Goal: Task Accomplishment & Management: Complete application form

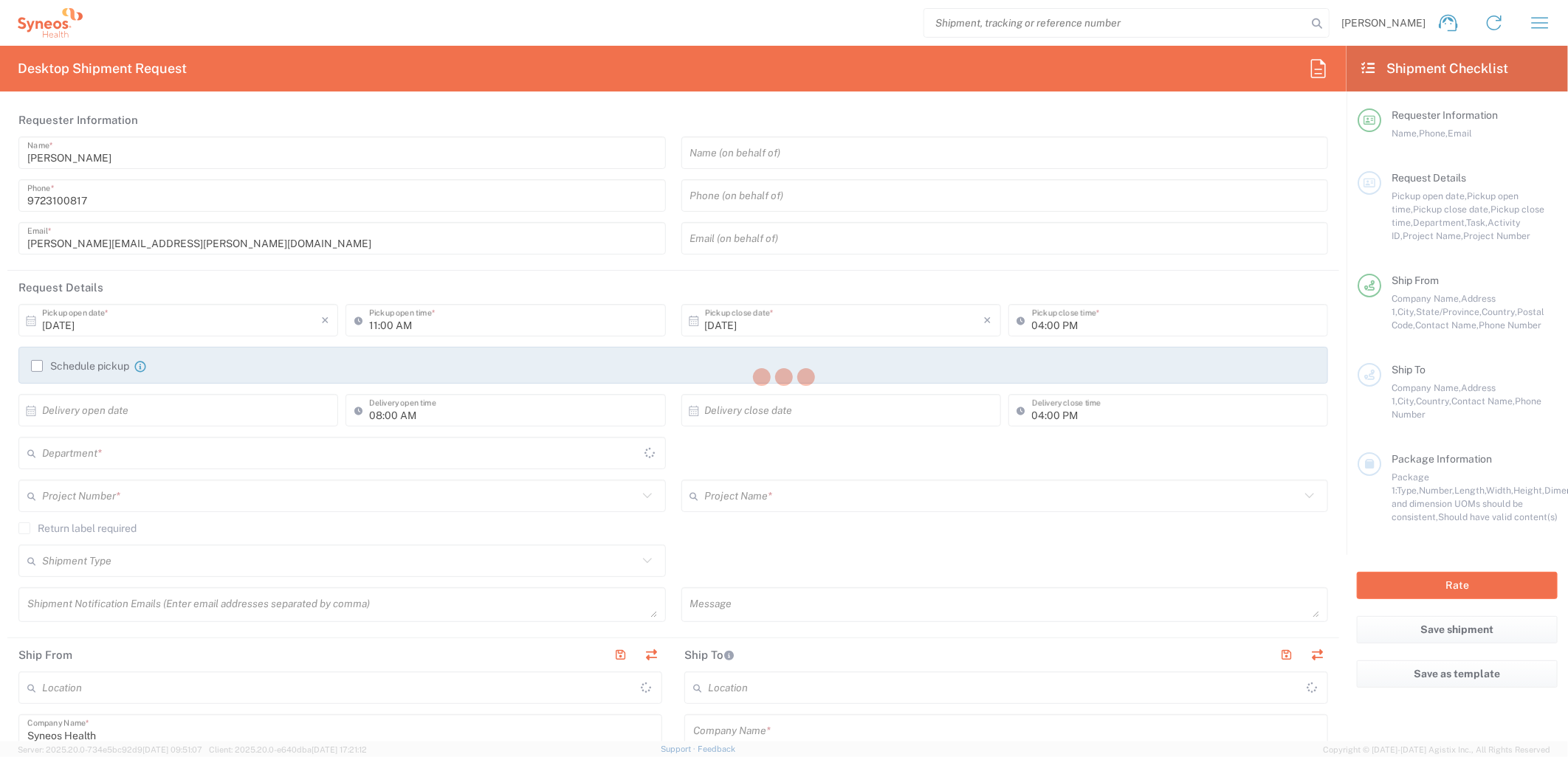
type input "[US_STATE]"
type input "[GEOGRAPHIC_DATA]"
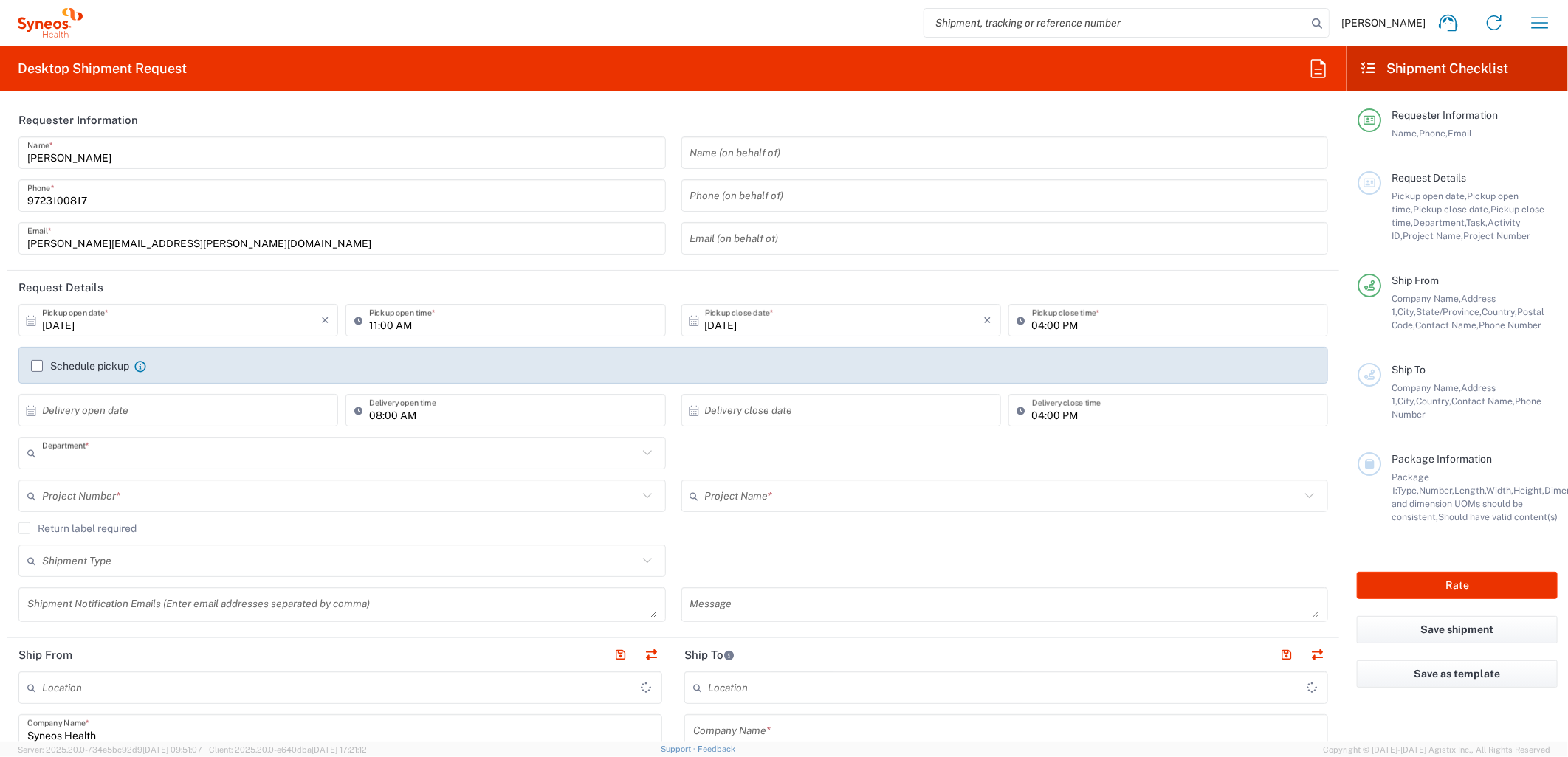
type input "6162"
type input "Syneos Health Medical Communic"
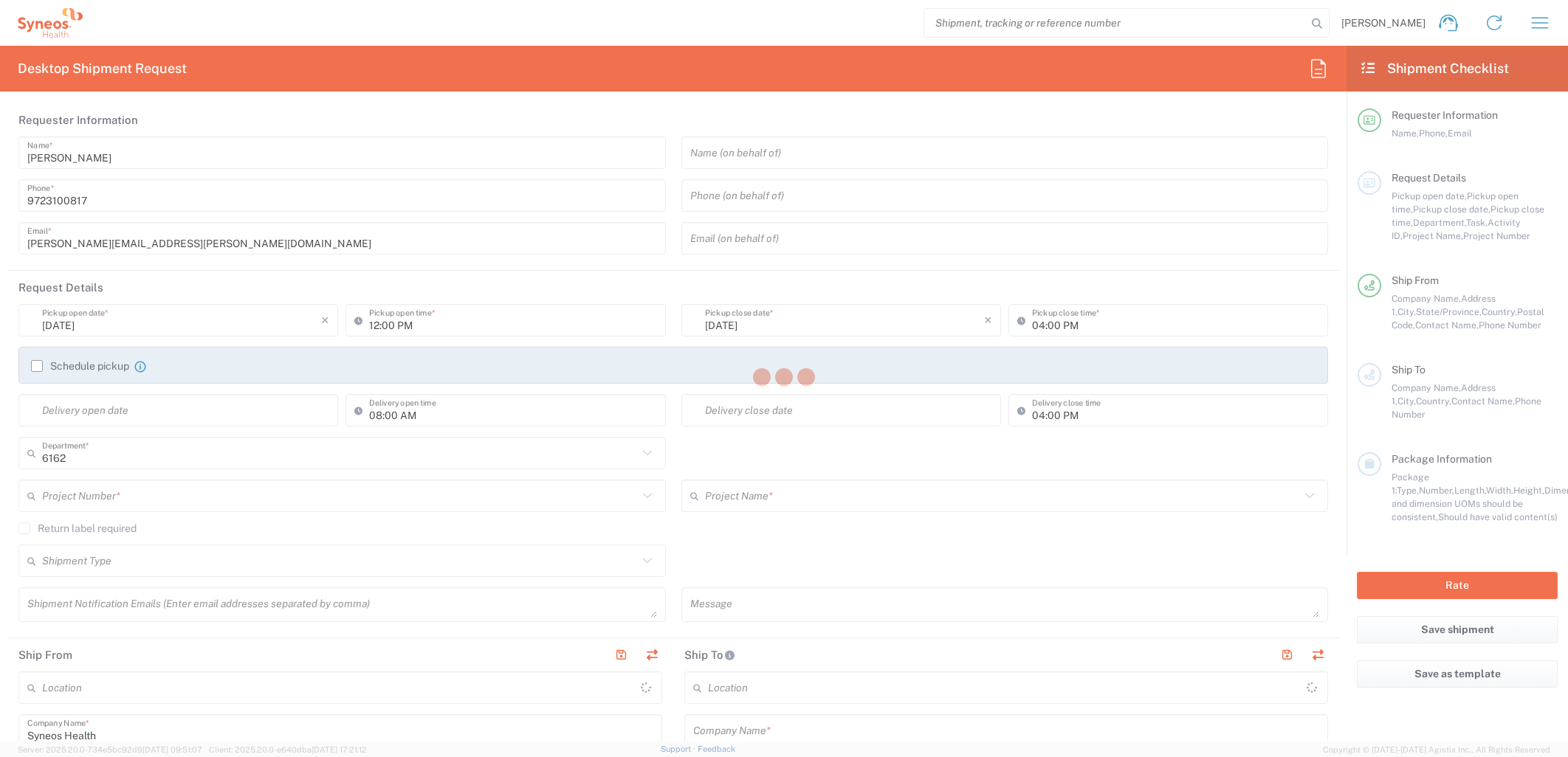
type input "Syneos Health Medical Communic"
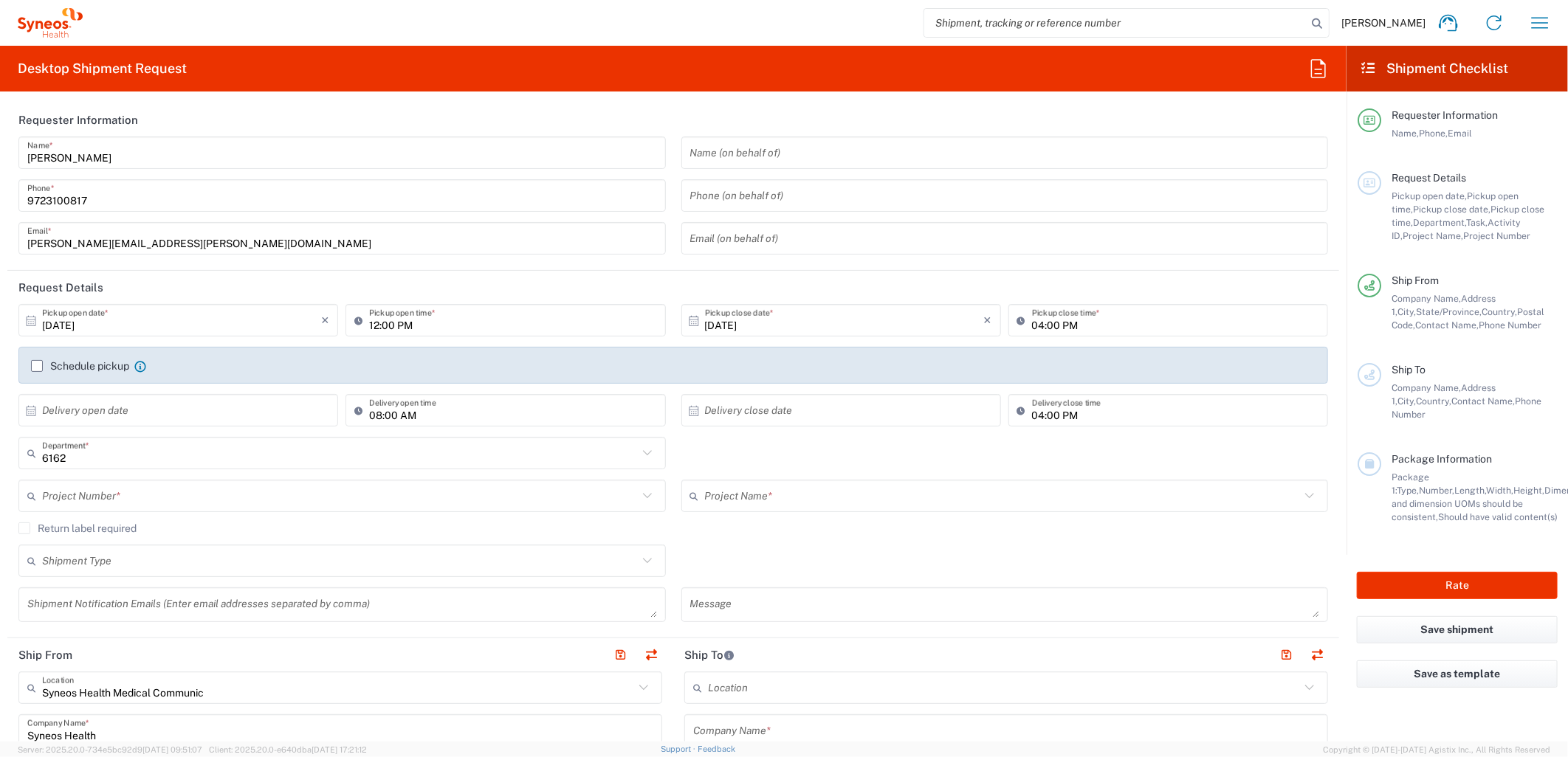
click at [785, 456] on div "6162 Department * 6162 3000 3100 3109 3110 3111 3112 3125 3130 3135 3136 3150 3…" at bounding box center [674, 458] width 1325 height 43
click at [721, 540] on div "Return label required" at bounding box center [674, 533] width 1310 height 22
click at [640, 500] on icon at bounding box center [648, 496] width 19 height 19
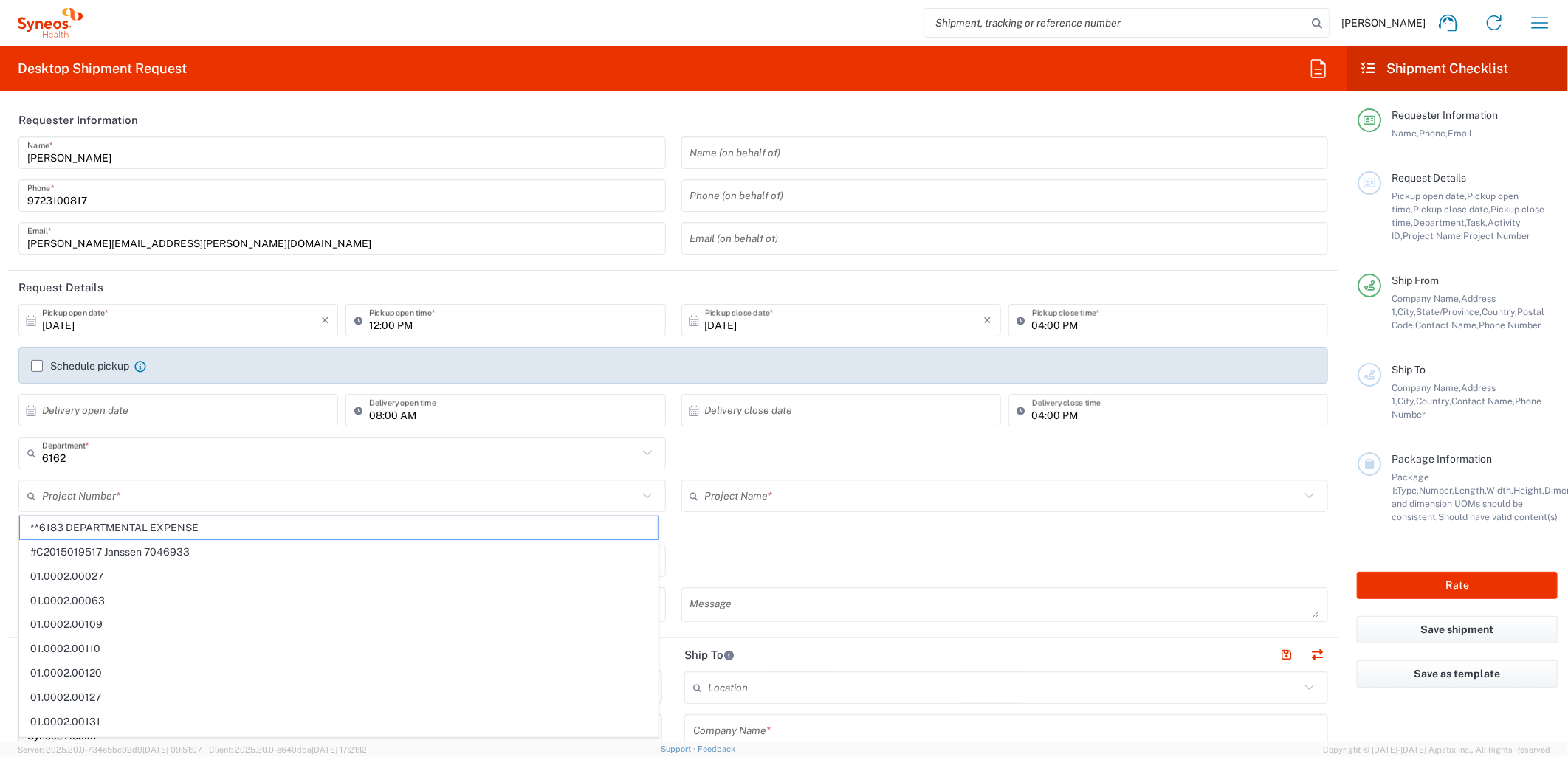
click at [778, 543] on div "Return label required" at bounding box center [674, 533] width 1310 height 22
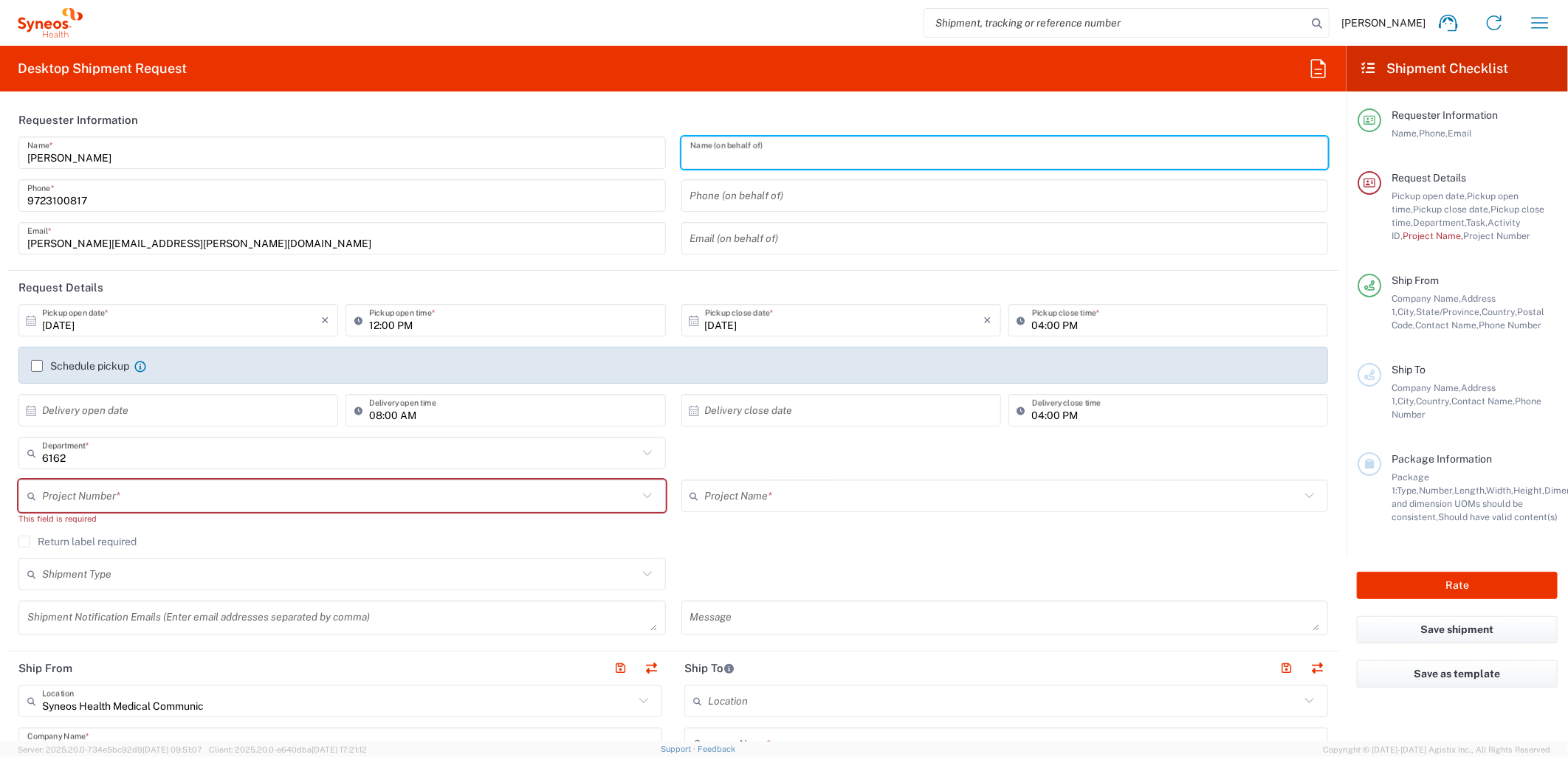
click at [778, 164] on input "text" at bounding box center [1004, 154] width 630 height 26
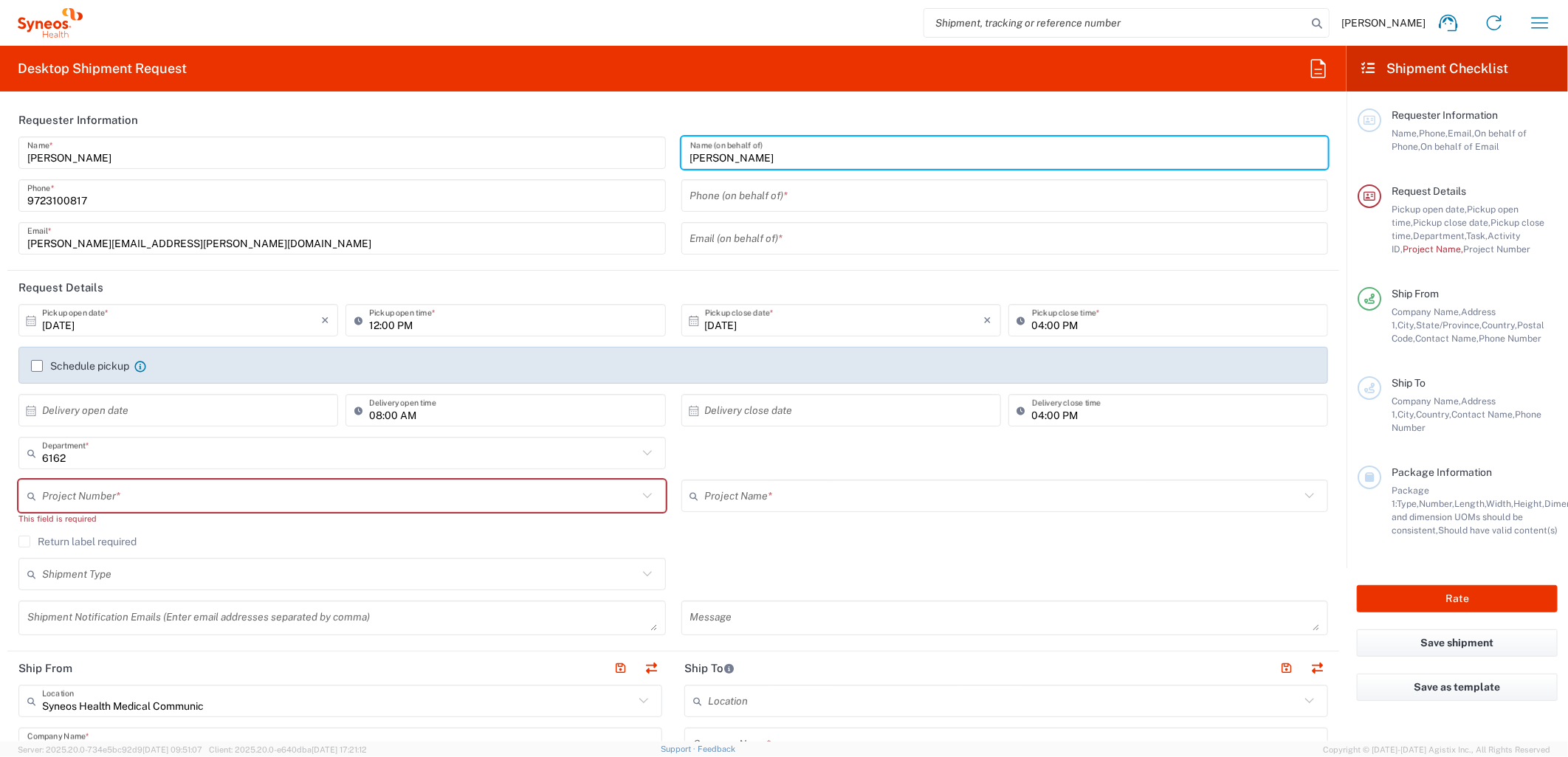
type input "[PERSON_NAME]"
click at [747, 203] on input "tel" at bounding box center [1004, 196] width 630 height 26
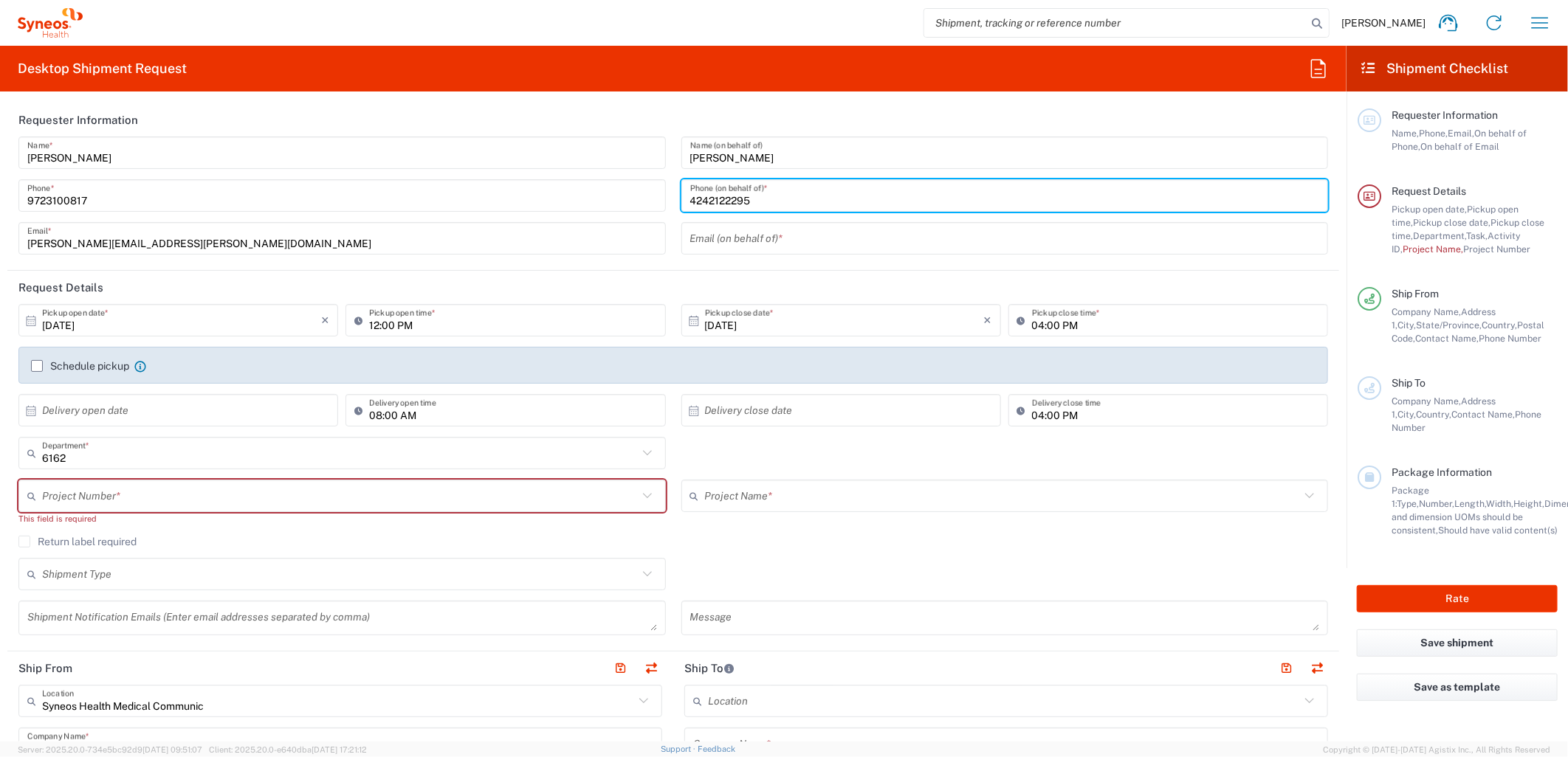
type input "4242122295"
click at [700, 242] on input "text" at bounding box center [1004, 239] width 630 height 26
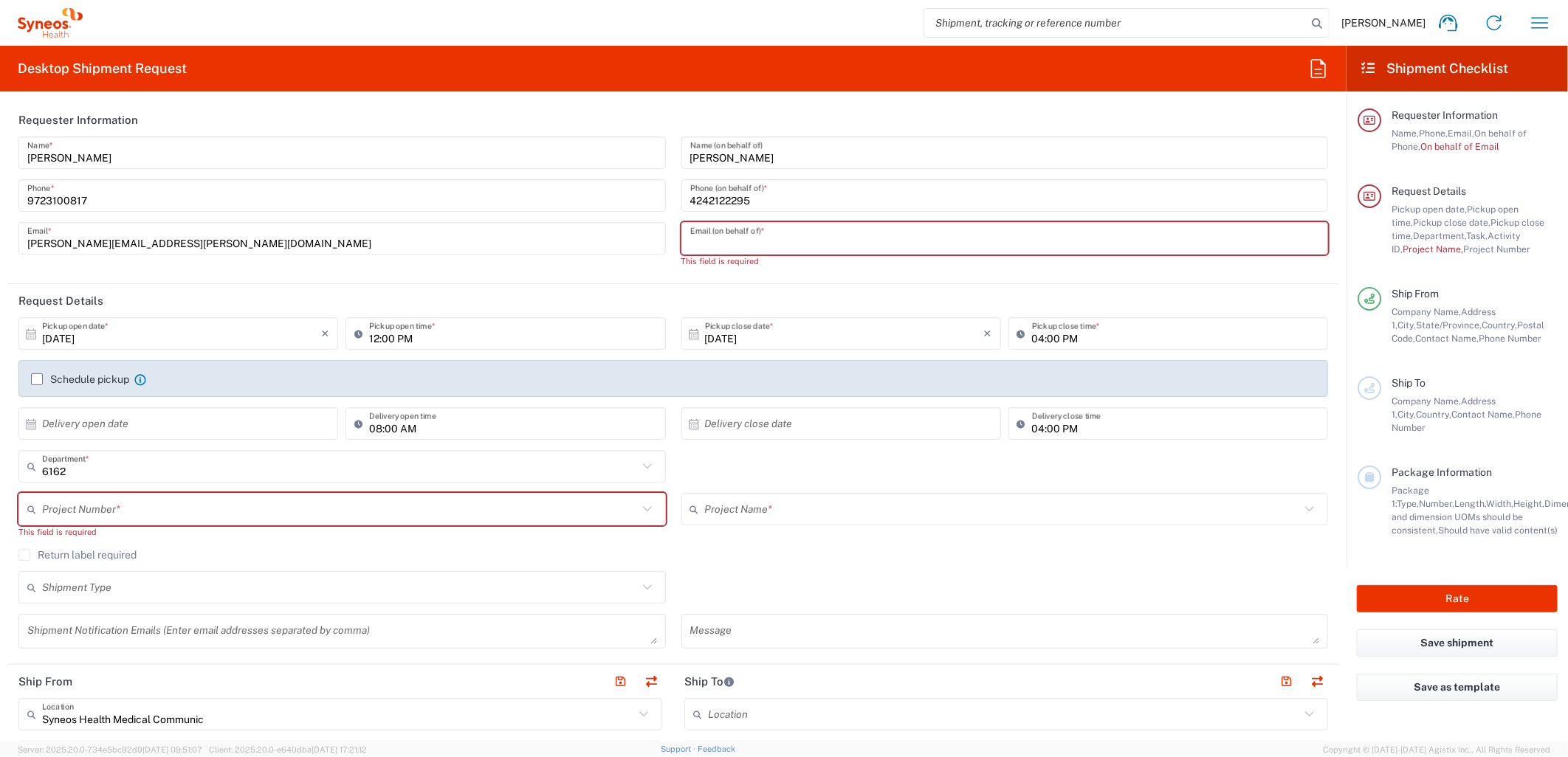
click at [873, 233] on input "text" at bounding box center [1004, 239] width 630 height 26
paste input "[EMAIL_ADDRESS][PERSON_NAME][DOMAIN_NAME]"
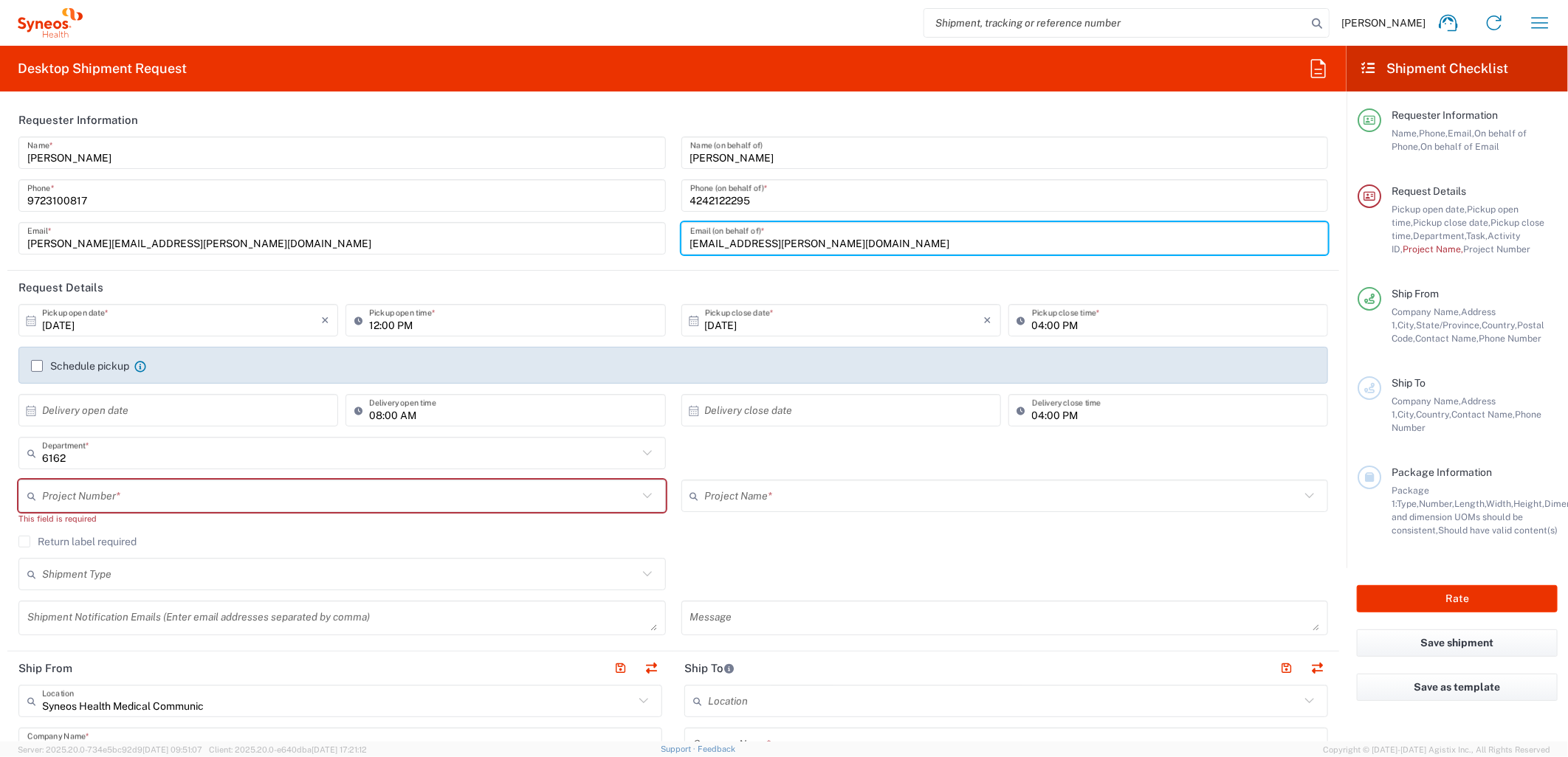
type input "[EMAIL_ADDRESS][PERSON_NAME][DOMAIN_NAME]"
click at [210, 311] on input "[DATE]" at bounding box center [181, 321] width 279 height 26
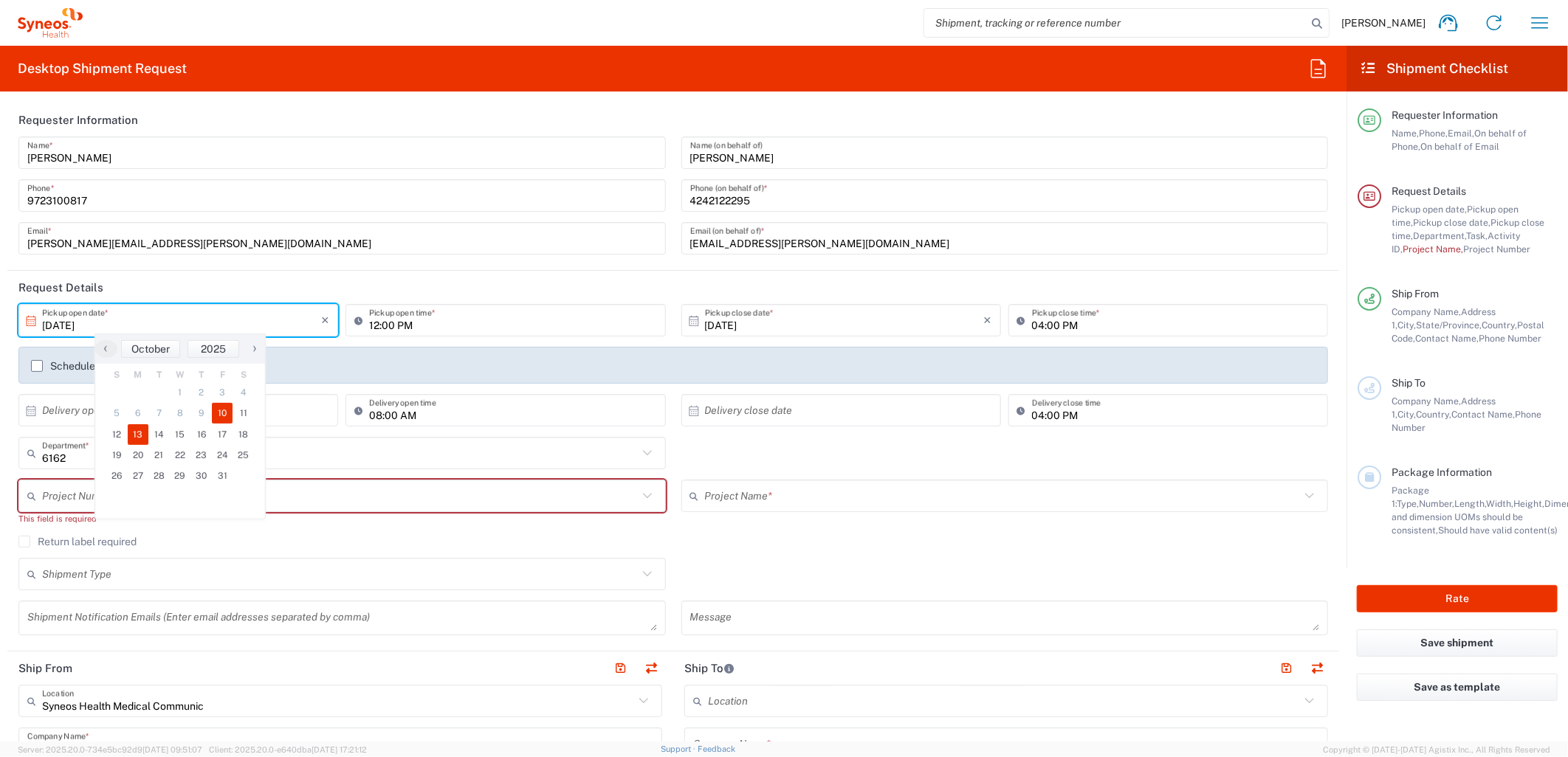
click at [141, 436] on span "13" at bounding box center [138, 434] width 21 height 20
type input "[DATE]"
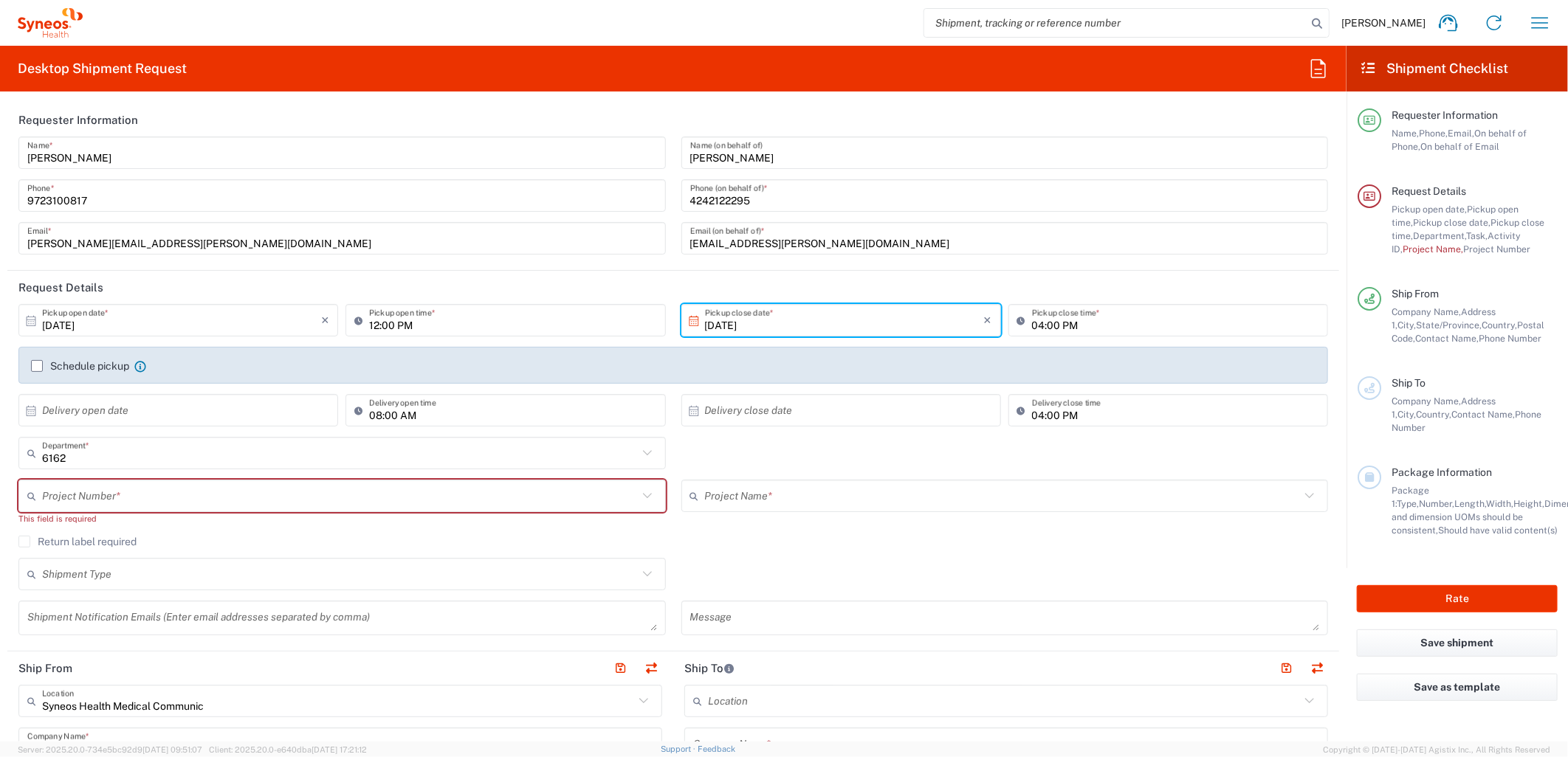
click at [370, 322] on input "12:00 PM" at bounding box center [512, 321] width 287 height 26
click at [407, 326] on input "08:00 PM" at bounding box center [512, 321] width 287 height 26
type input "08:00 AM"
click at [327, 483] on input "text" at bounding box center [340, 496] width 596 height 26
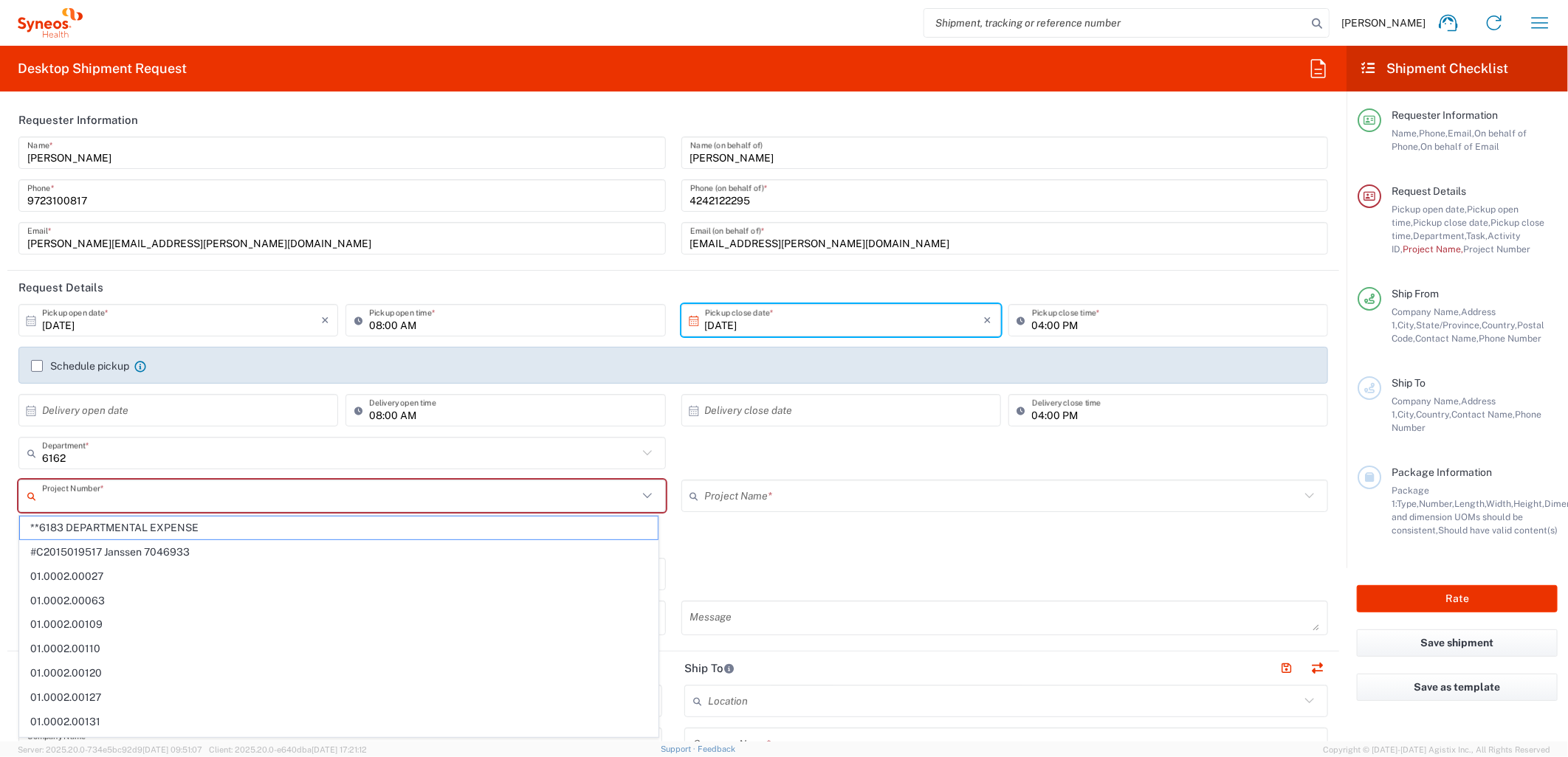
paste input "MCUS.IMSE.CL.7068636"
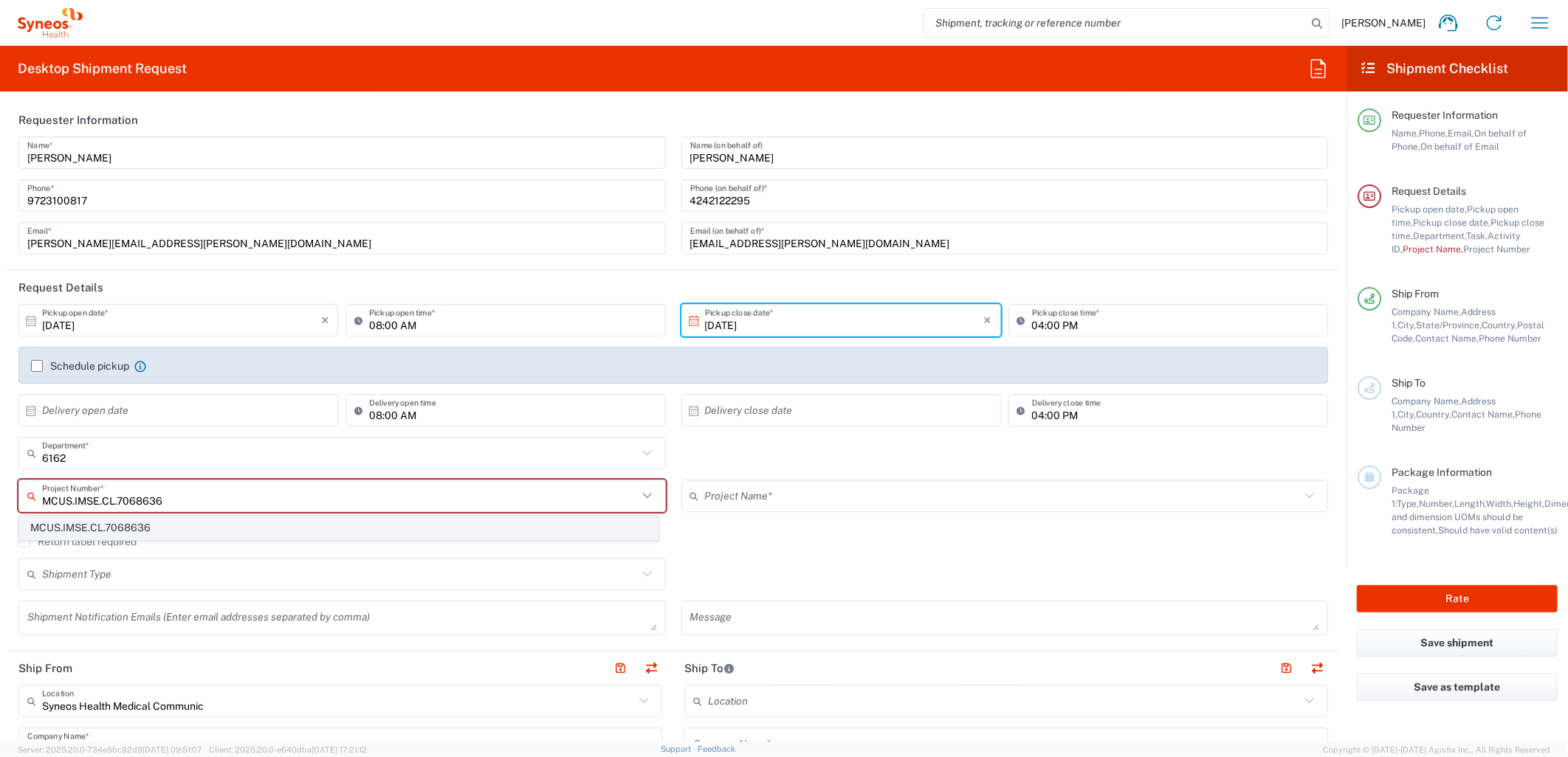
type input "MCUS.IMSE.CL.7068636"
click at [426, 530] on span "MCUS.IMSE.CL.7068636" at bounding box center [339, 528] width 638 height 23
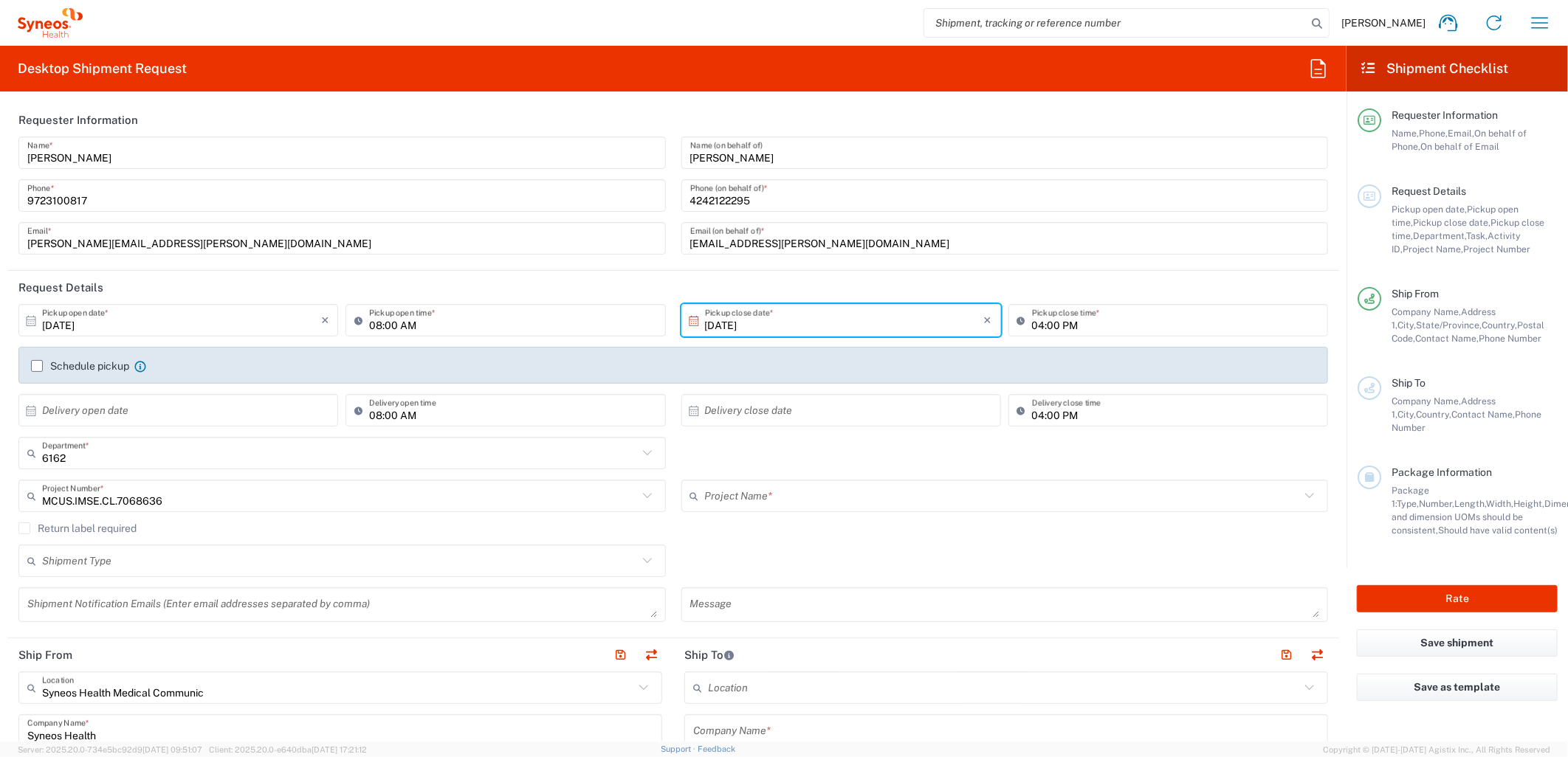
type input "Takeda.SpkrBureau.25.7068636"
click at [252, 605] on textarea at bounding box center [342, 605] width 630 height 26
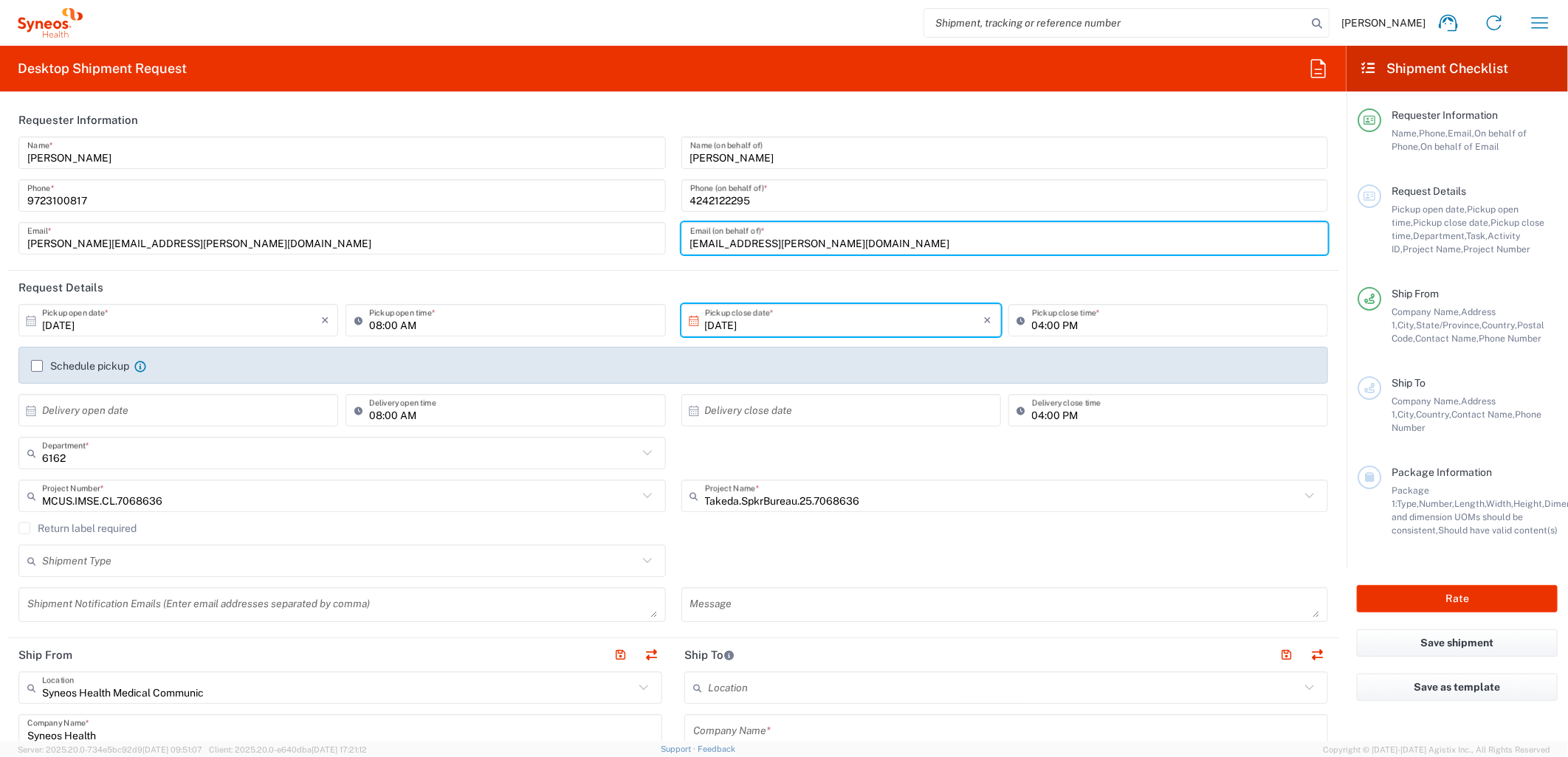
drag, startPoint x: 850, startPoint y: 241, endPoint x: 483, endPoint y: 274, distance: 368.5
click at [487, 269] on agx-form-section "Requester Information [PERSON_NAME] Name * [PHONE_NUMBER] Phone * [PERSON_NAME]…" at bounding box center [673, 187] width 1332 height 167
click at [350, 605] on textarea at bounding box center [342, 605] width 630 height 26
paste textarea "[EMAIL_ADDRESS][PERSON_NAME][DOMAIN_NAME]"
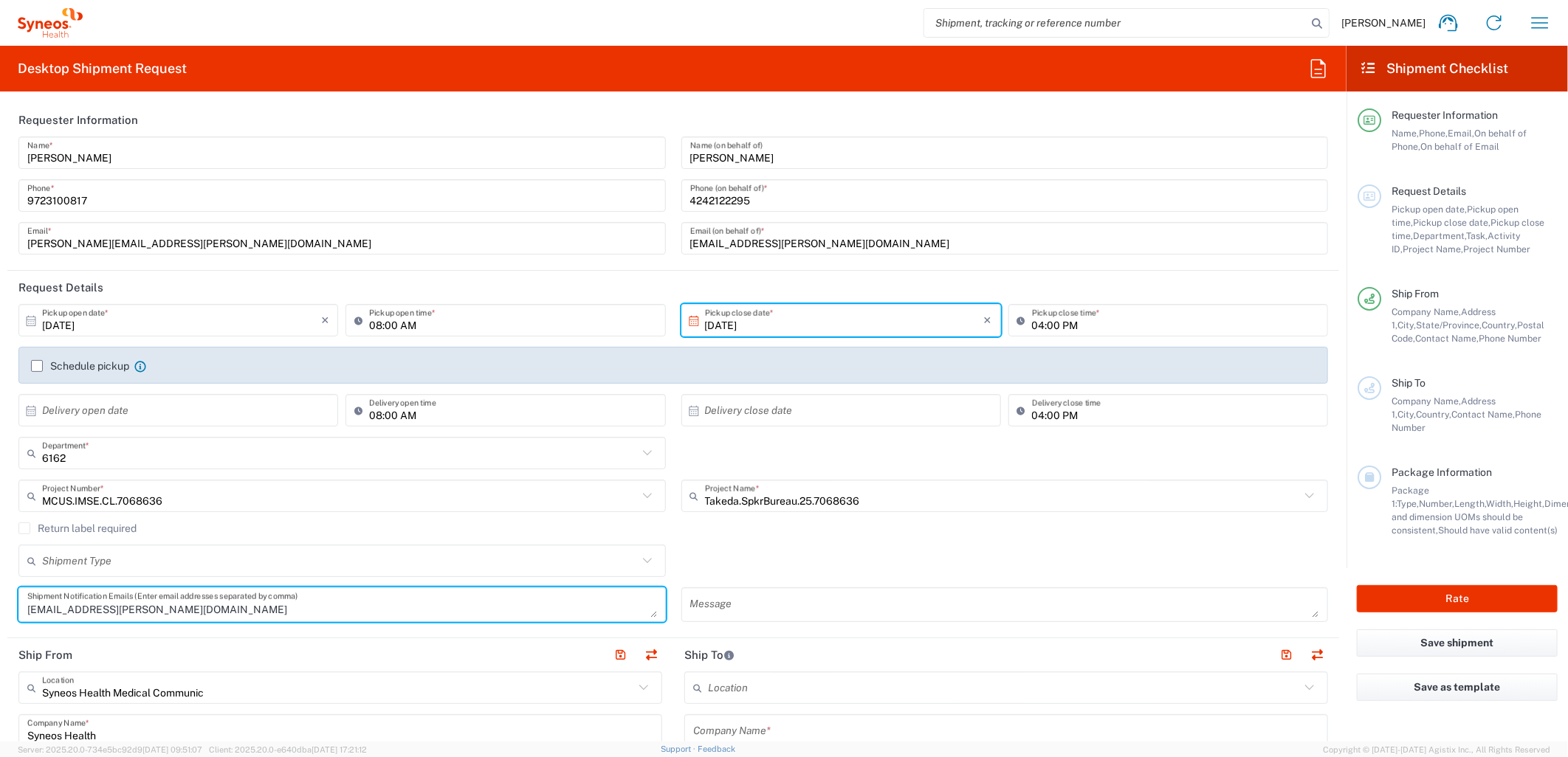
type textarea "[EMAIL_ADDRESS][PERSON_NAME][DOMAIN_NAME]"
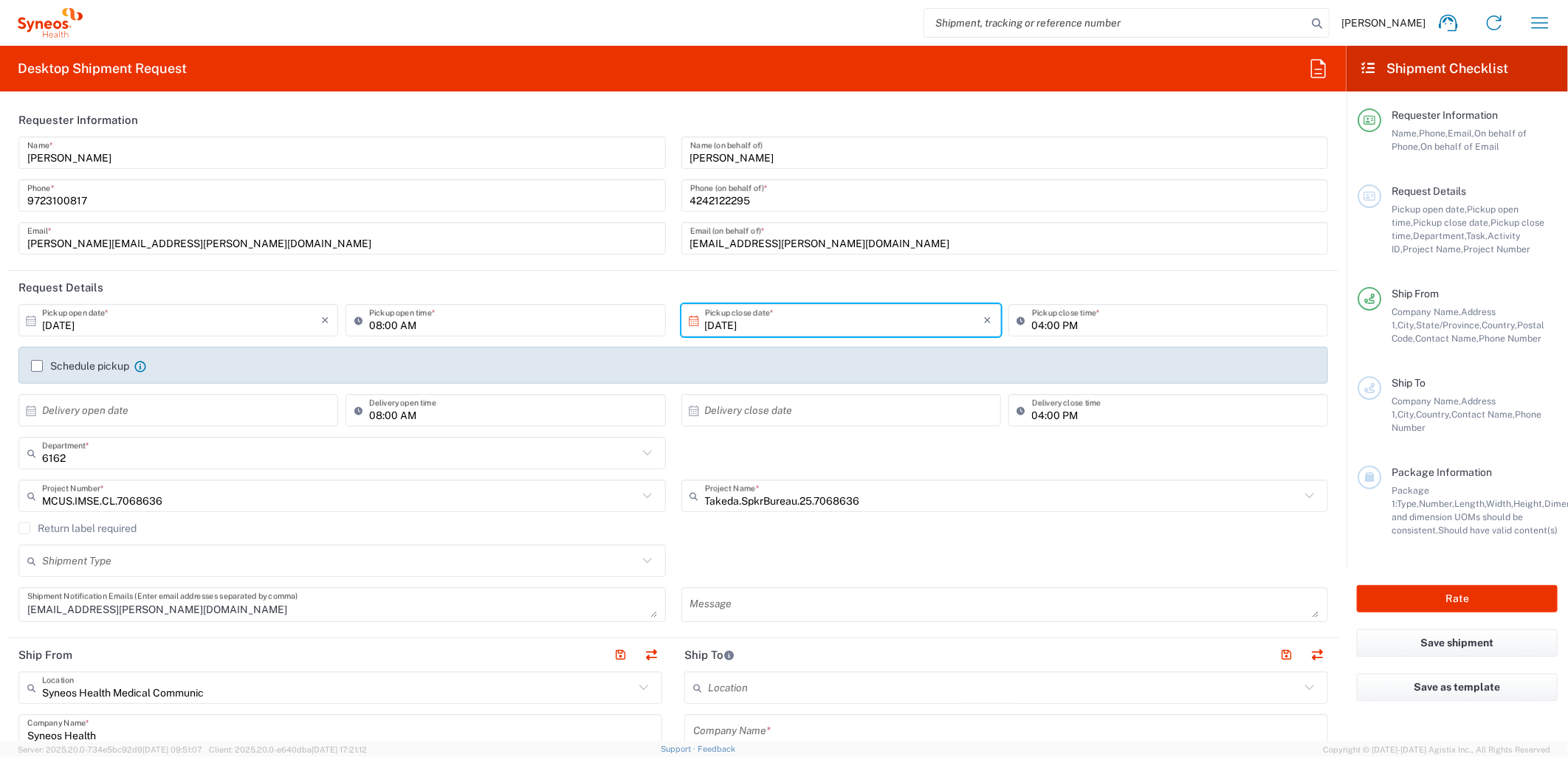
click at [790, 552] on div "Shipment Type Batch Regular" at bounding box center [674, 565] width 1325 height 43
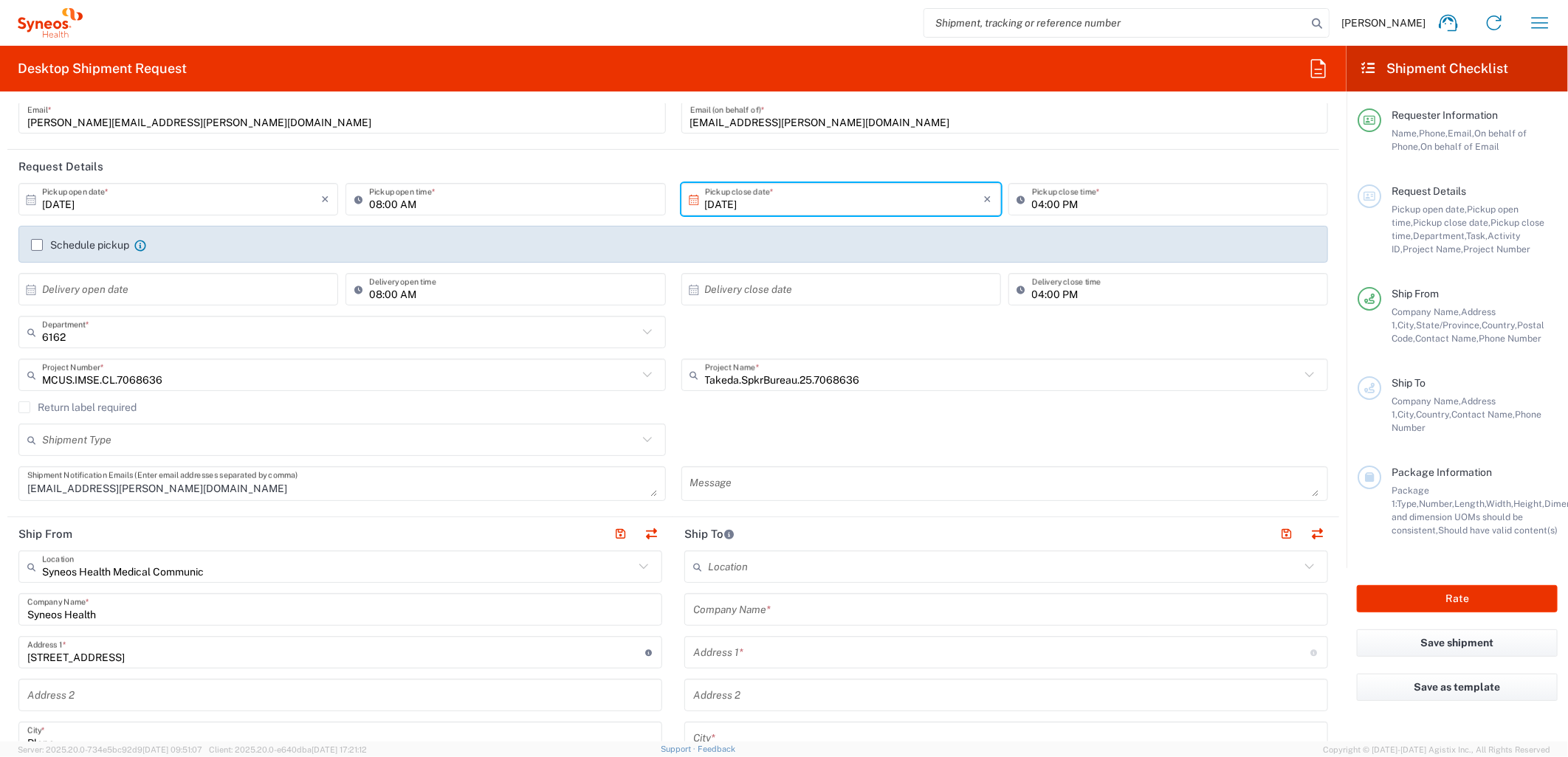
scroll to position [246, 0]
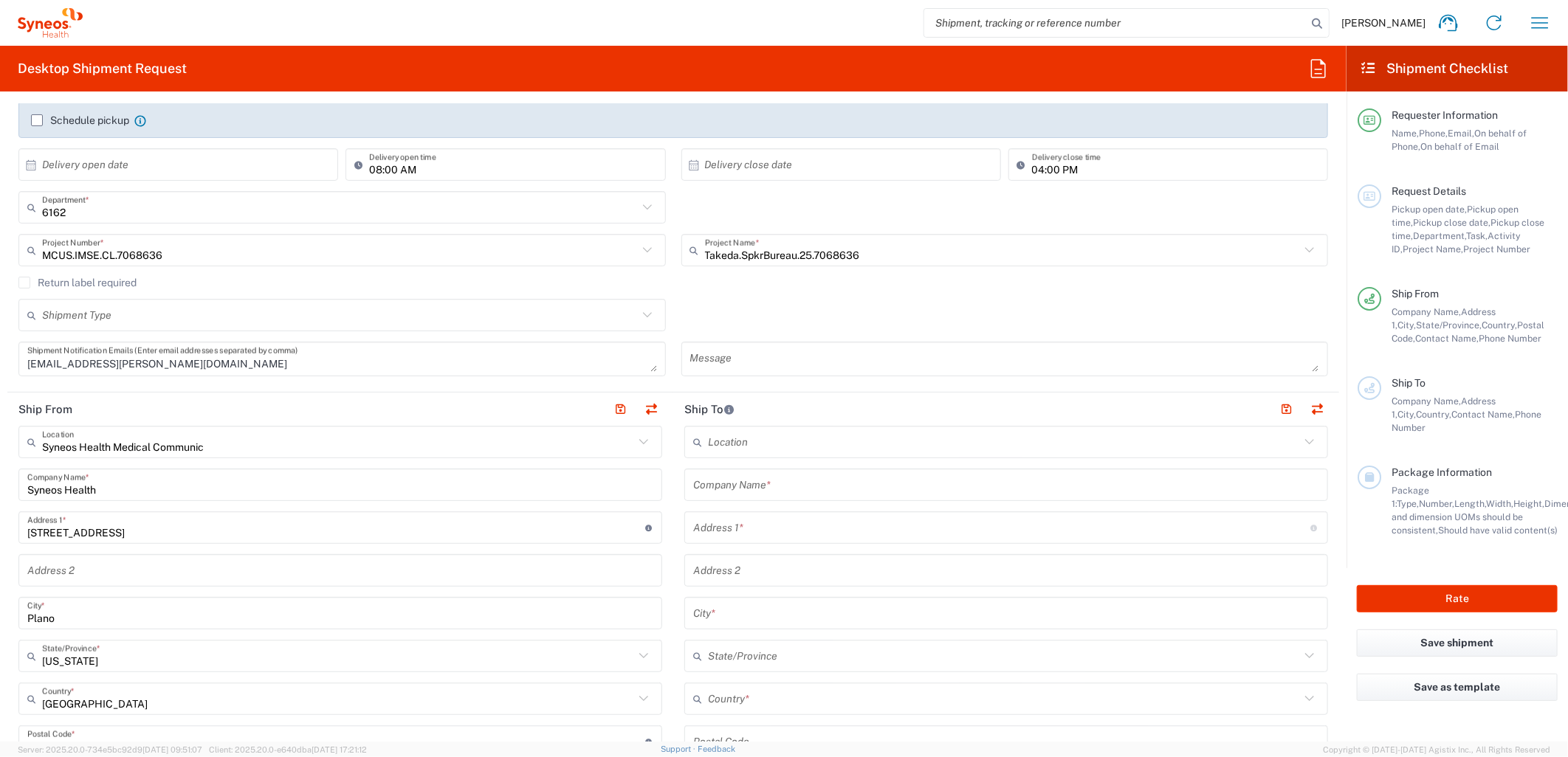
click at [750, 492] on input "text" at bounding box center [1006, 485] width 626 height 26
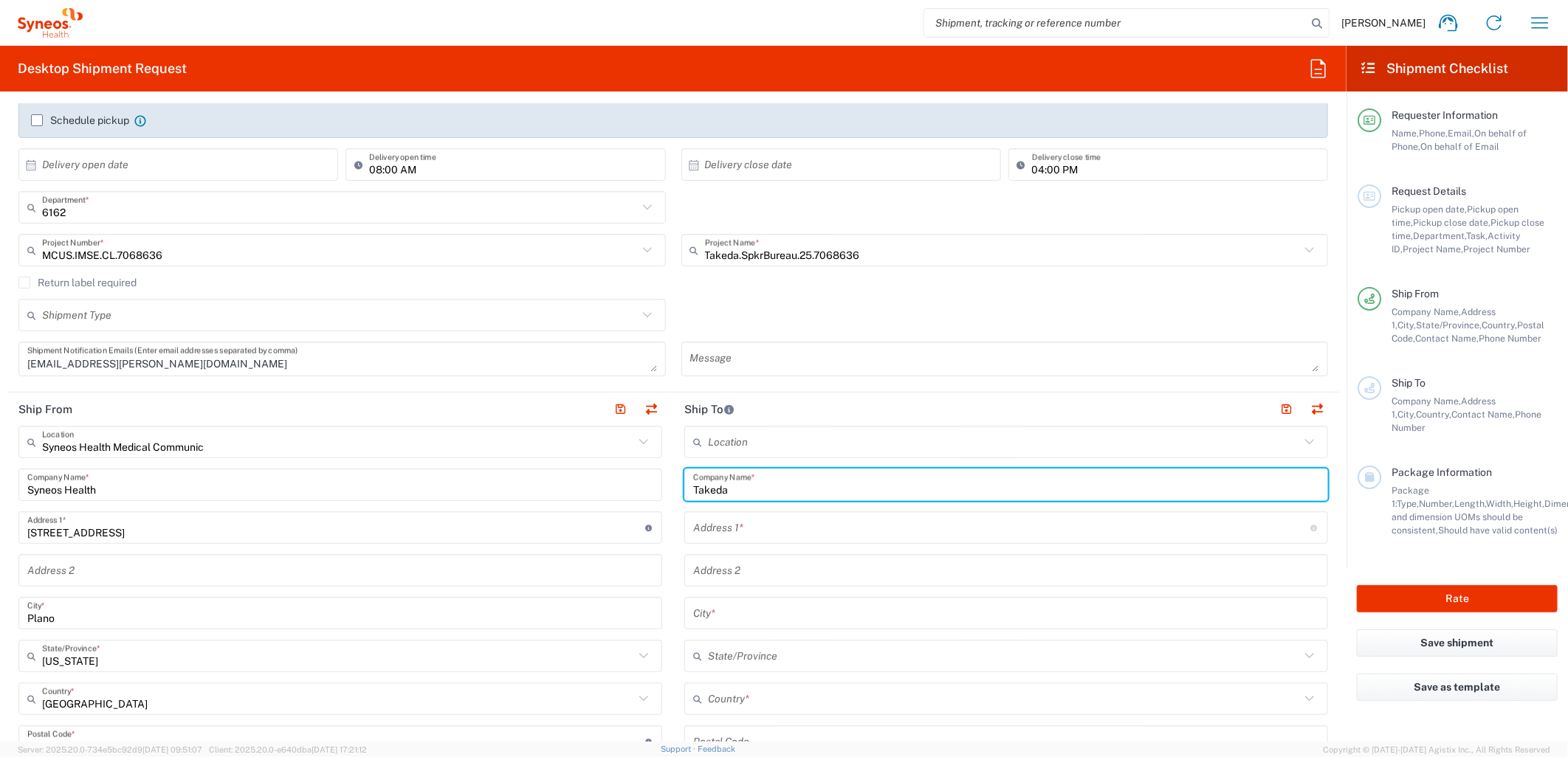
type input "Takeda"
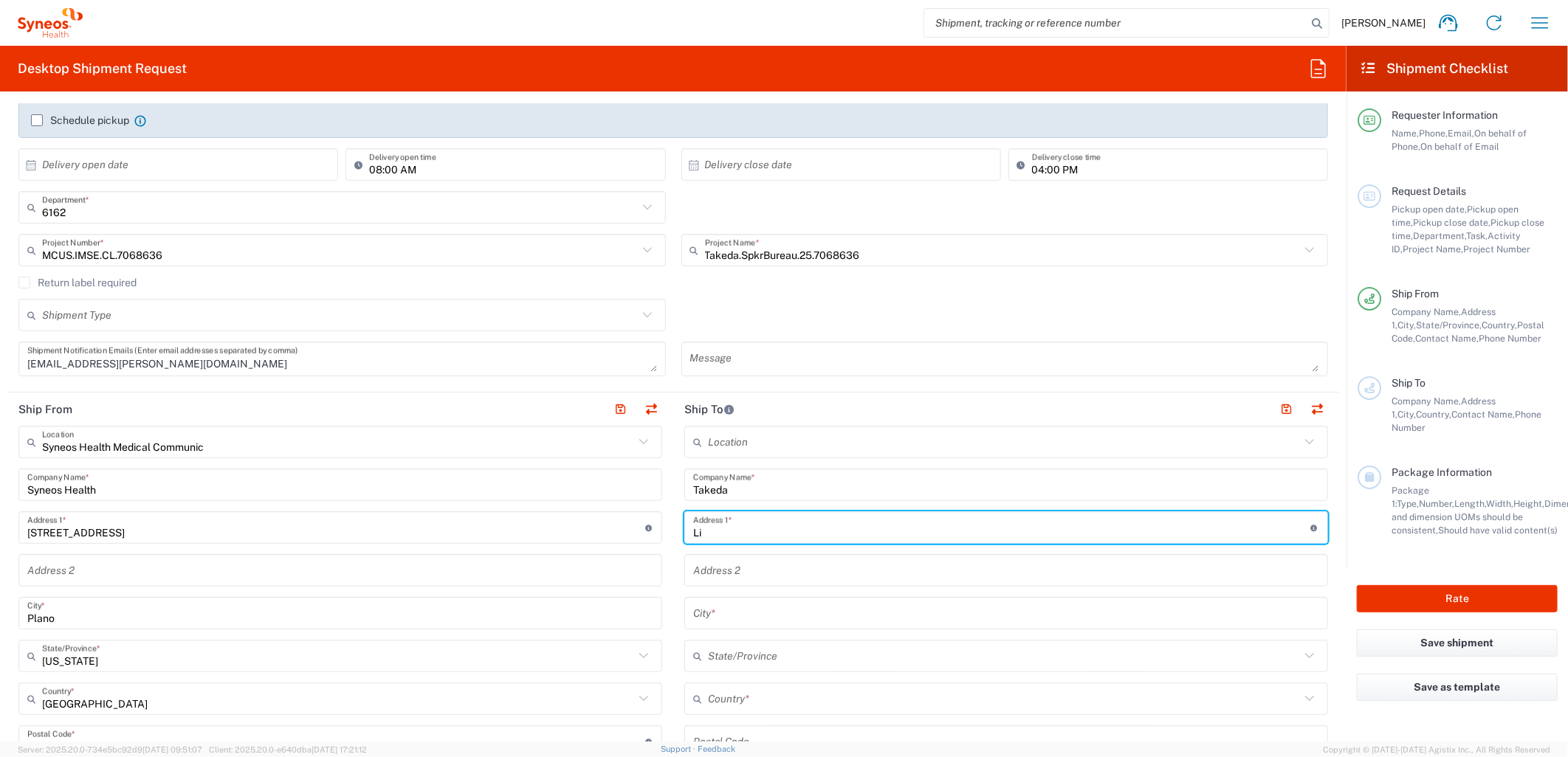
type input "L"
type input "[STREET_ADDRESS]"
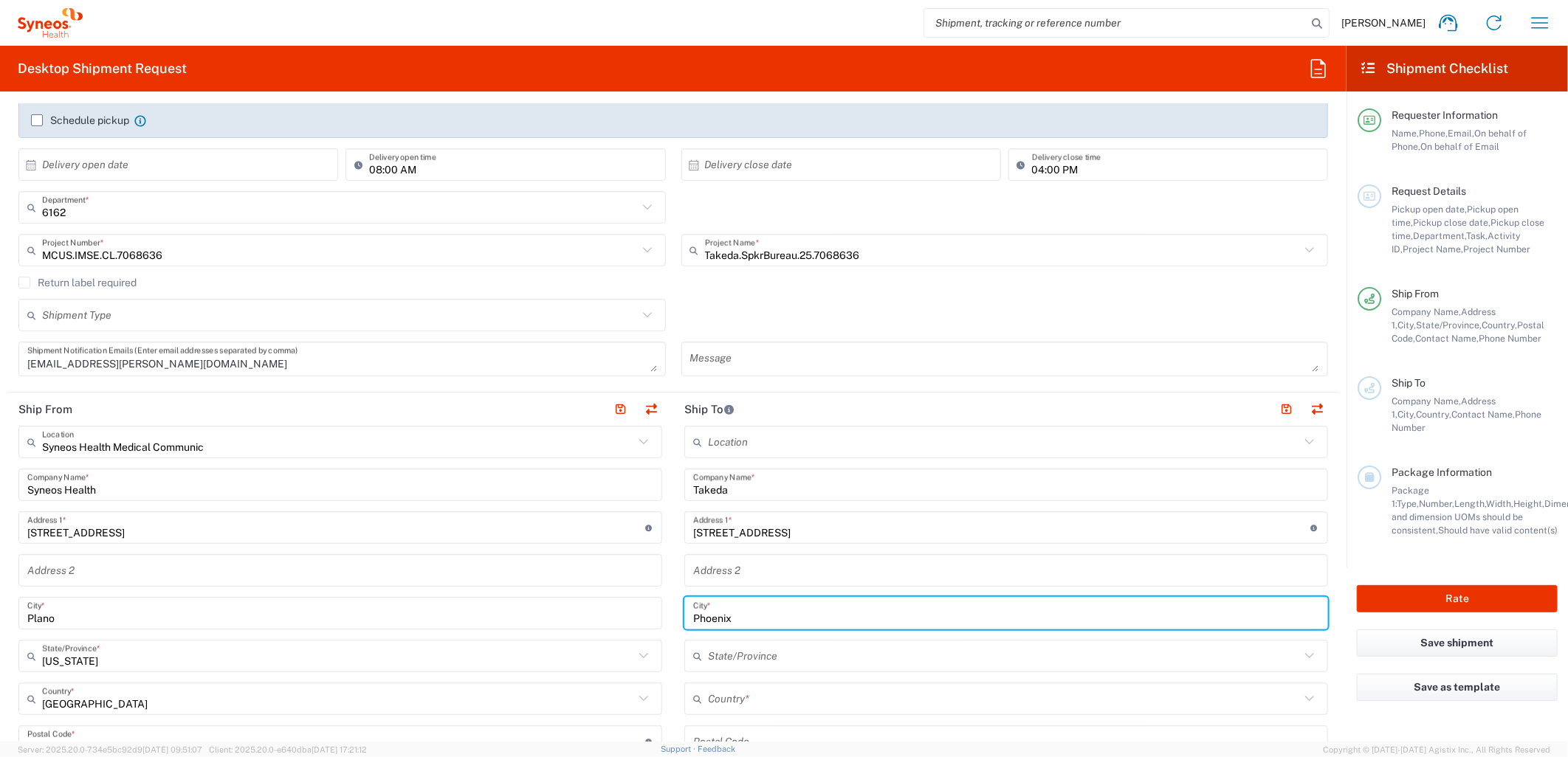
type input "Phoenix"
click at [730, 710] on input "text" at bounding box center [1003, 699] width 592 height 26
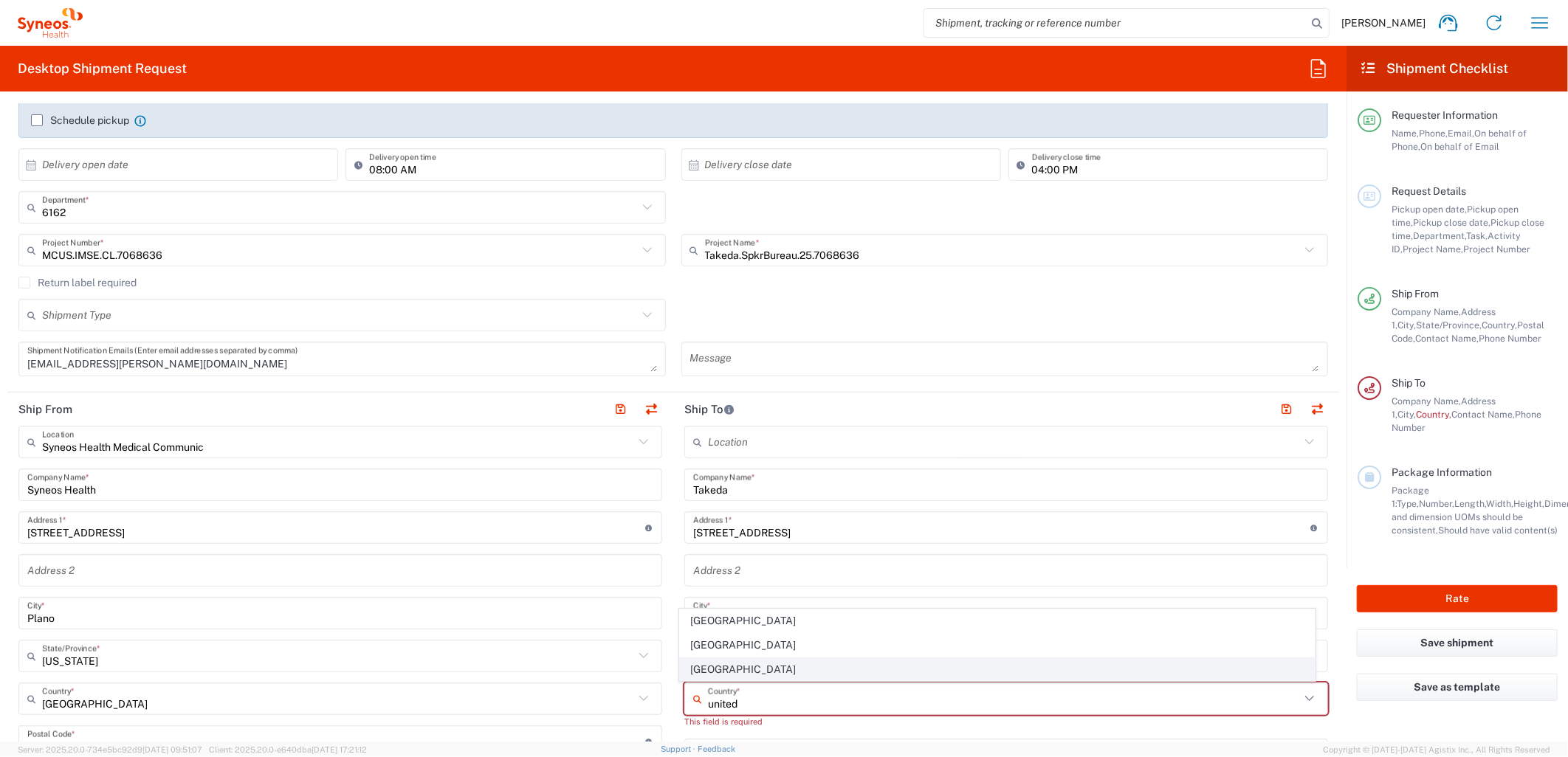
click at [711, 668] on span "[GEOGRAPHIC_DATA]" at bounding box center [997, 669] width 635 height 23
type input "[GEOGRAPHIC_DATA]"
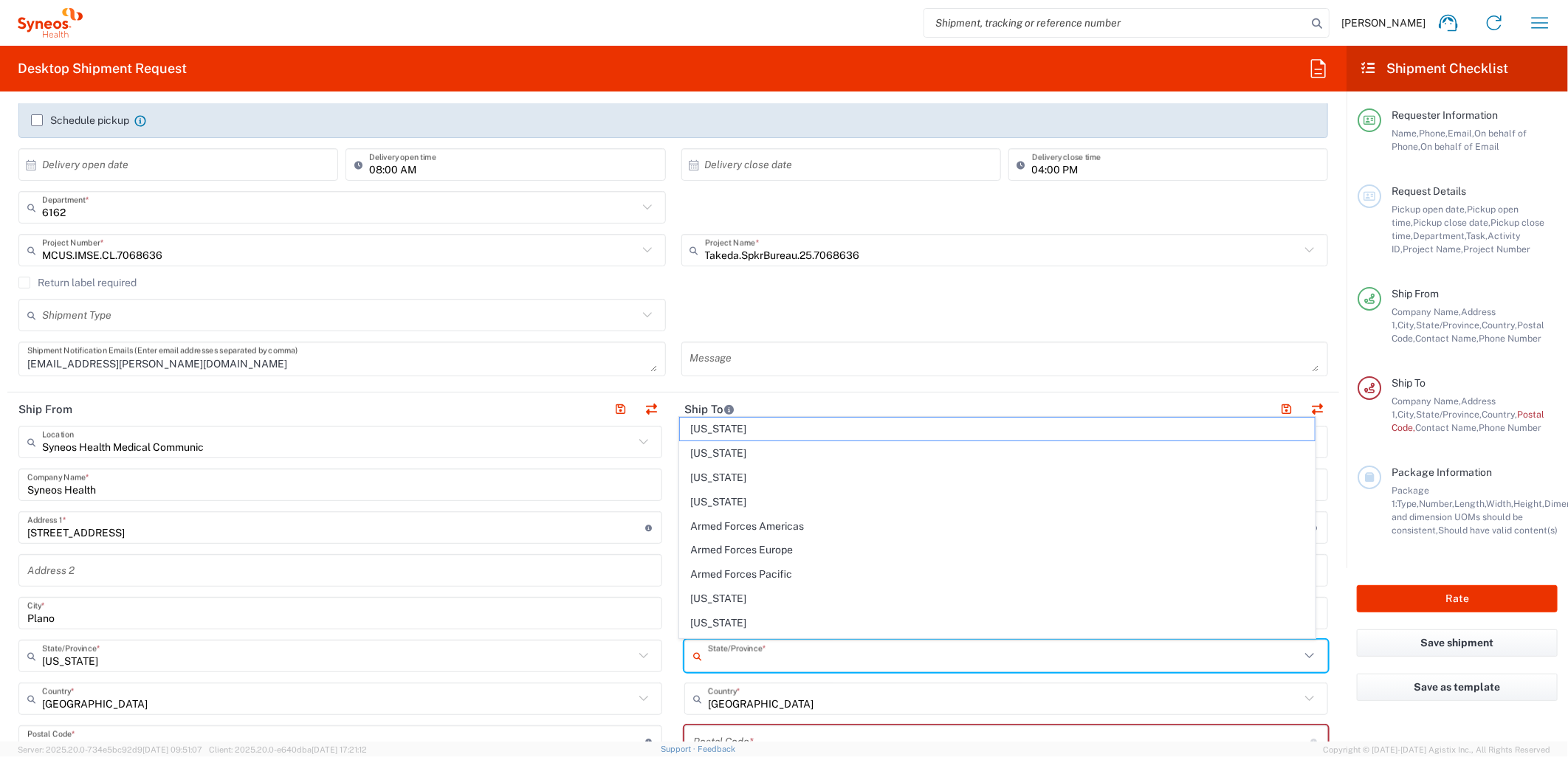
click at [728, 645] on input "text" at bounding box center [1003, 656] width 592 height 26
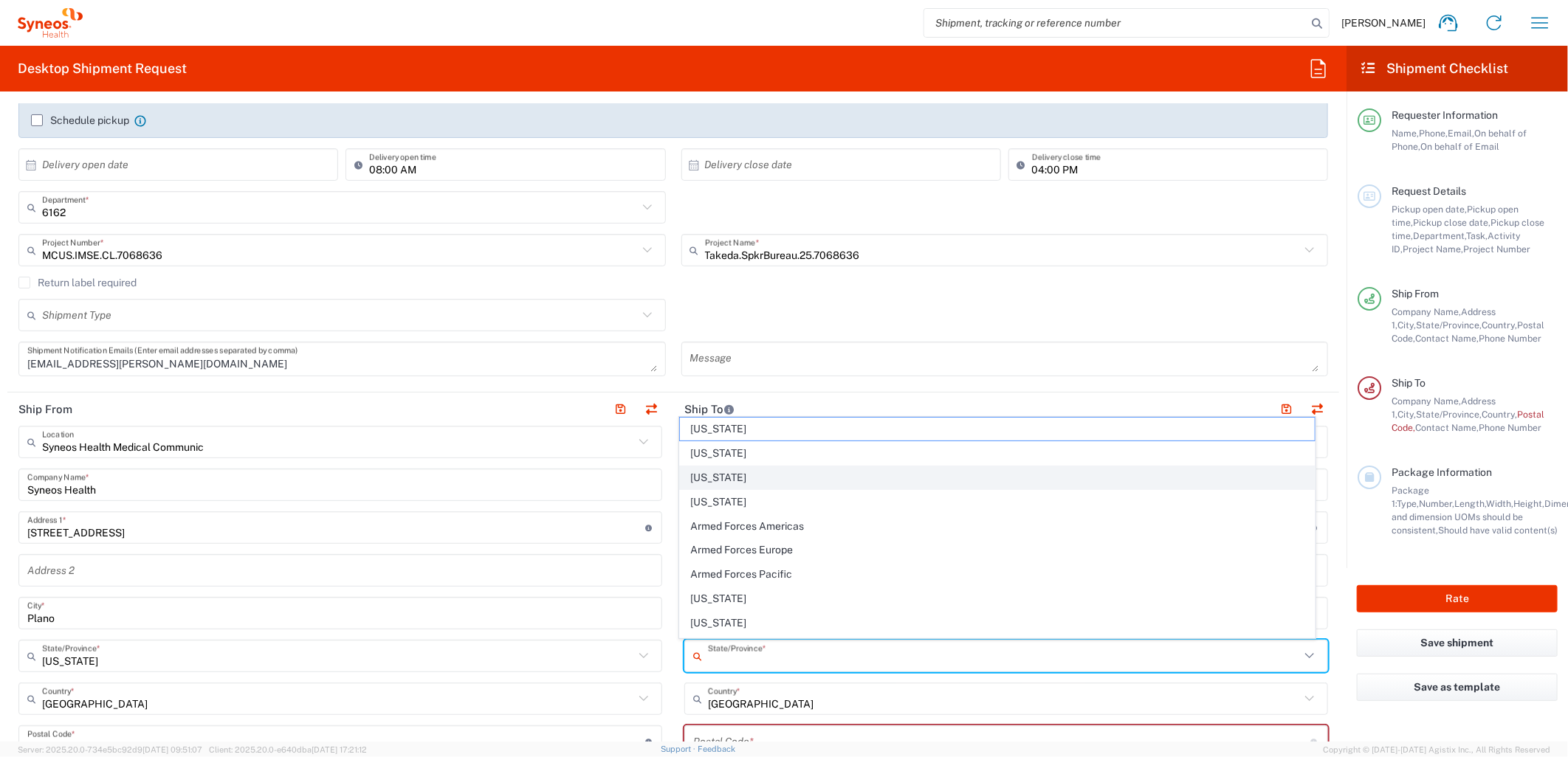
click at [728, 482] on span "[US_STATE]" at bounding box center [997, 478] width 635 height 23
type input "[US_STATE]"
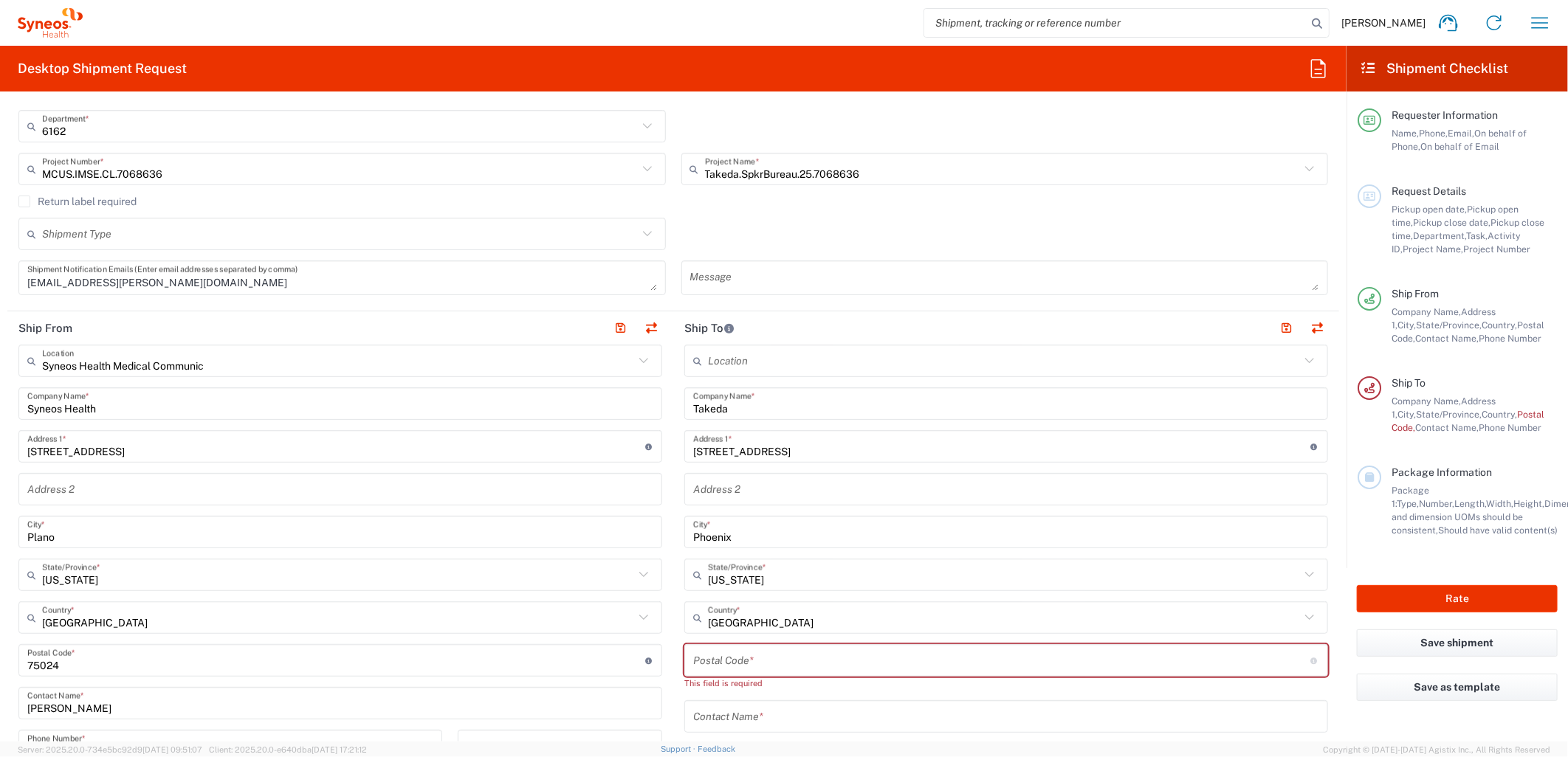
scroll to position [327, 0]
click at [747, 647] on input "undefined" at bounding box center [1002, 660] width 617 height 26
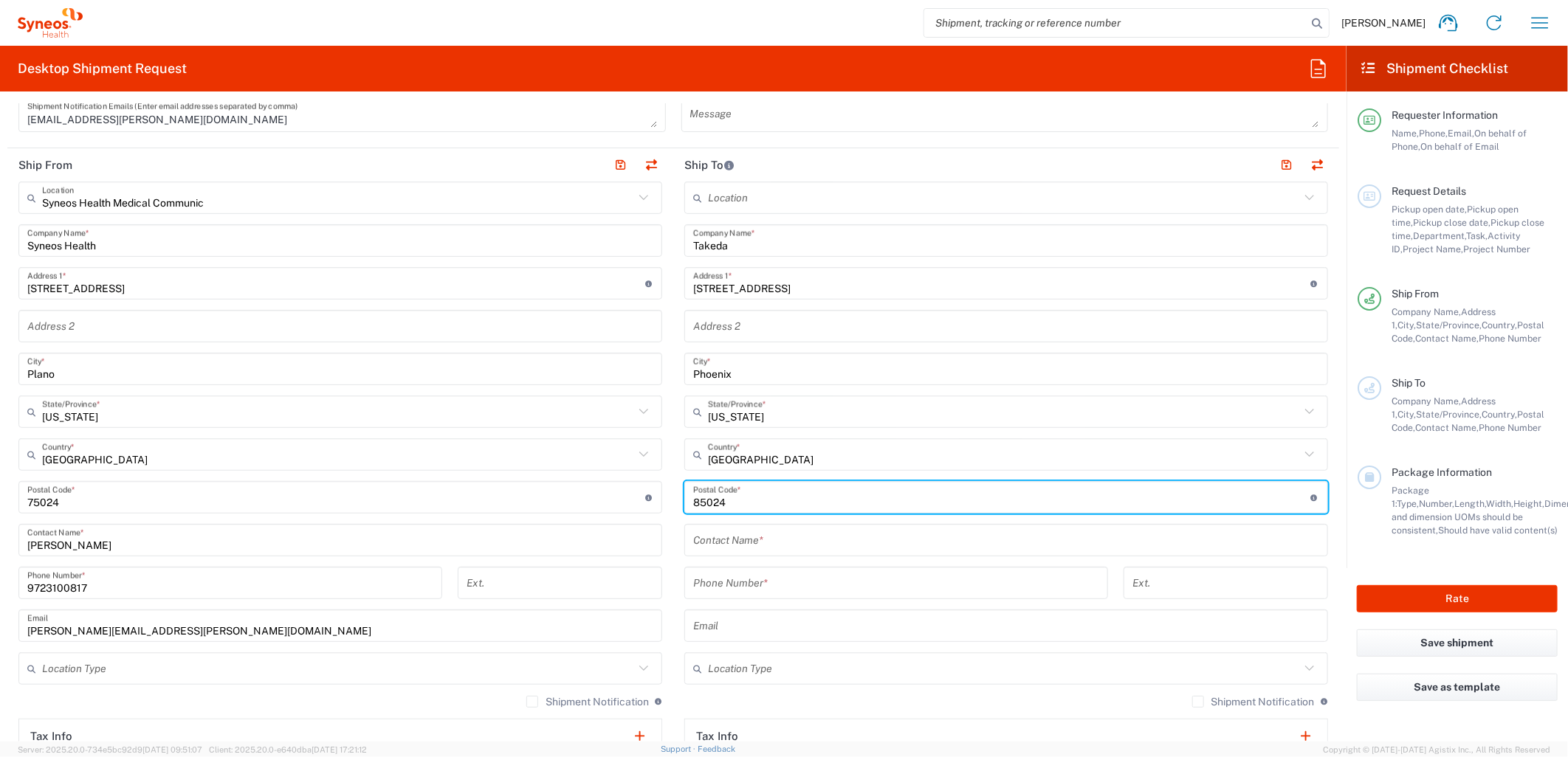
scroll to position [491, 0]
type input "85024"
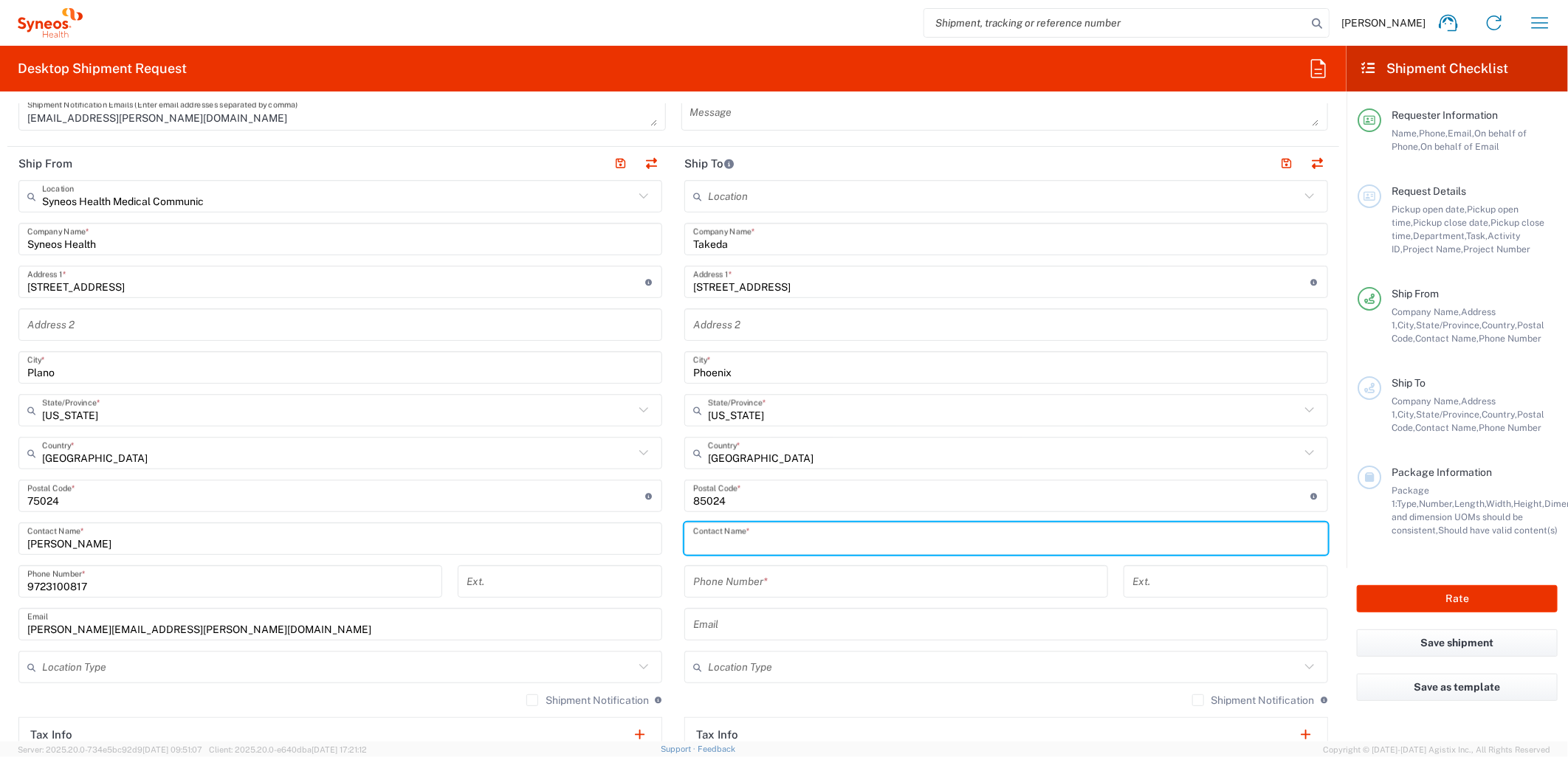
click at [707, 547] on input "text" at bounding box center [1006, 539] width 626 height 26
type input "[PERSON_NAME]"
click at [775, 574] on input "tel" at bounding box center [896, 582] width 406 height 26
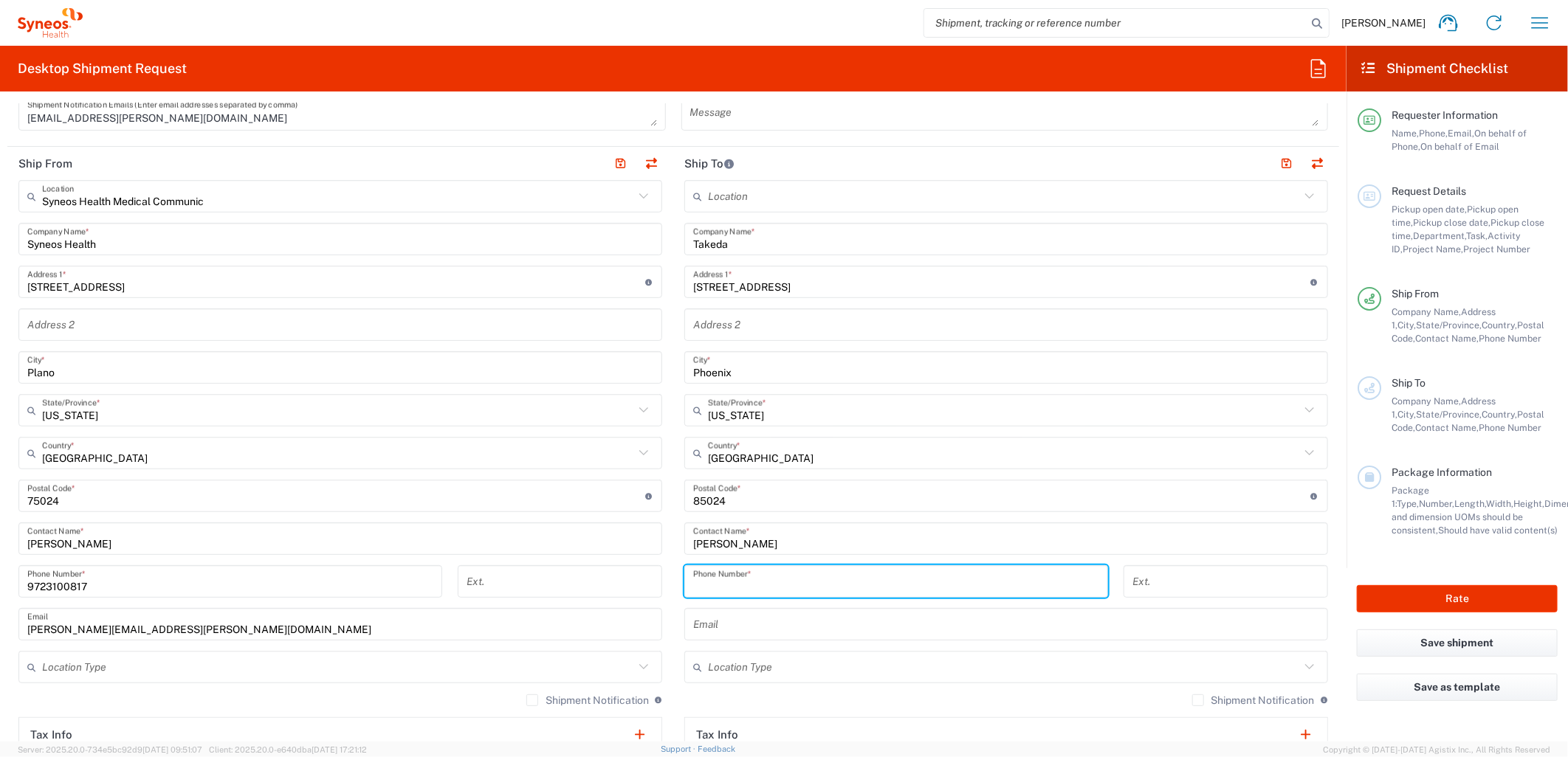
paste input "[PHONE_NUMBER]"
drag, startPoint x: 700, startPoint y: 580, endPoint x: 567, endPoint y: 578, distance: 133.0
click at [567, 579] on div "Ship From Syneos Health Medical Communic Location Syneos Health Medical Communi…" at bounding box center [673, 476] width 1332 height 659
type input "2175020278"
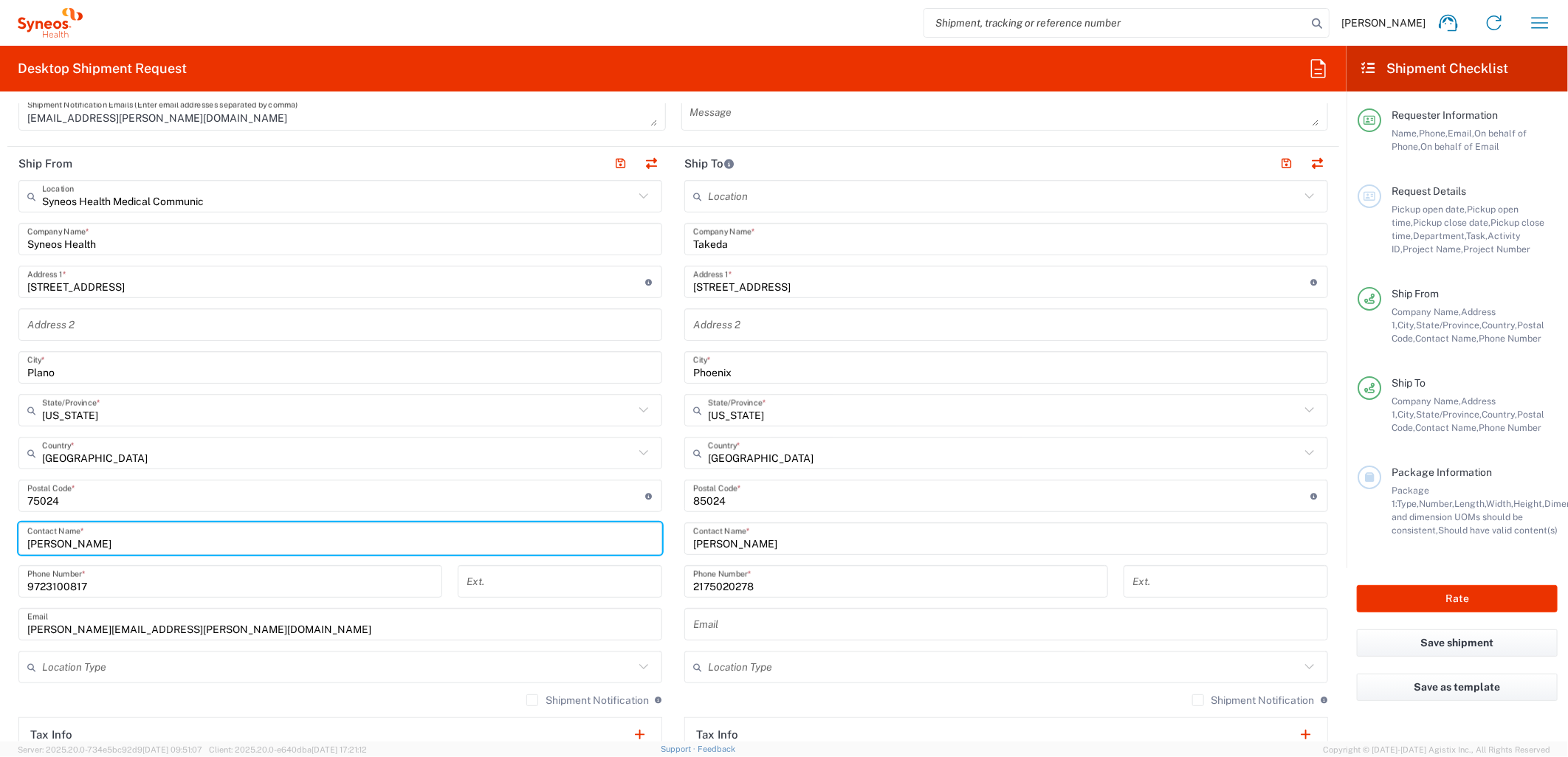
drag, startPoint x: 106, startPoint y: 541, endPoint x: 4, endPoint y: 528, distance: 102.8
click at [4, 528] on form "Requester Information [PERSON_NAME] Name * [PHONE_NUMBER] Phone * [PERSON_NAME]…" at bounding box center [673, 422] width 1346 height 638
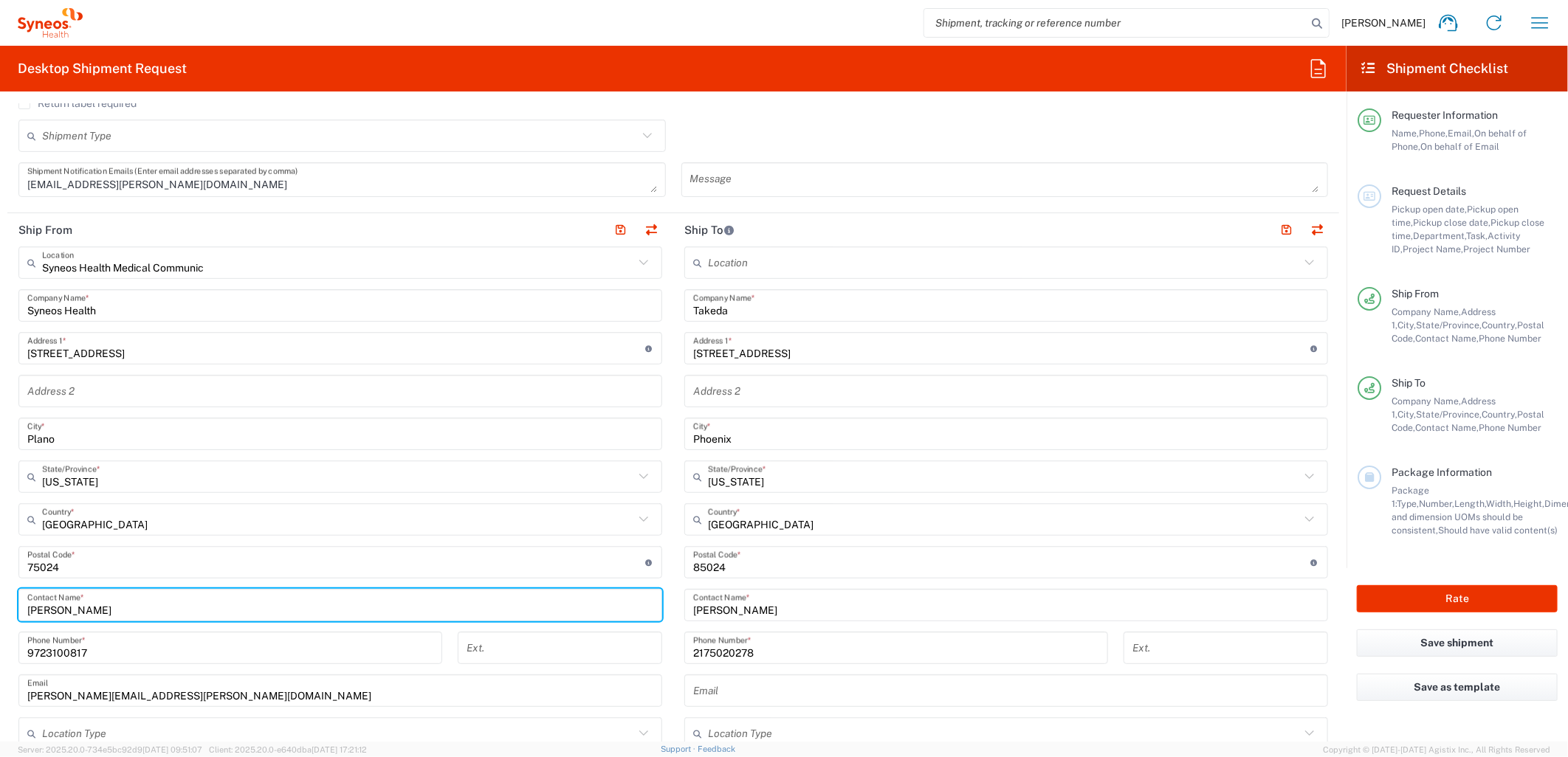
scroll to position [0, 0]
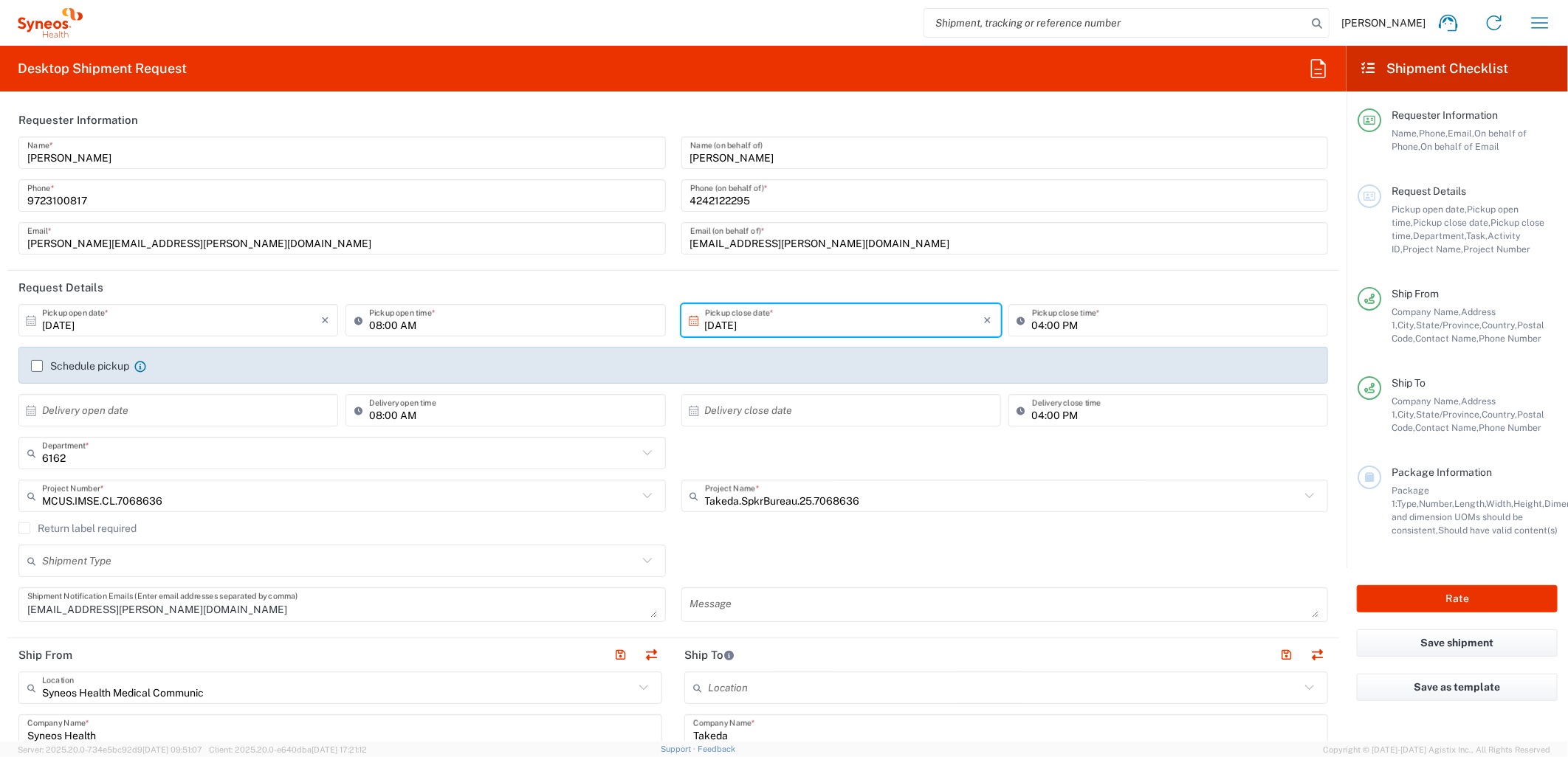
type input "[PERSON_NAME]"
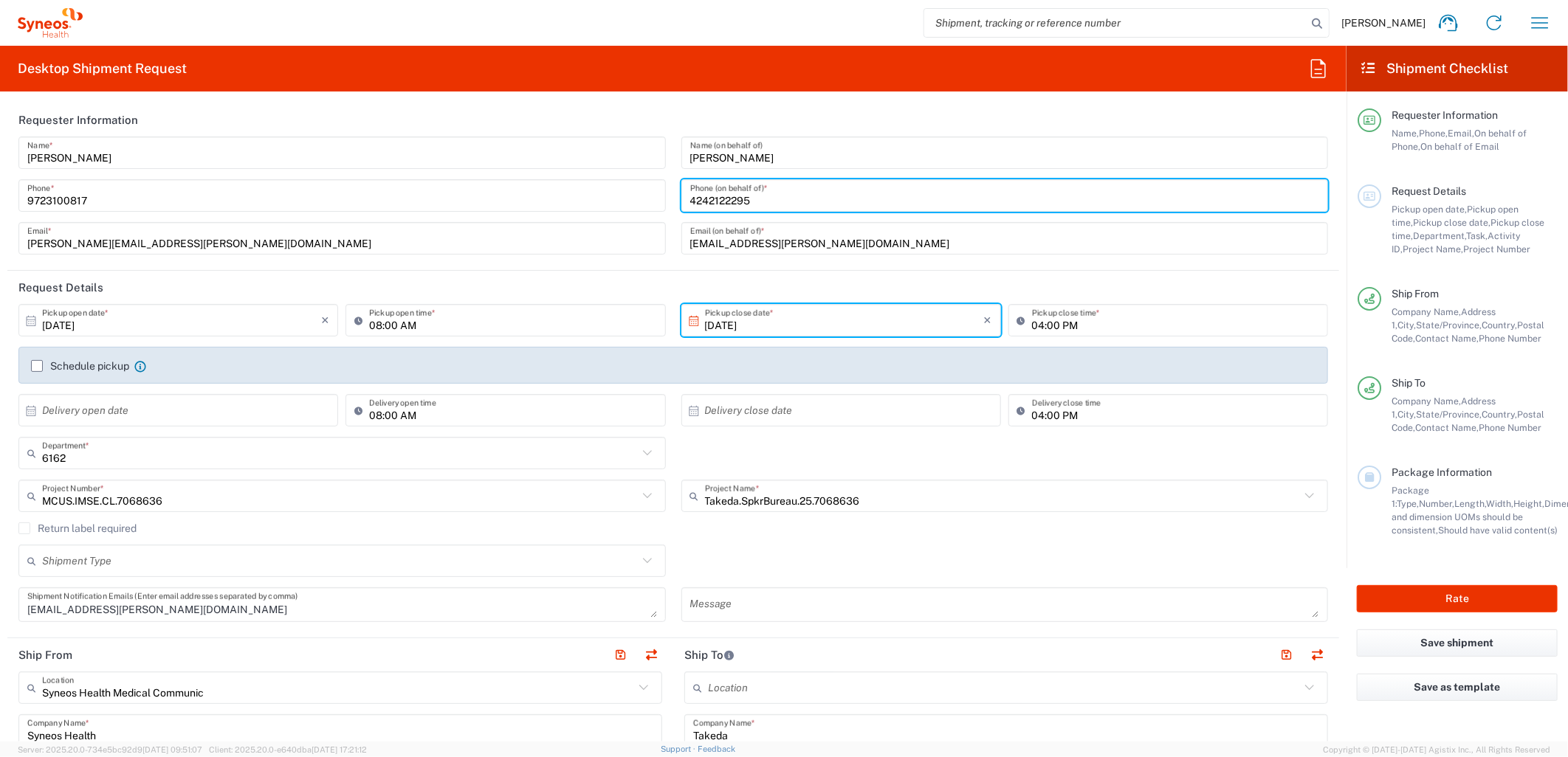
drag, startPoint x: 786, startPoint y: 206, endPoint x: 613, endPoint y: 192, distance: 173.6
click at [613, 192] on div "[PERSON_NAME] Name * [PHONE_NUMBER] Phone * [PERSON_NAME][EMAIL_ADDRESS][PERSON…" at bounding box center [674, 201] width 1325 height 128
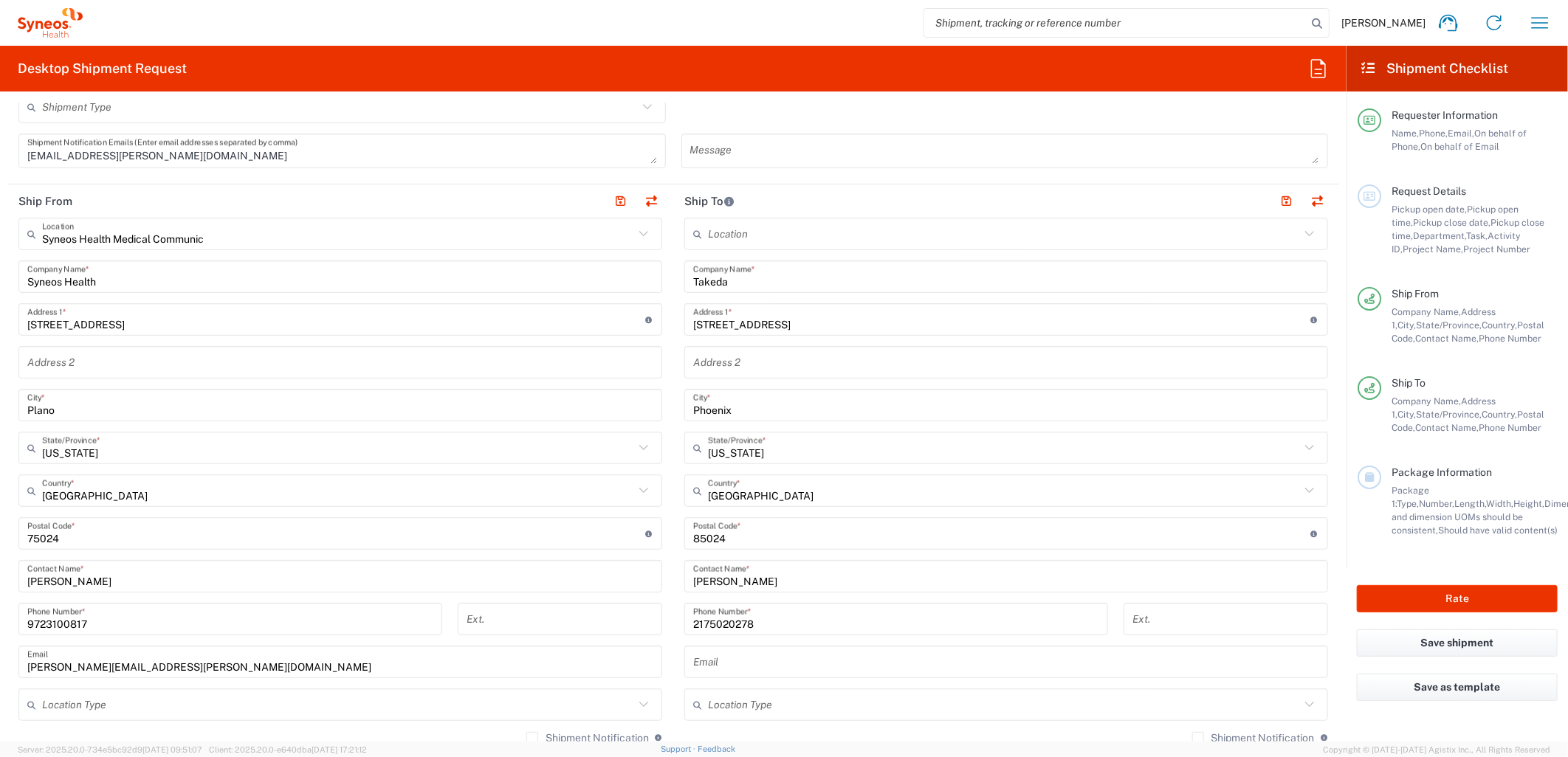
scroll to position [491, 0]
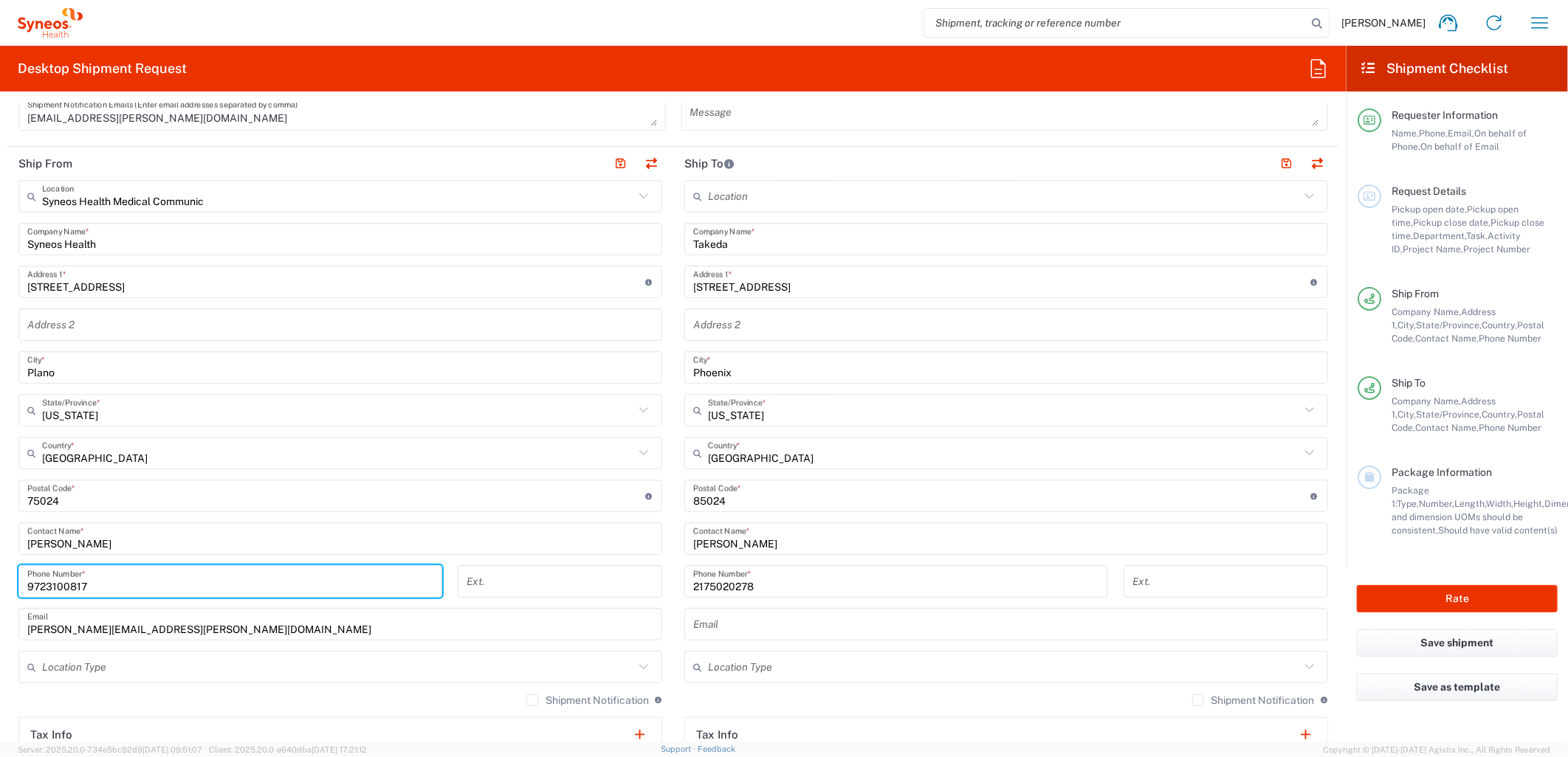
drag, startPoint x: 101, startPoint y: 582, endPoint x: -50, endPoint y: 579, distance: 151.0
click at [0, 579] on html "[PERSON_NAME] Home Shipment estimator Shipment tracking Desktop shipment reques…" at bounding box center [784, 378] width 1568 height 757
click at [126, 583] on input "9723100817" at bounding box center [231, 582] width 406 height 26
click at [55, 582] on input "9723100817" at bounding box center [231, 582] width 406 height 26
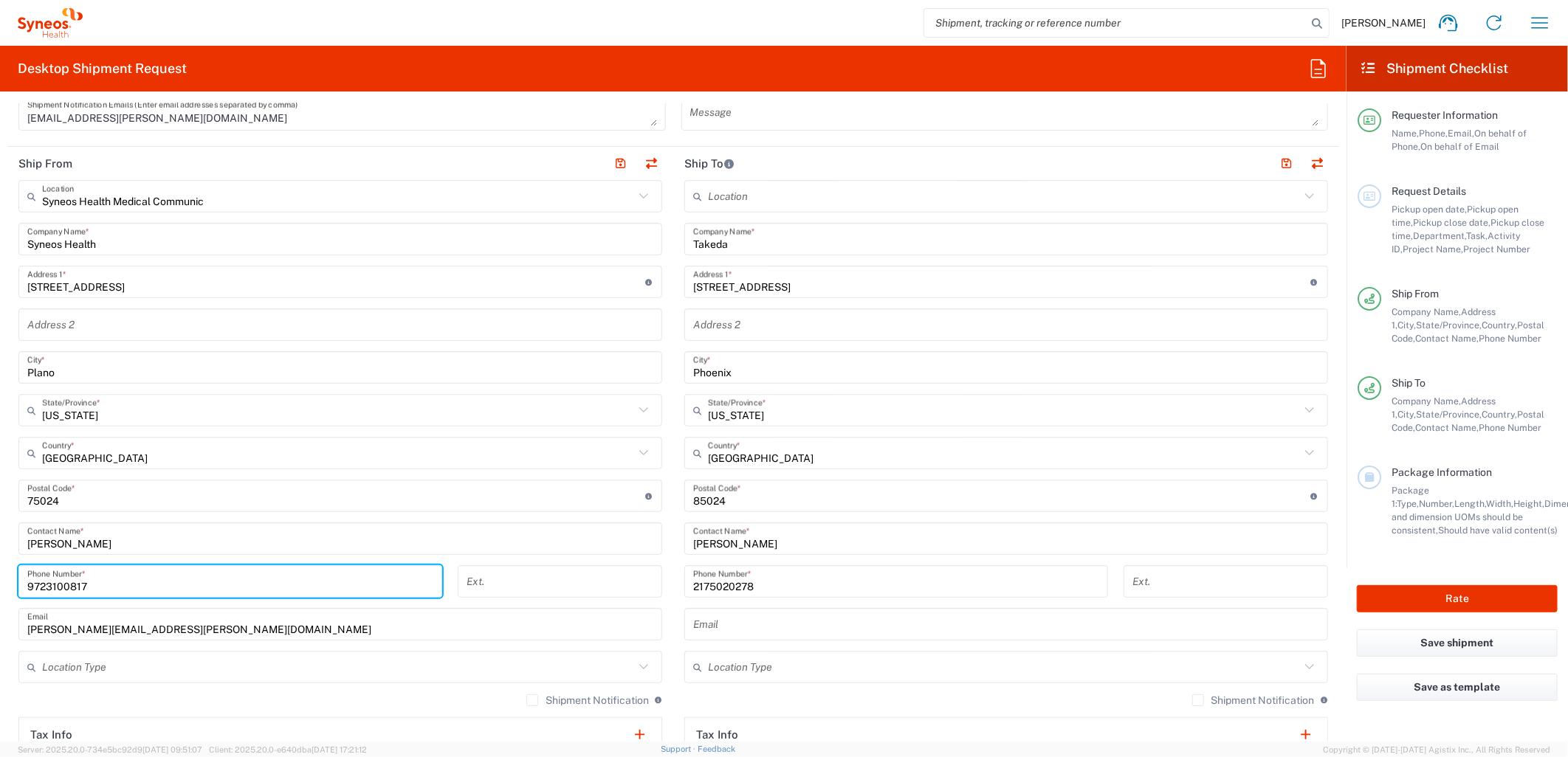
click at [55, 582] on input "9723100817" at bounding box center [231, 582] width 406 height 26
paste input "[PHONE_NUMBER]"
type input "[PHONE_NUMBER]"
click at [8, 576] on main "Syneos Health Medical Communic Location Syneos Health Medical Communic [PERSON_…" at bounding box center [340, 490] width 665 height 620
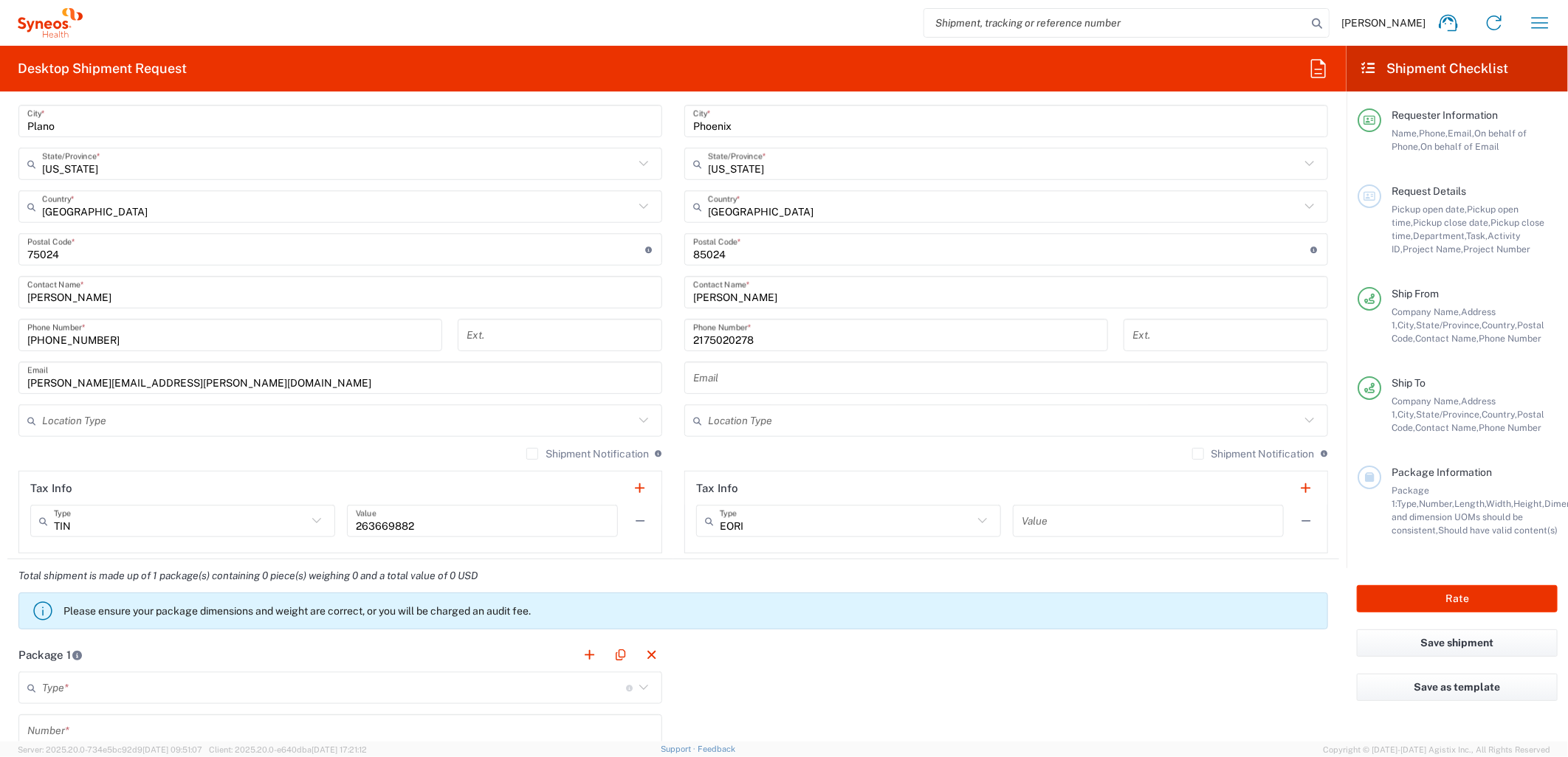
click at [533, 448] on label "Shipment Notification" at bounding box center [587, 453] width 123 height 12
click at [532, 454] on input "Shipment Notification" at bounding box center [532, 454] width 0 height 0
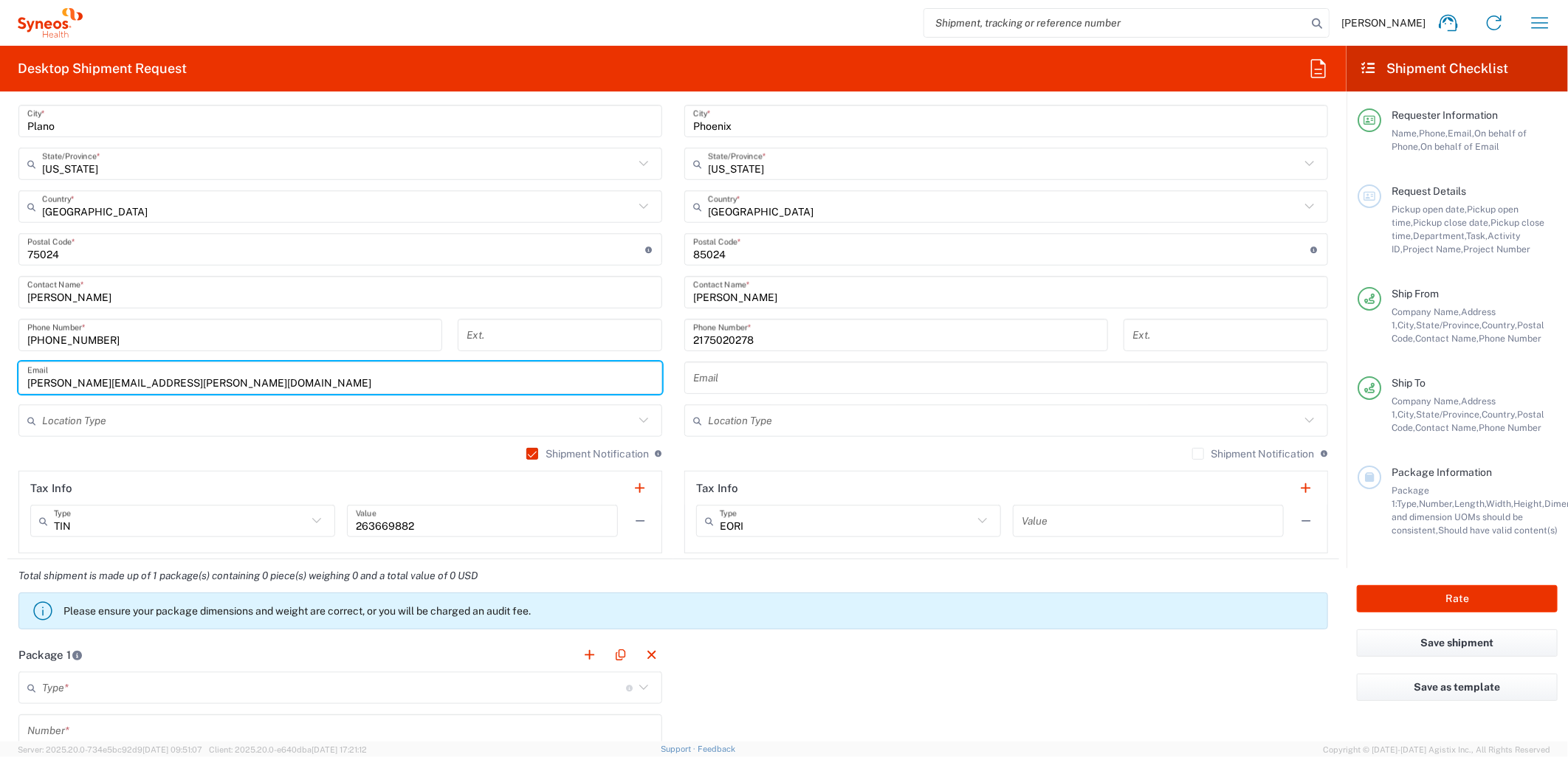
drag, startPoint x: 321, startPoint y: 378, endPoint x: -76, endPoint y: 377, distance: 397.0
click at [0, 377] on html "[PERSON_NAME] Home Shipment estimator Shipment tracking Desktop shipment reques…" at bounding box center [784, 378] width 1568 height 757
click at [99, 376] on input "[PERSON_NAME][EMAIL_ADDRESS][PERSON_NAME][DOMAIN_NAME]" at bounding box center [340, 378] width 626 height 26
drag, startPoint x: 89, startPoint y: 381, endPoint x: -157, endPoint y: 366, distance: 246.5
click at [0, 366] on html "[PERSON_NAME] Home Shipment estimator Shipment tracking Desktop shipment reques…" at bounding box center [784, 378] width 1568 height 757
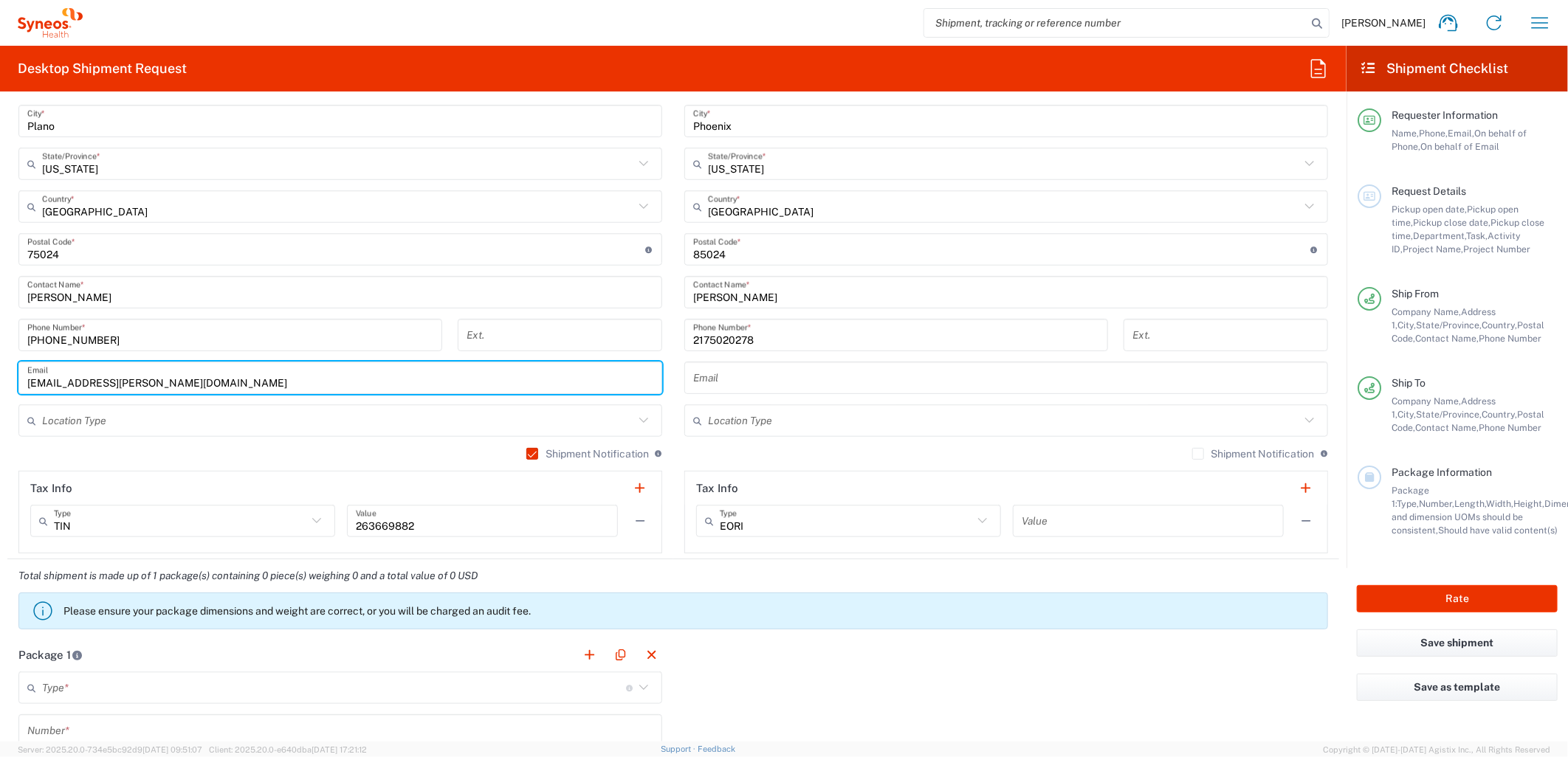
type input "[EMAIL_ADDRESS][PERSON_NAME][DOMAIN_NAME]"
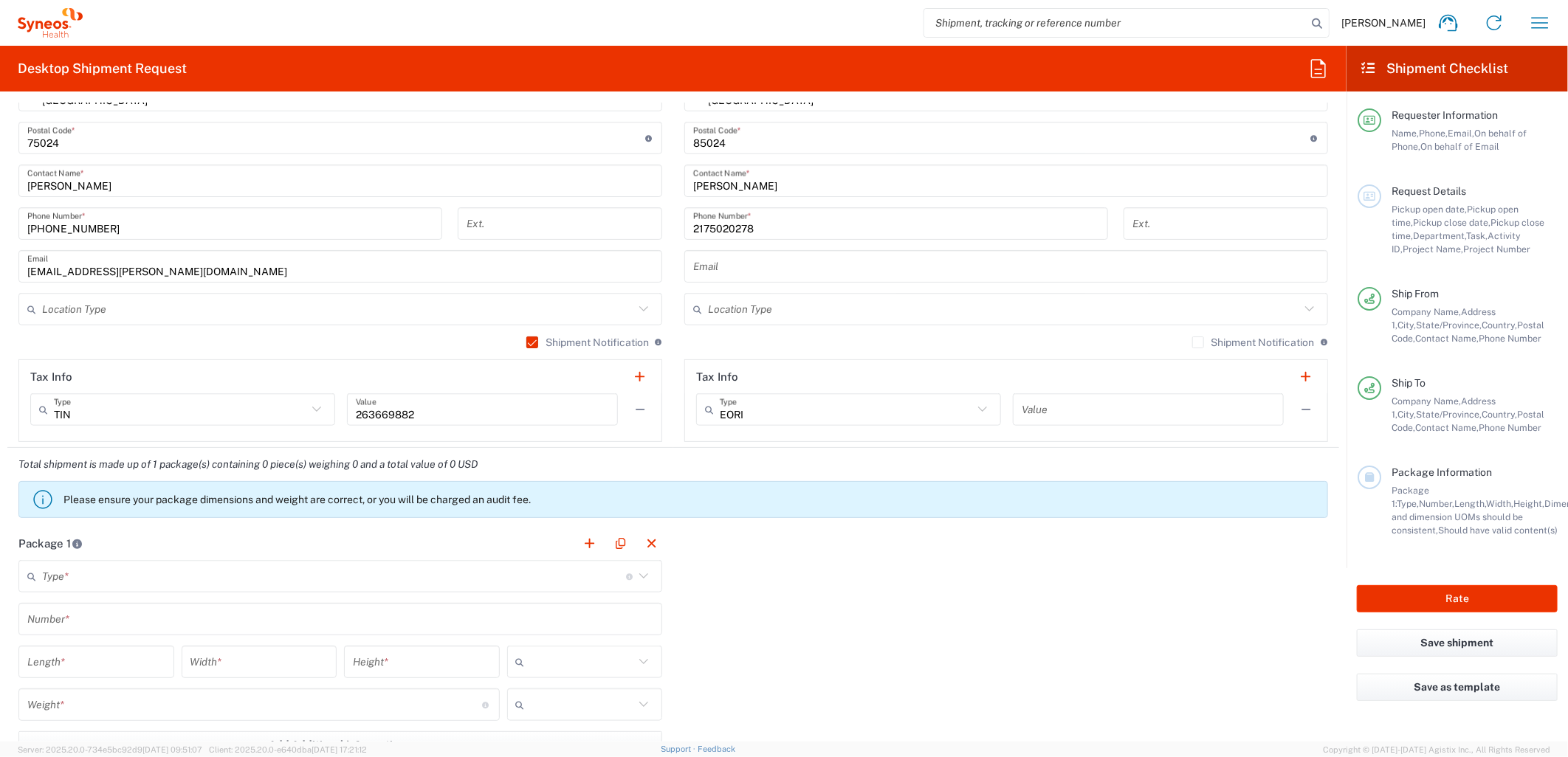
scroll to position [984, 0]
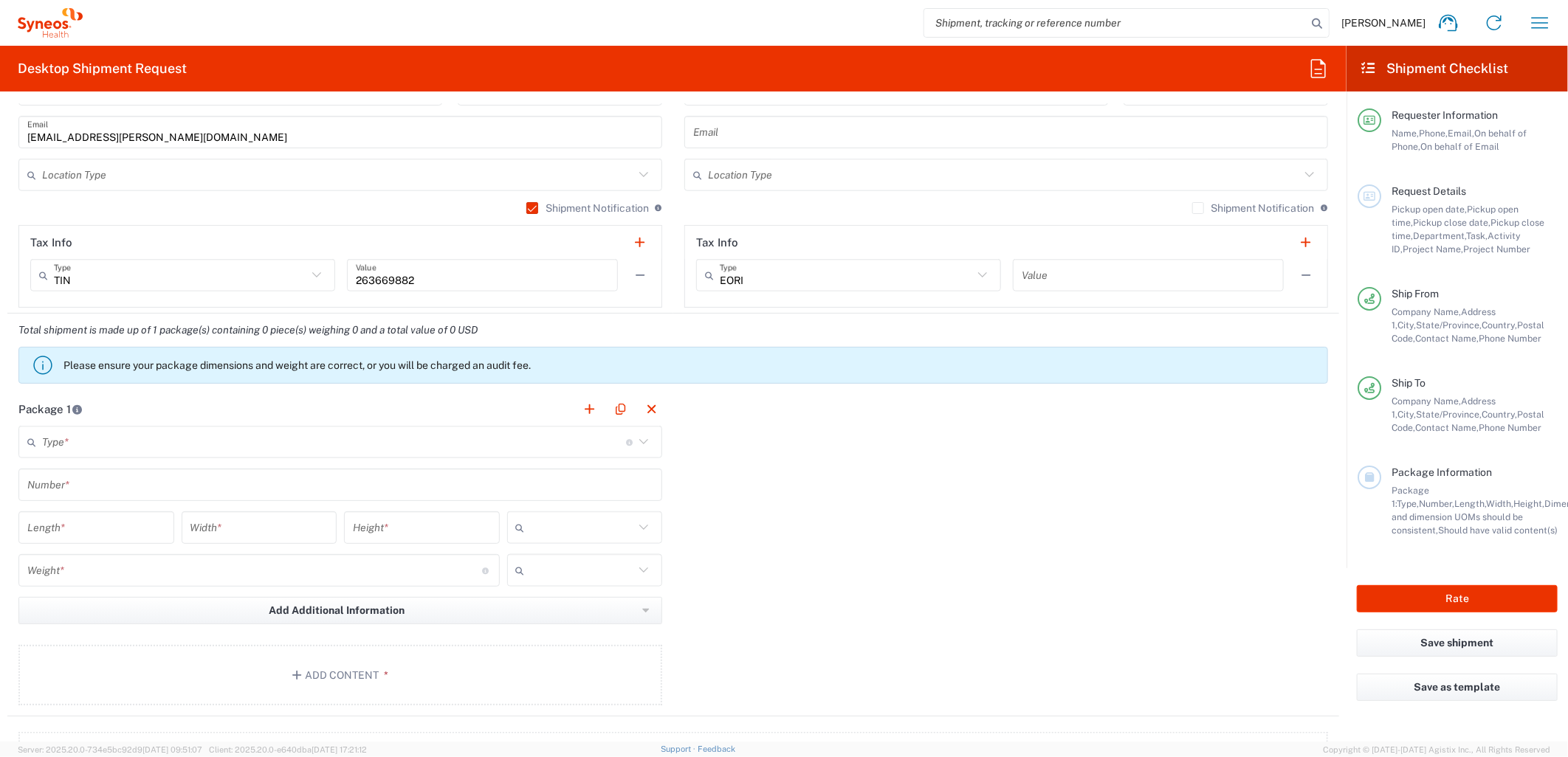
click at [100, 451] on input "text" at bounding box center [334, 443] width 584 height 26
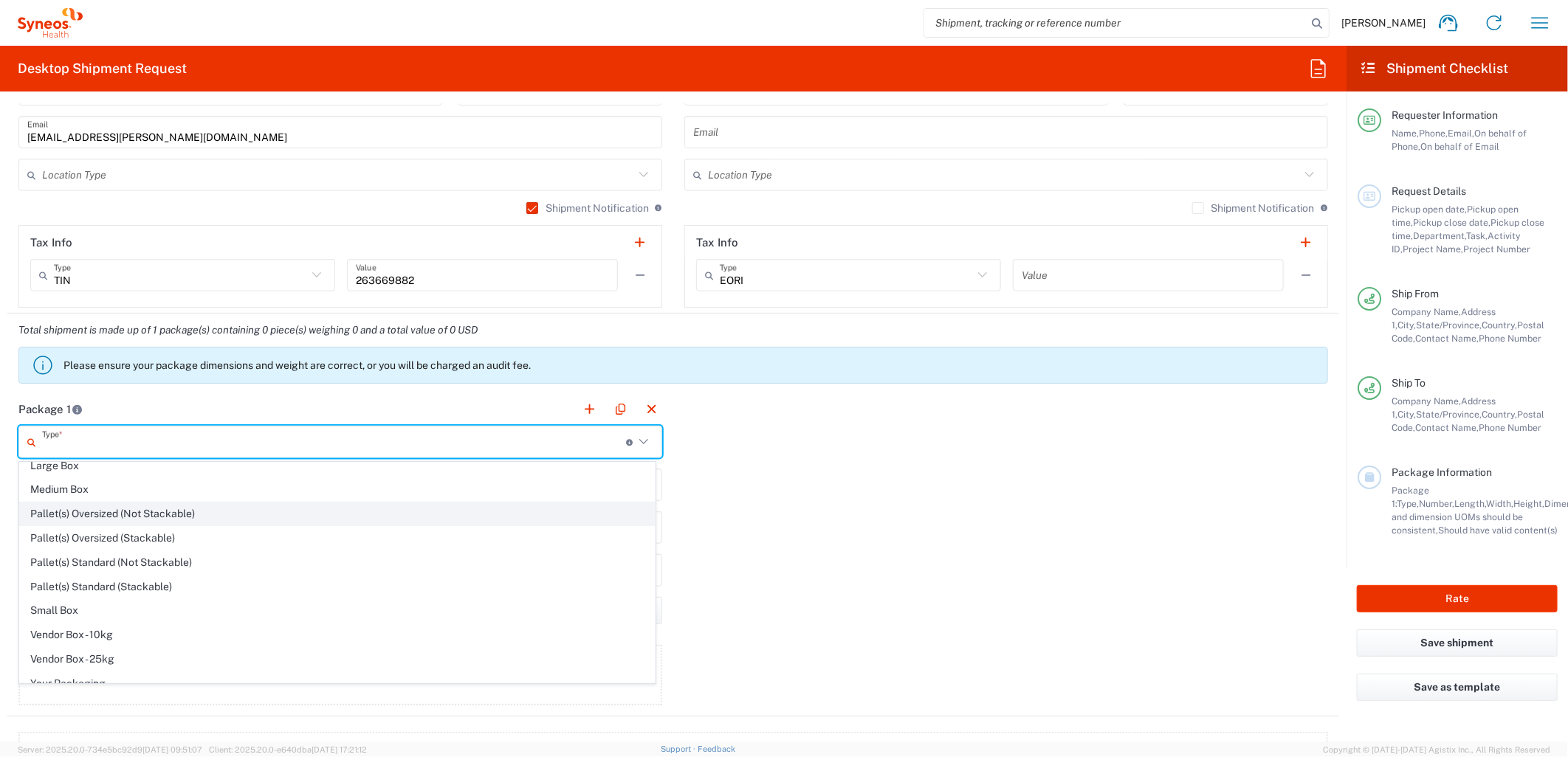
scroll to position [46, 0]
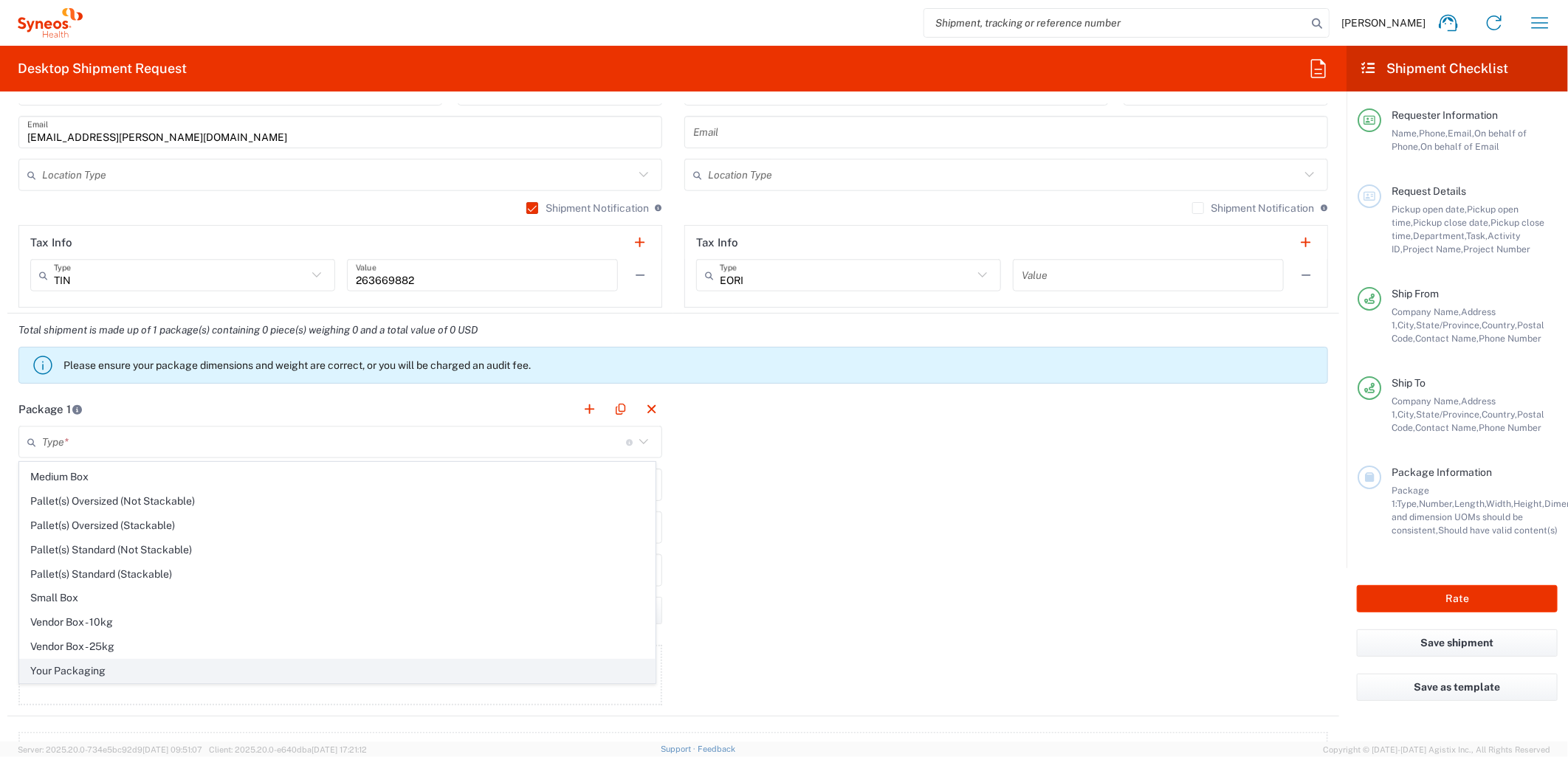
click at [104, 668] on span "Your Packaging" at bounding box center [337, 671] width 635 height 23
type input "Your Packaging"
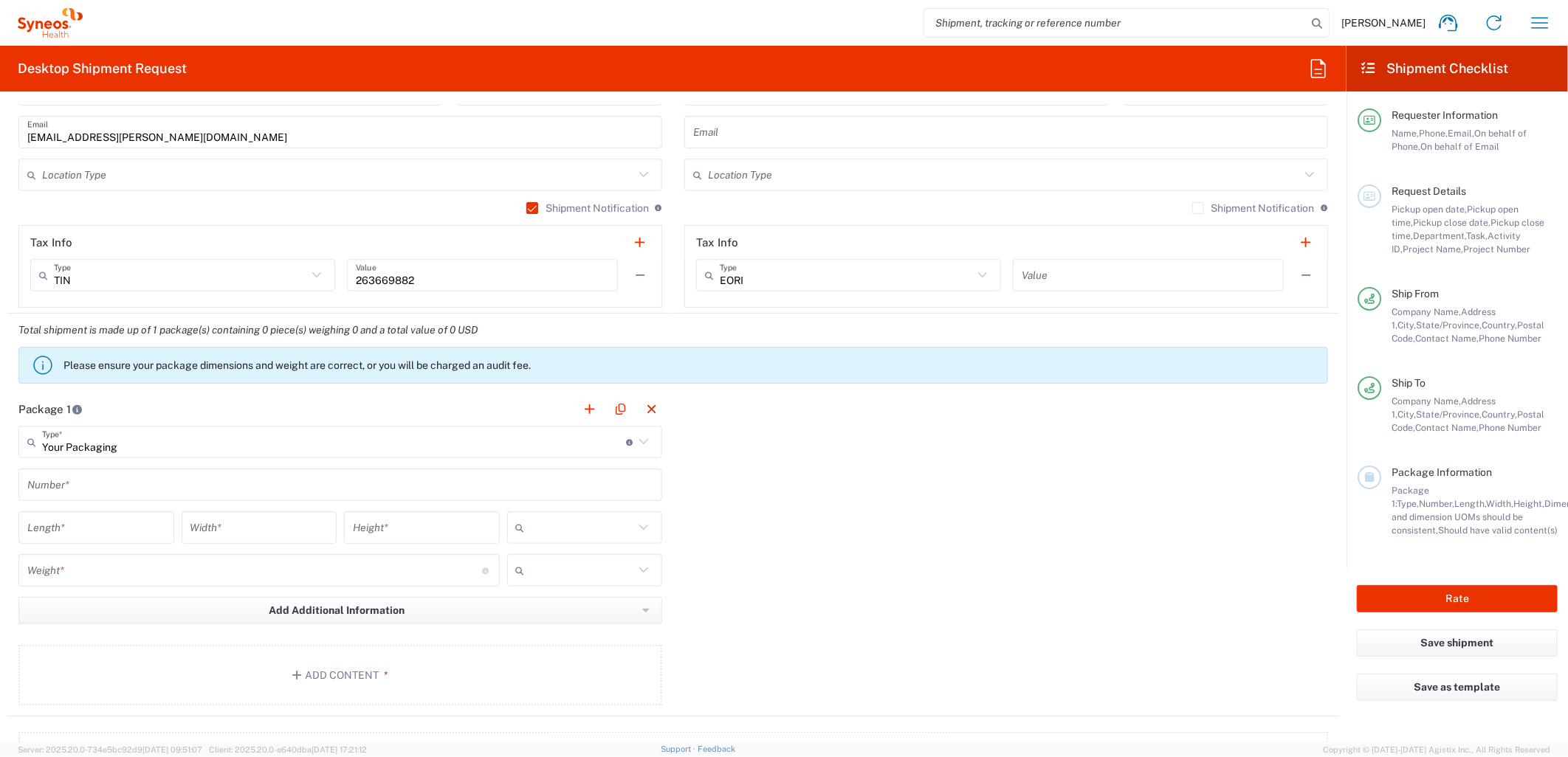
click at [119, 488] on input "text" at bounding box center [340, 485] width 626 height 26
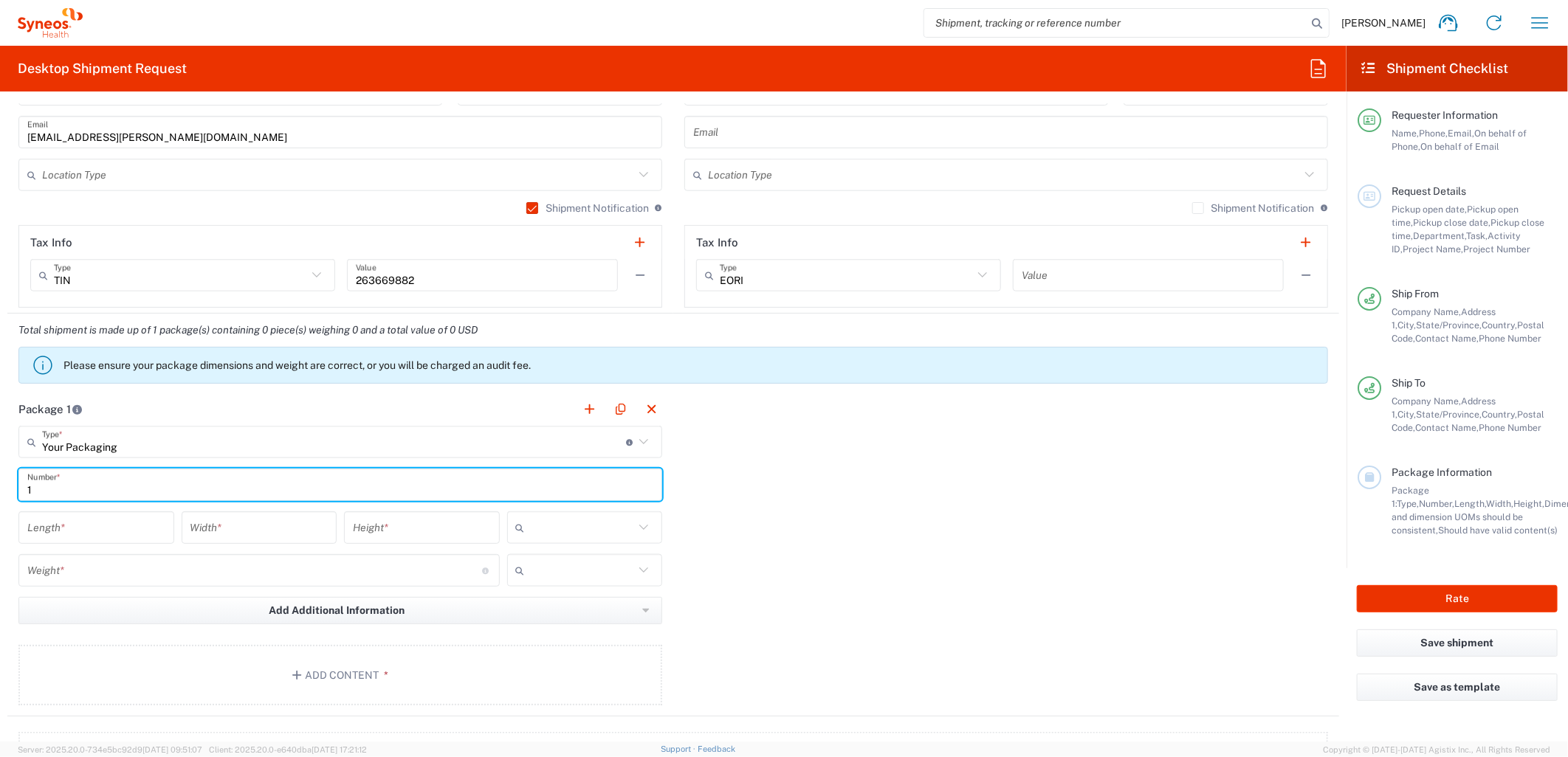
type input "1"
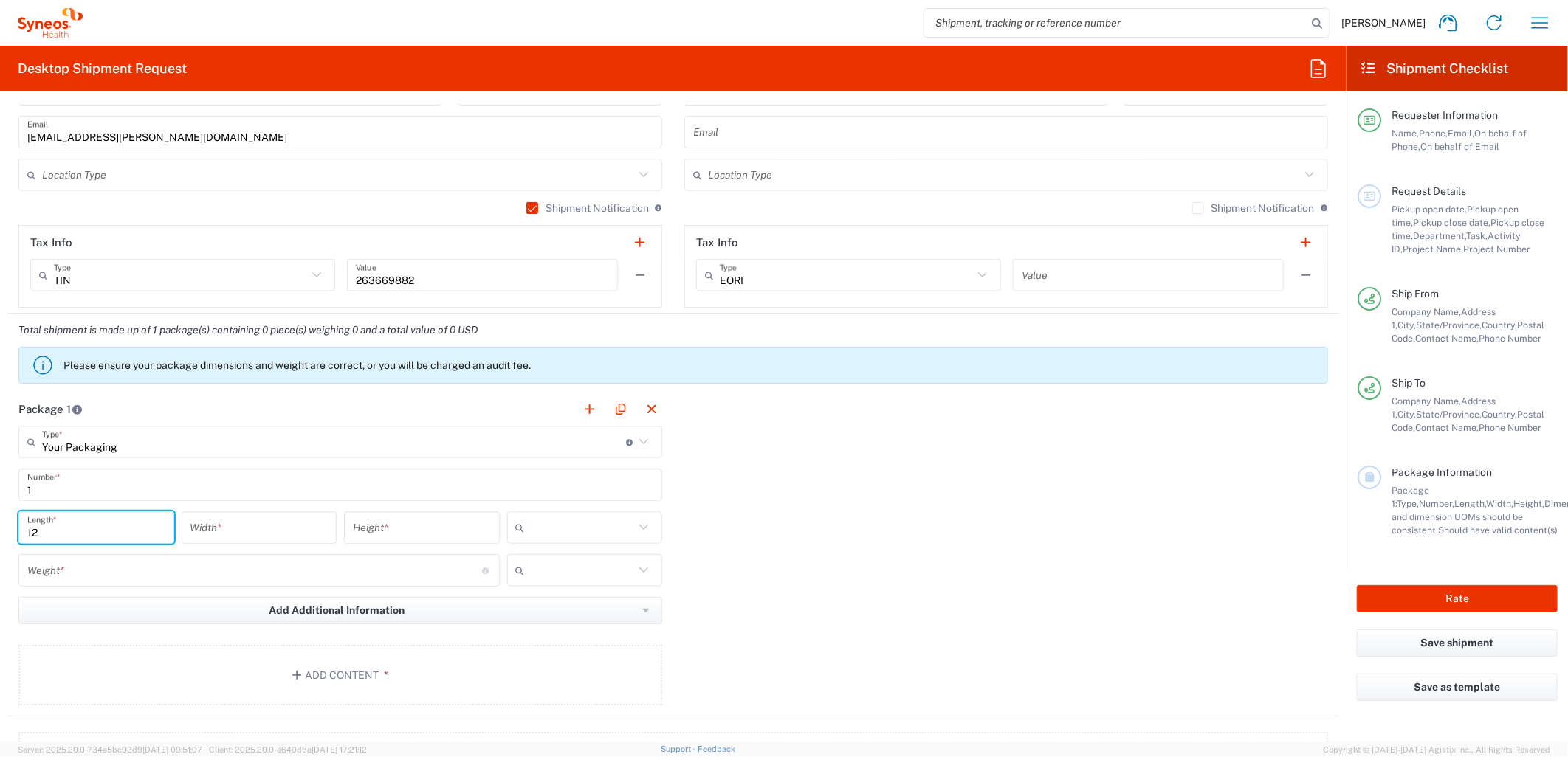
type input "12"
type input "10"
type input "1"
click at [550, 537] on input "text" at bounding box center [583, 527] width 104 height 24
drag, startPoint x: 561, startPoint y: 598, endPoint x: 517, endPoint y: 596, distance: 44.0
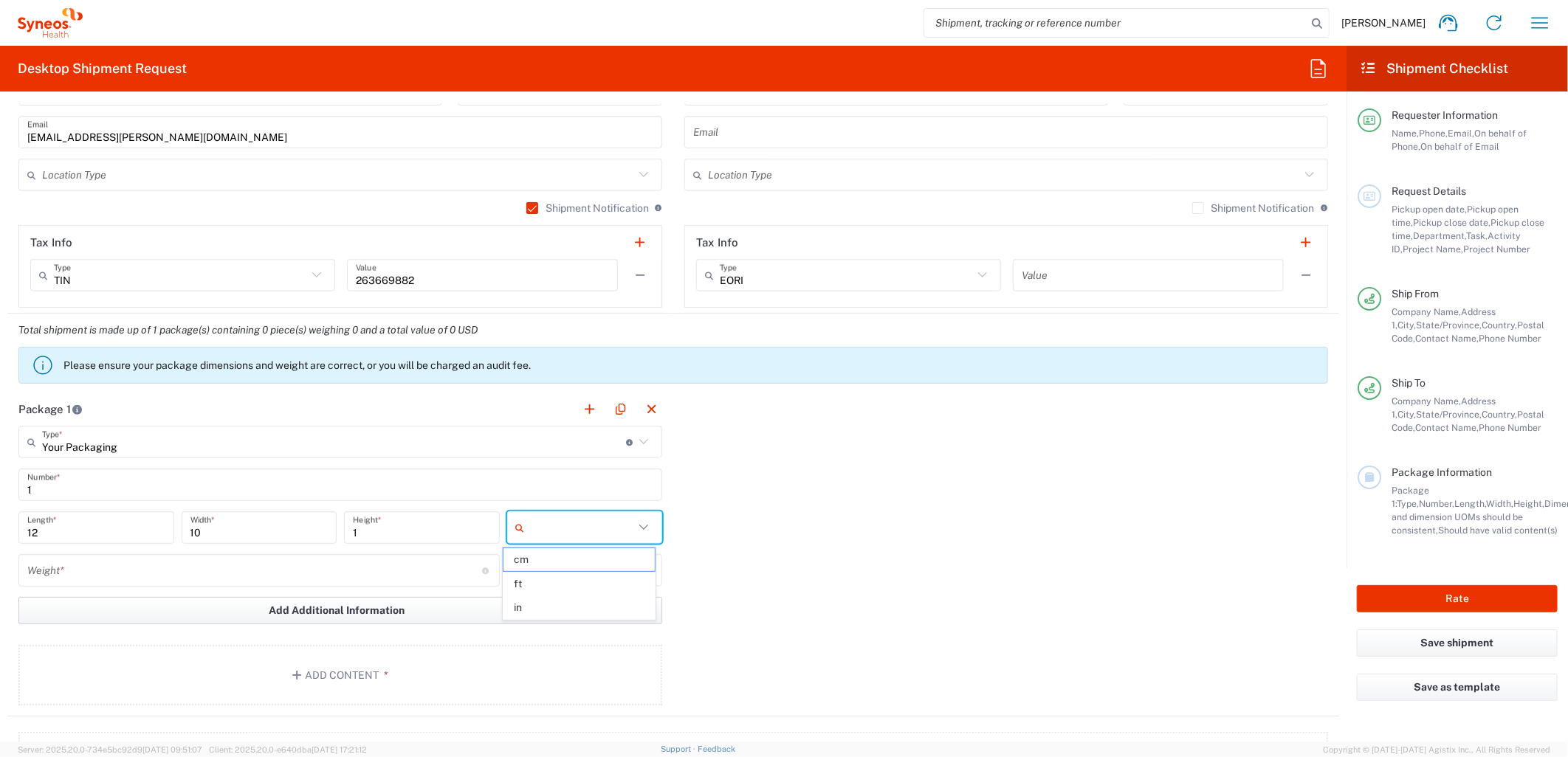
click at [560, 598] on span "in" at bounding box center [578, 608] width 150 height 23
type input "in"
click at [428, 573] on input "number" at bounding box center [255, 571] width 455 height 26
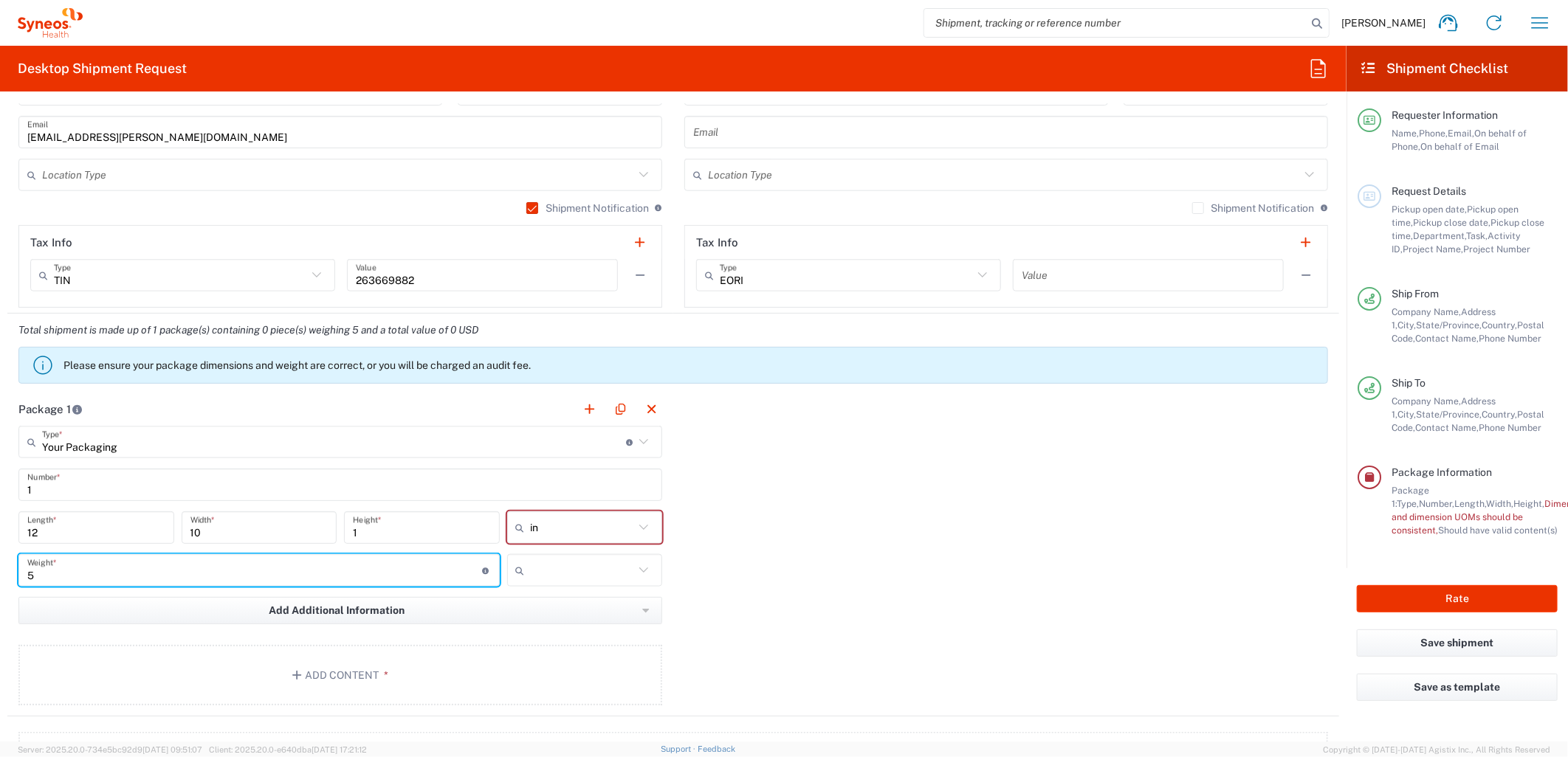
type input "5"
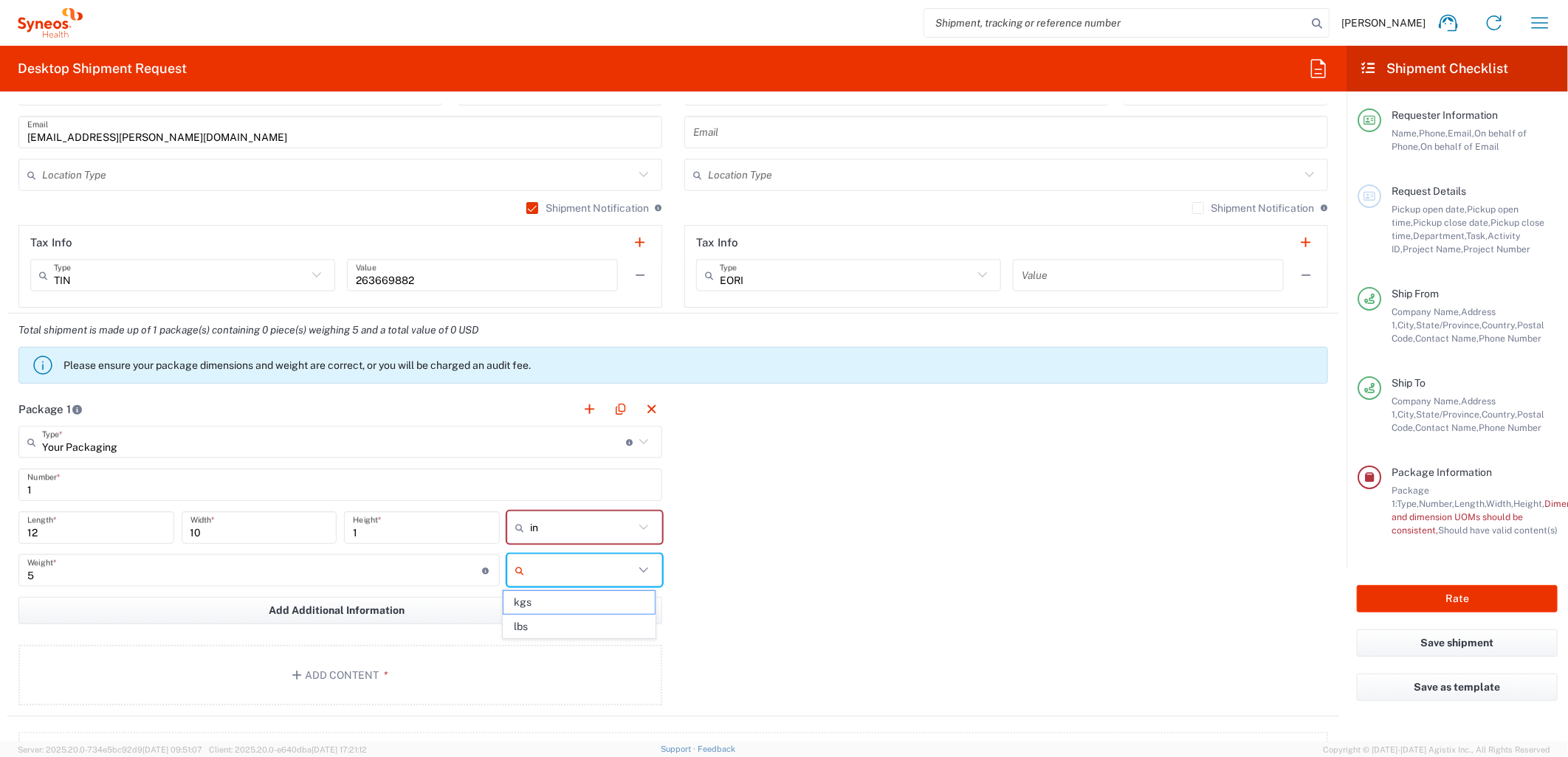
click at [588, 581] on input "text" at bounding box center [583, 570] width 104 height 24
click at [544, 628] on span "lbs" at bounding box center [578, 627] width 150 height 23
type input "lbs"
click at [805, 595] on div "Package 1 Your Packaging Type * Material used to package goods Envelope Large B…" at bounding box center [673, 554] width 1332 height 324
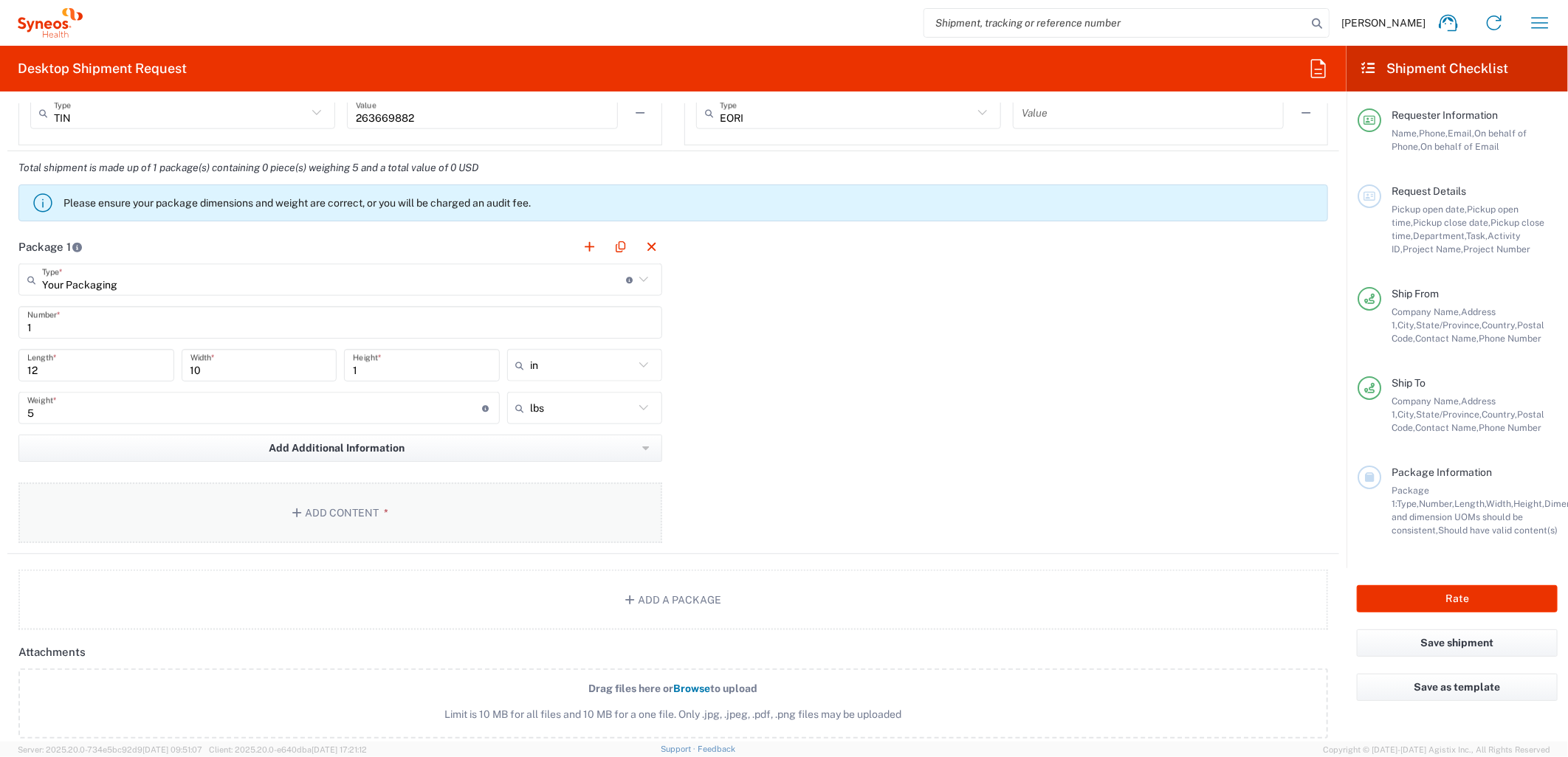
scroll to position [1148, 0]
click at [404, 487] on button "Add Content *" at bounding box center [340, 511] width 643 height 60
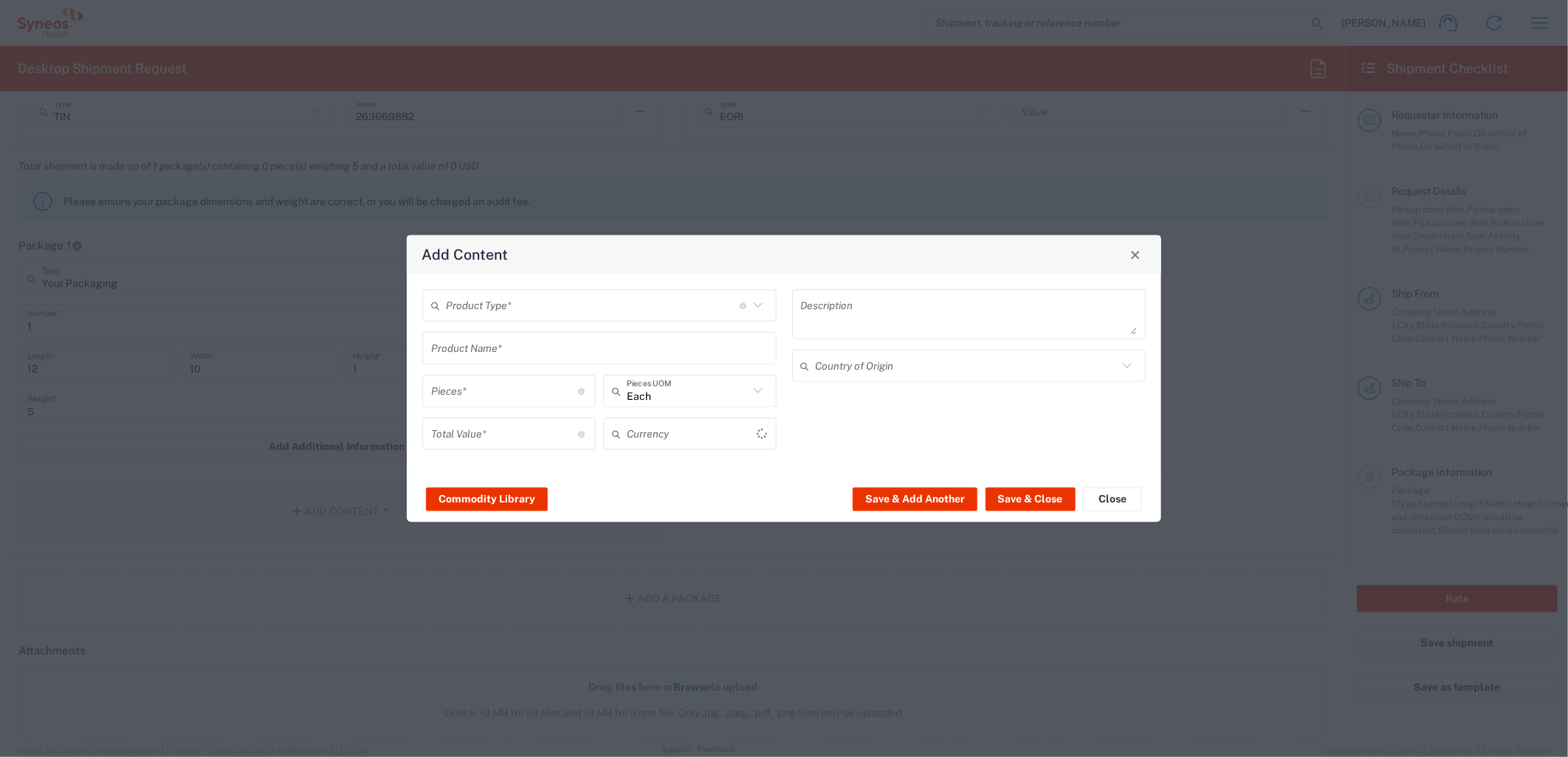
type input "US Dollar"
click at [520, 300] on input "text" at bounding box center [593, 305] width 294 height 26
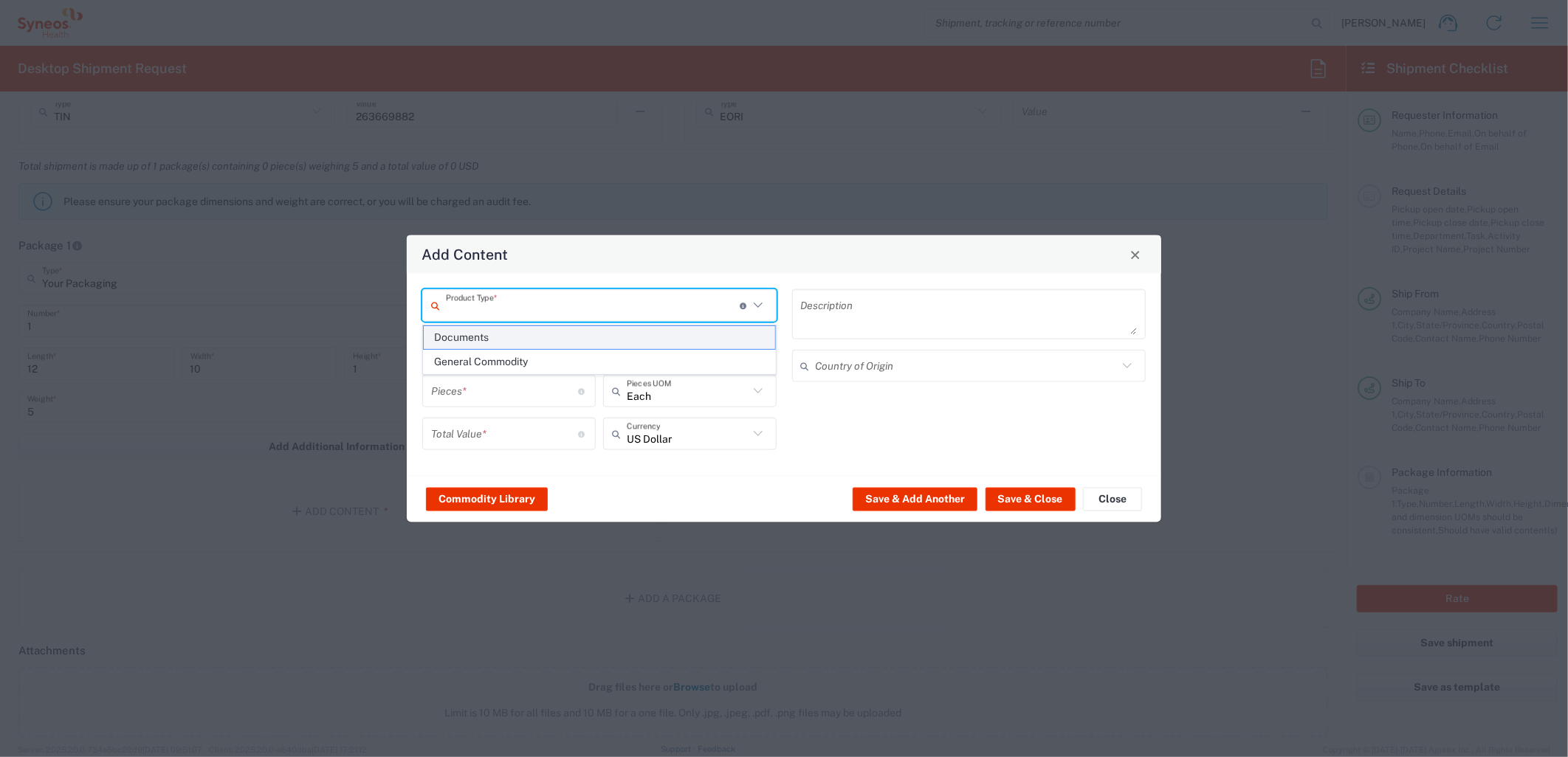
click at [534, 343] on span "Documents" at bounding box center [599, 338] width 351 height 23
type input "Documents"
type input "1"
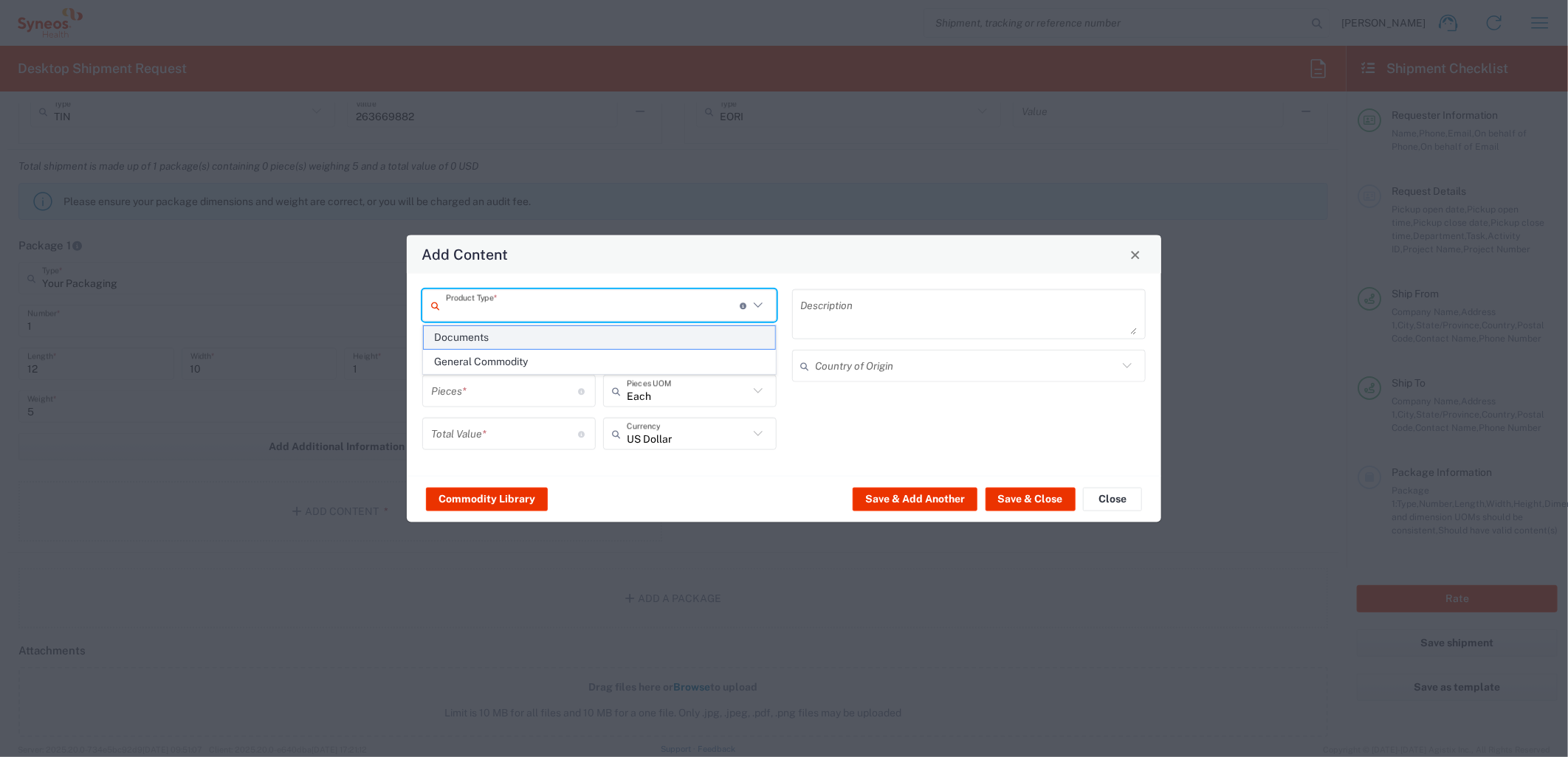
type textarea "Documents"
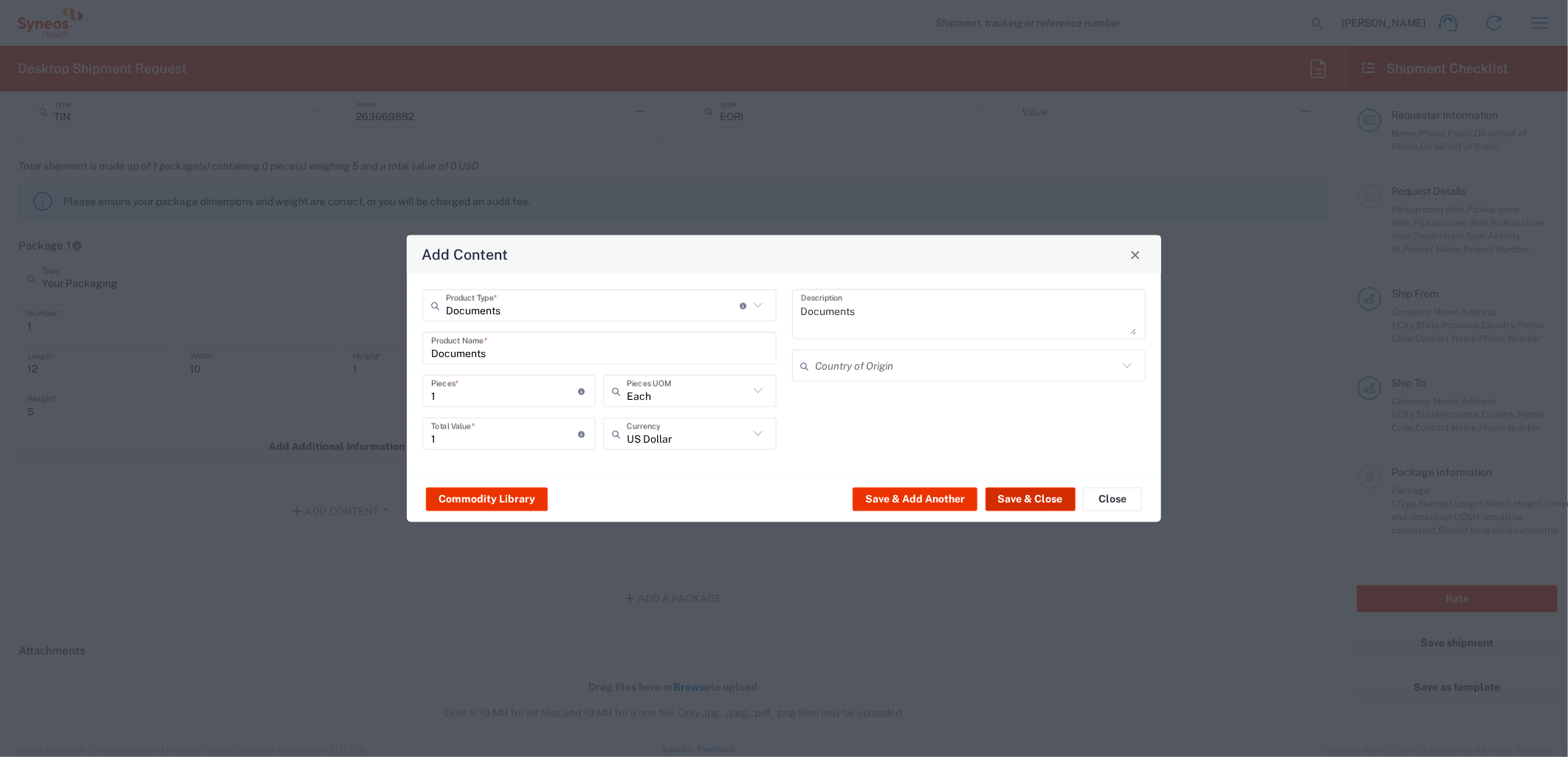
click at [1029, 502] on button "Save & Close" at bounding box center [1030, 499] width 90 height 24
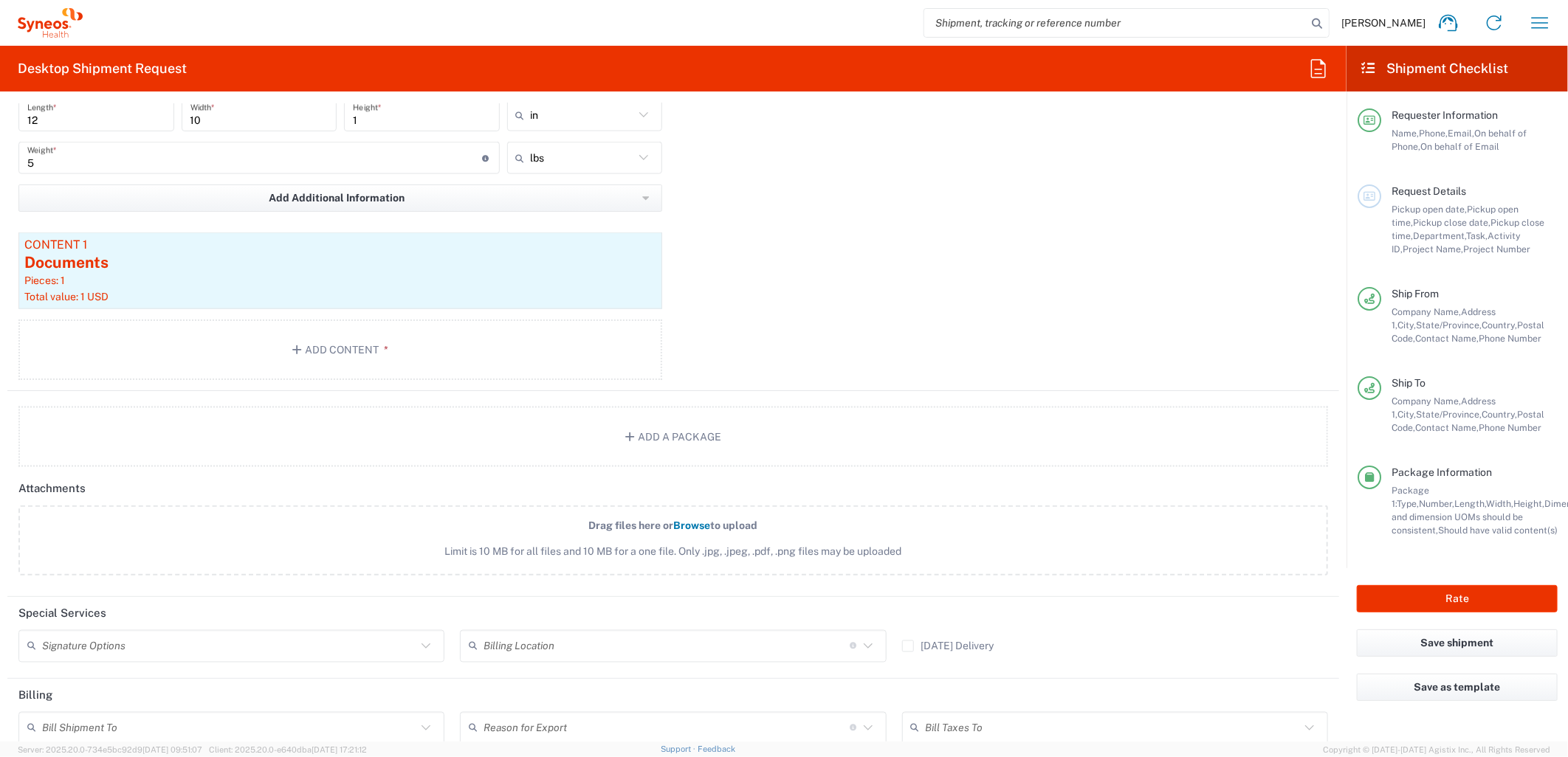
scroll to position [1476, 0]
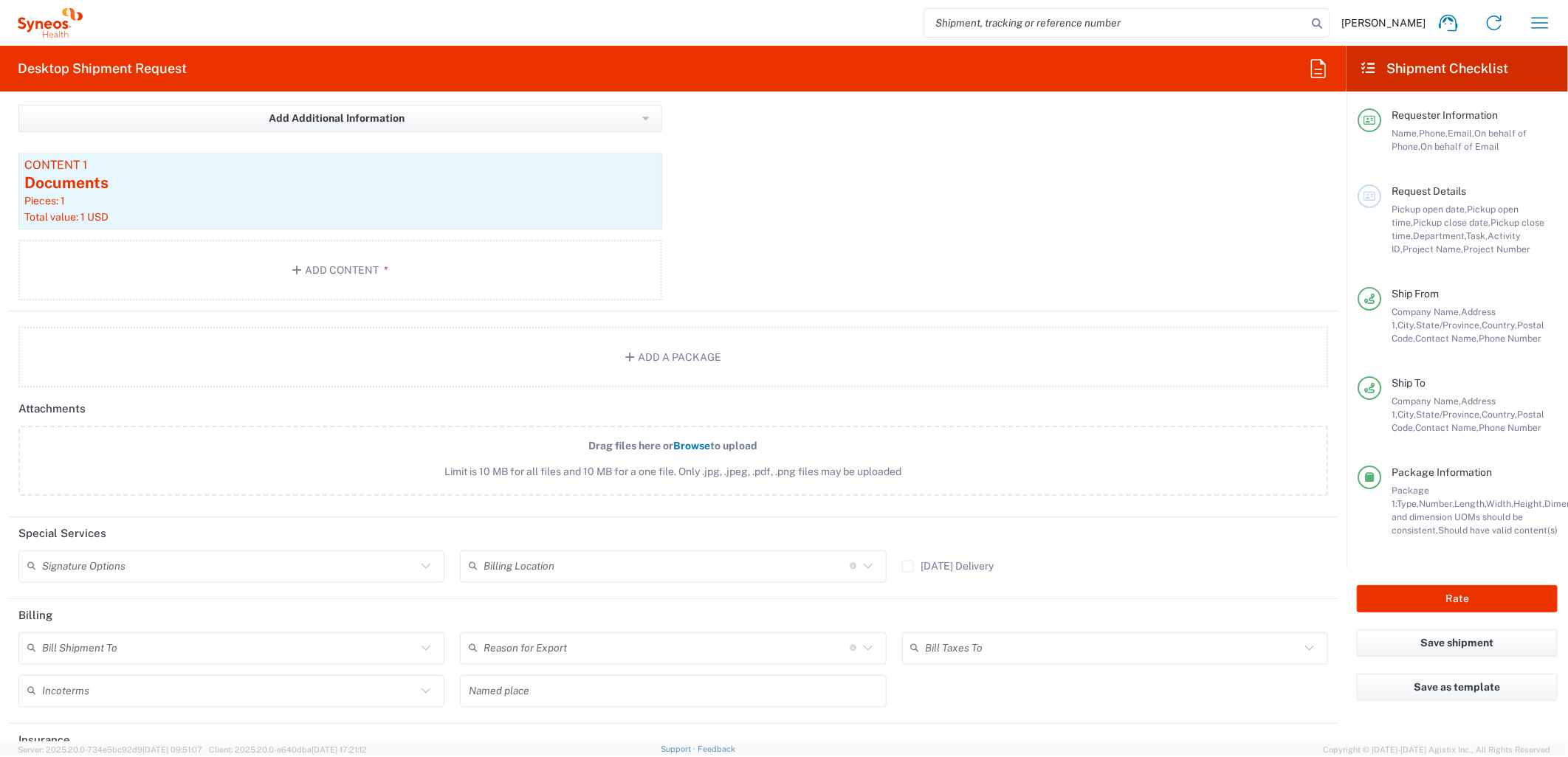
click at [245, 640] on input "text" at bounding box center [229, 648] width 375 height 26
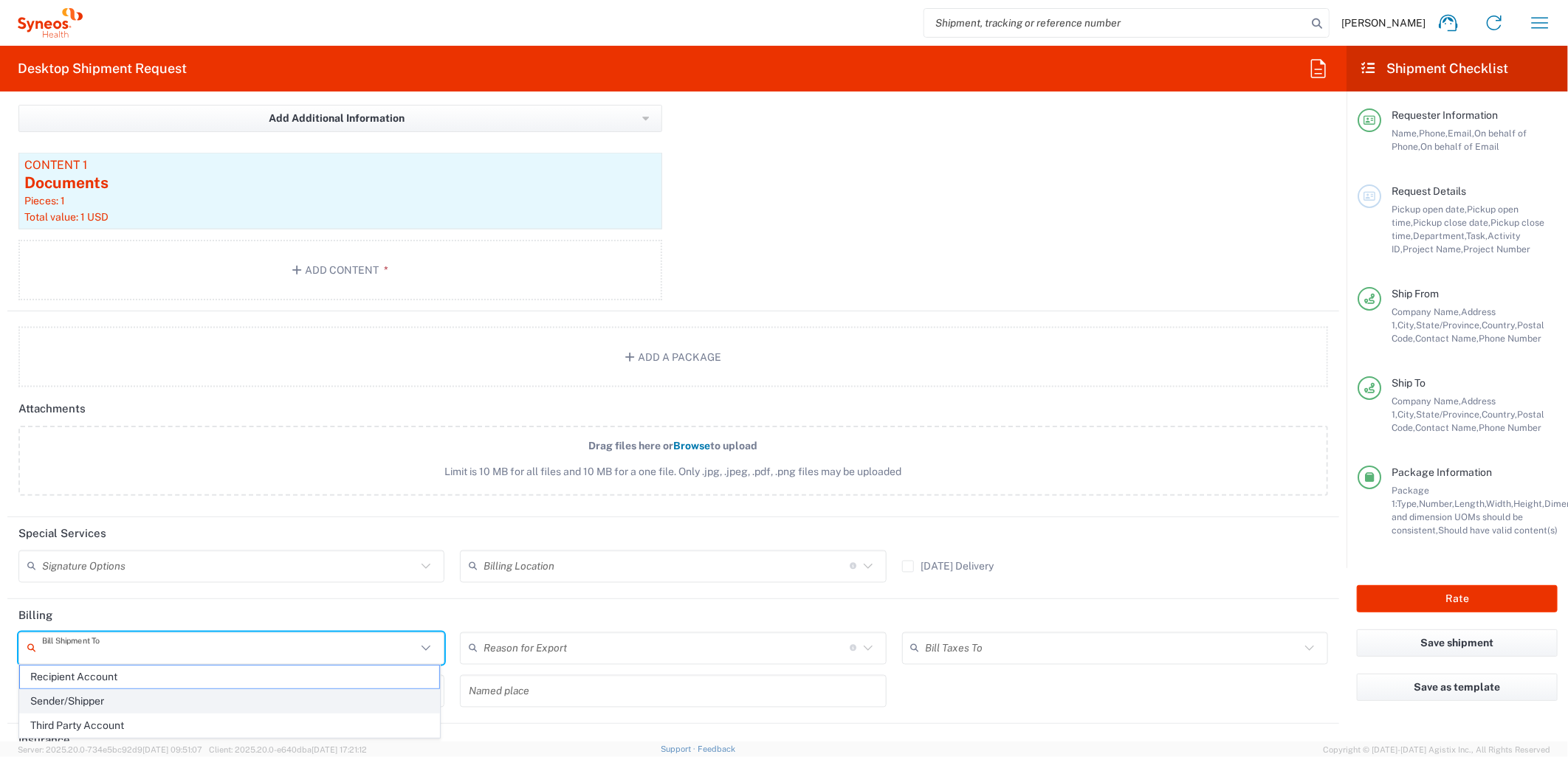
click at [171, 690] on span "Sender/Shipper" at bounding box center [230, 701] width 419 height 23
type input "Sender/Shipper"
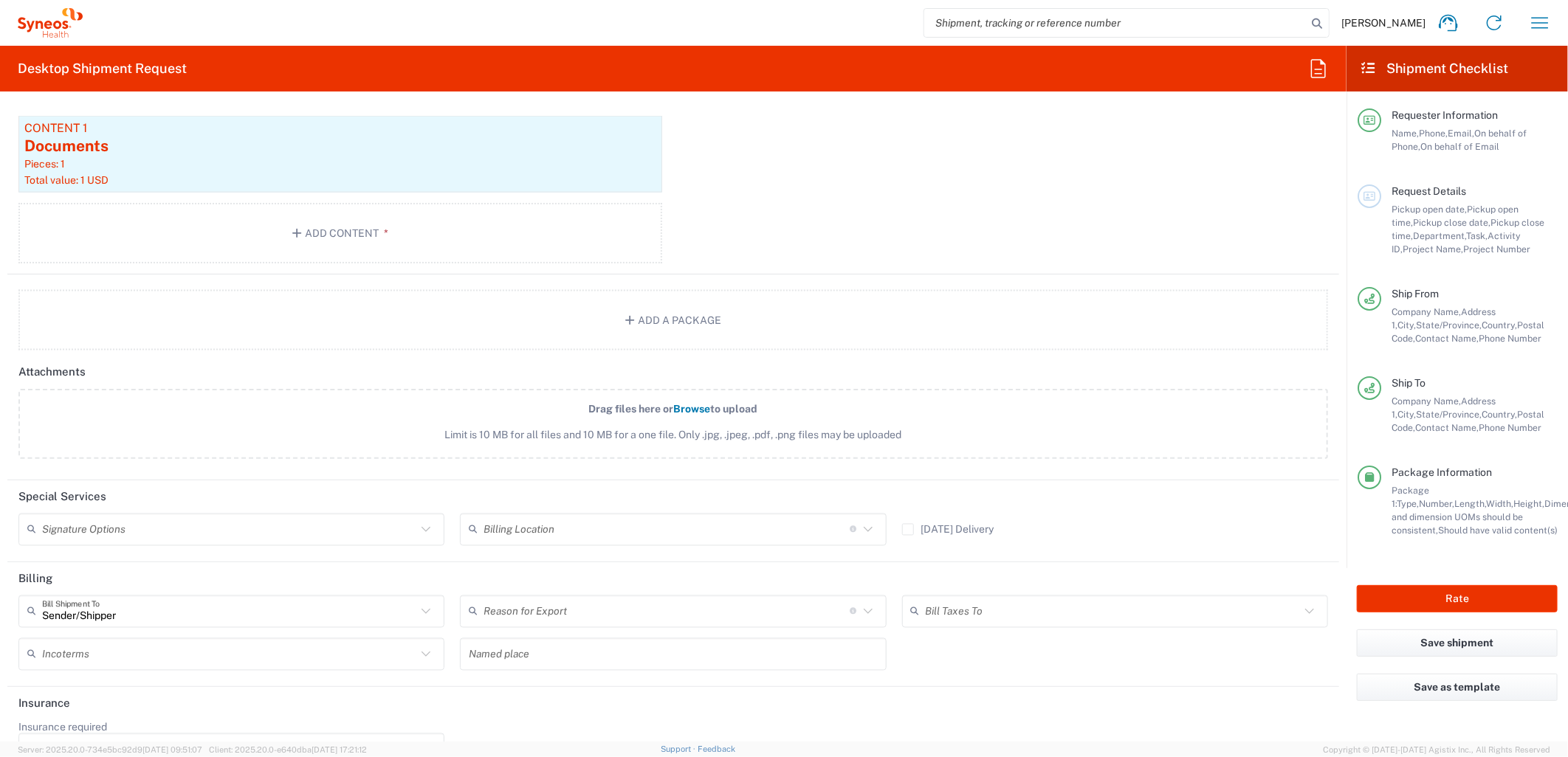
scroll to position [1550, 0]
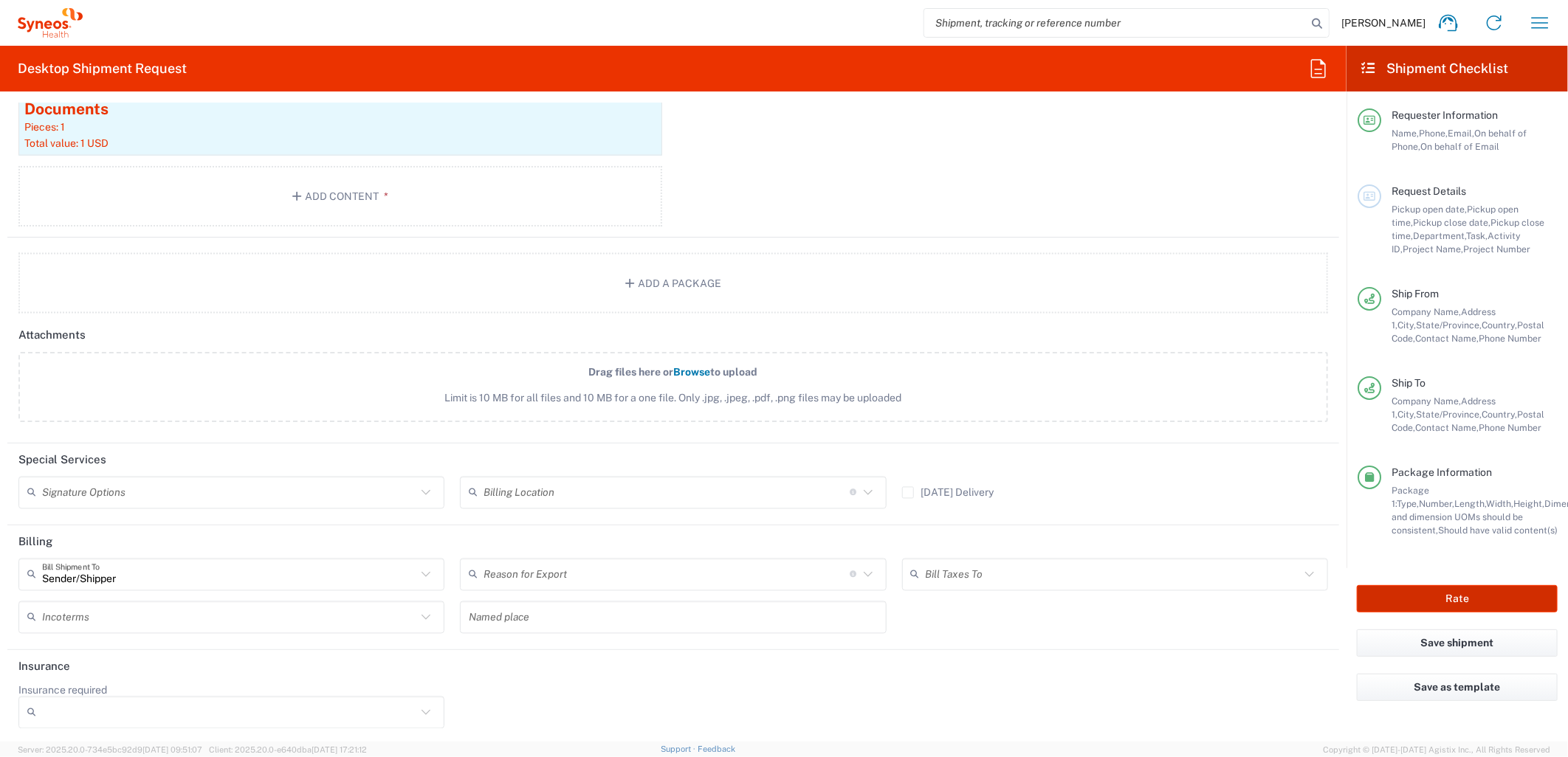
click at [1448, 603] on button "Rate" at bounding box center [1457, 599] width 201 height 28
type input "MCUS.IMSE.CL.7068636"
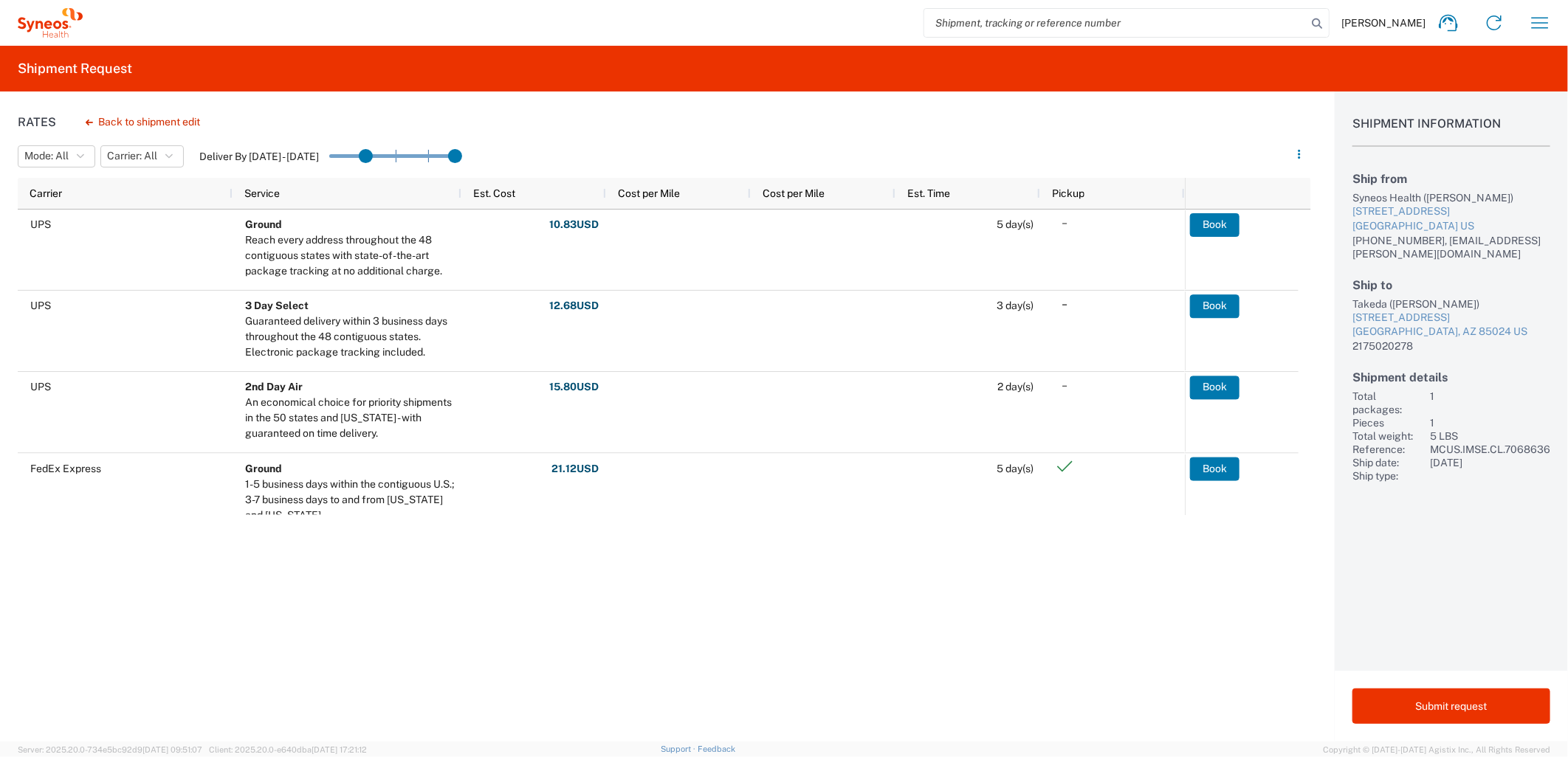
drag, startPoint x: 335, startPoint y: 155, endPoint x: 352, endPoint y: 158, distance: 17.3
click at [587, 536] on div "Rates Back to shipment edit Mode: All All SMAL Carrier: All All FedEx Express U…" at bounding box center [656, 417] width 1311 height 650
drag, startPoint x: 452, startPoint y: 151, endPoint x: 434, endPoint y: 149, distance: 18.1
drag, startPoint x: 426, startPoint y: 158, endPoint x: 371, endPoint y: 152, distance: 55.3
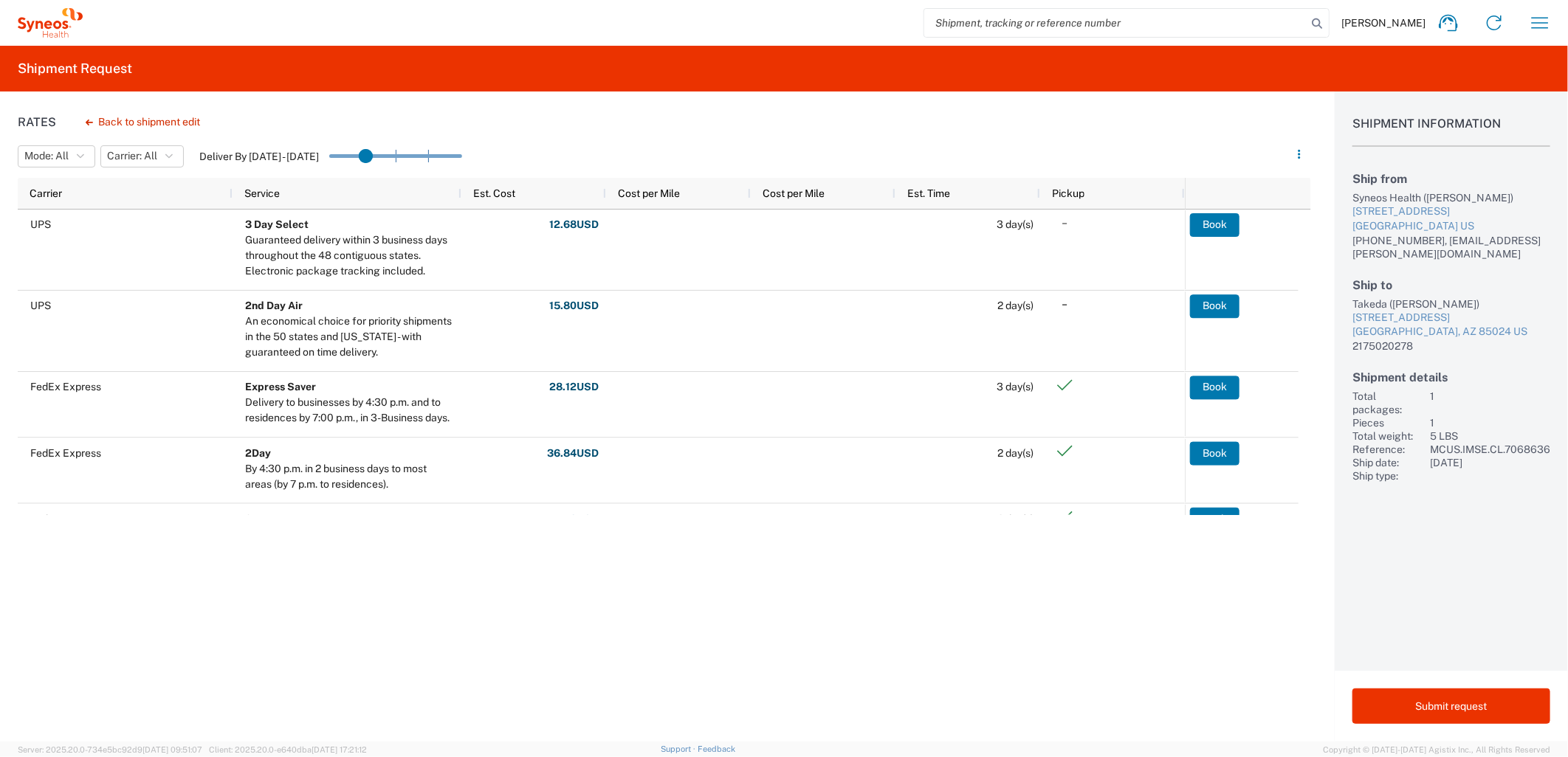
drag, startPoint x: 392, startPoint y: 157, endPoint x: 373, endPoint y: 156, distance: 19.0
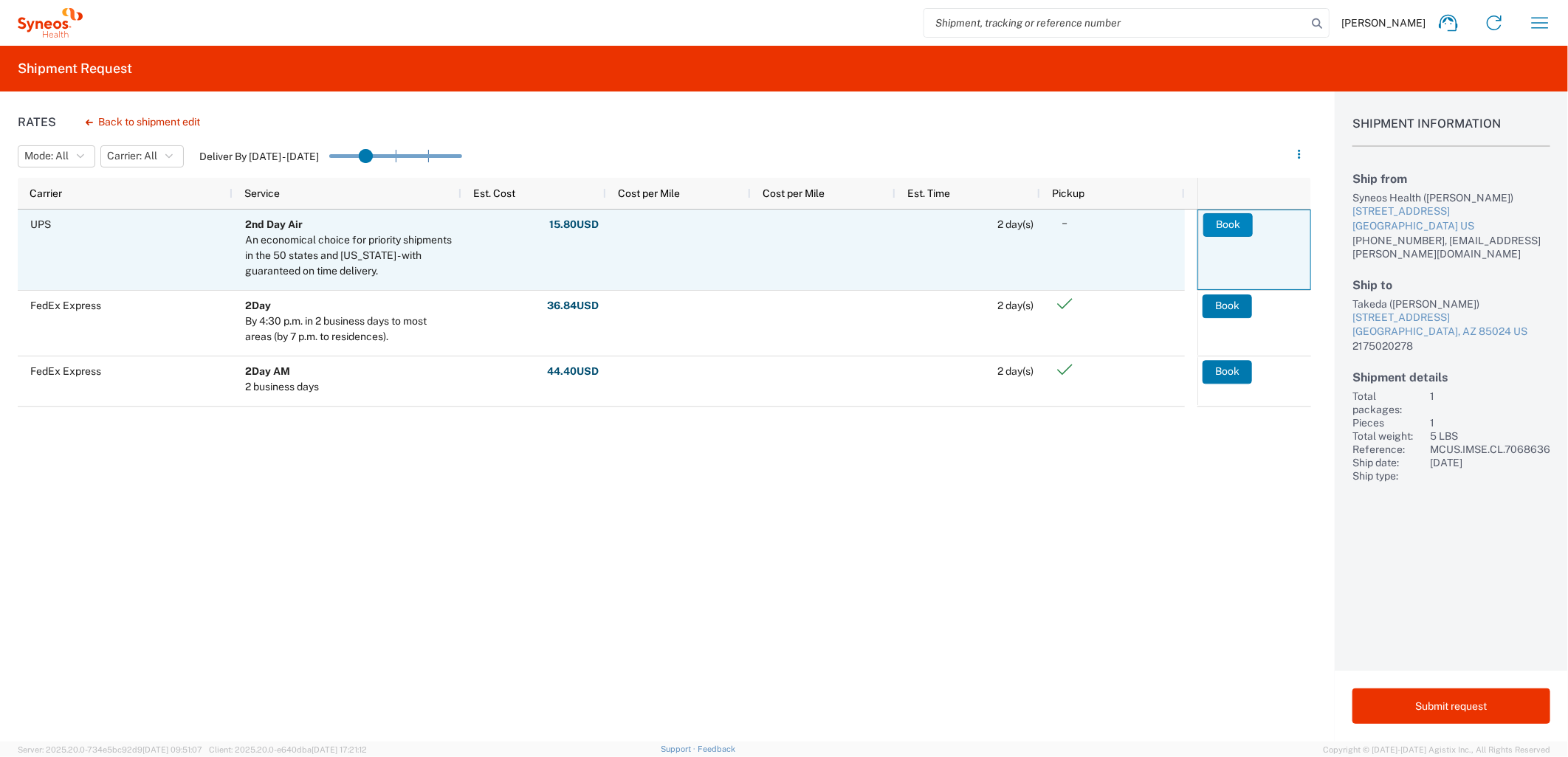
click at [1228, 223] on button "Book" at bounding box center [1228, 225] width 50 height 24
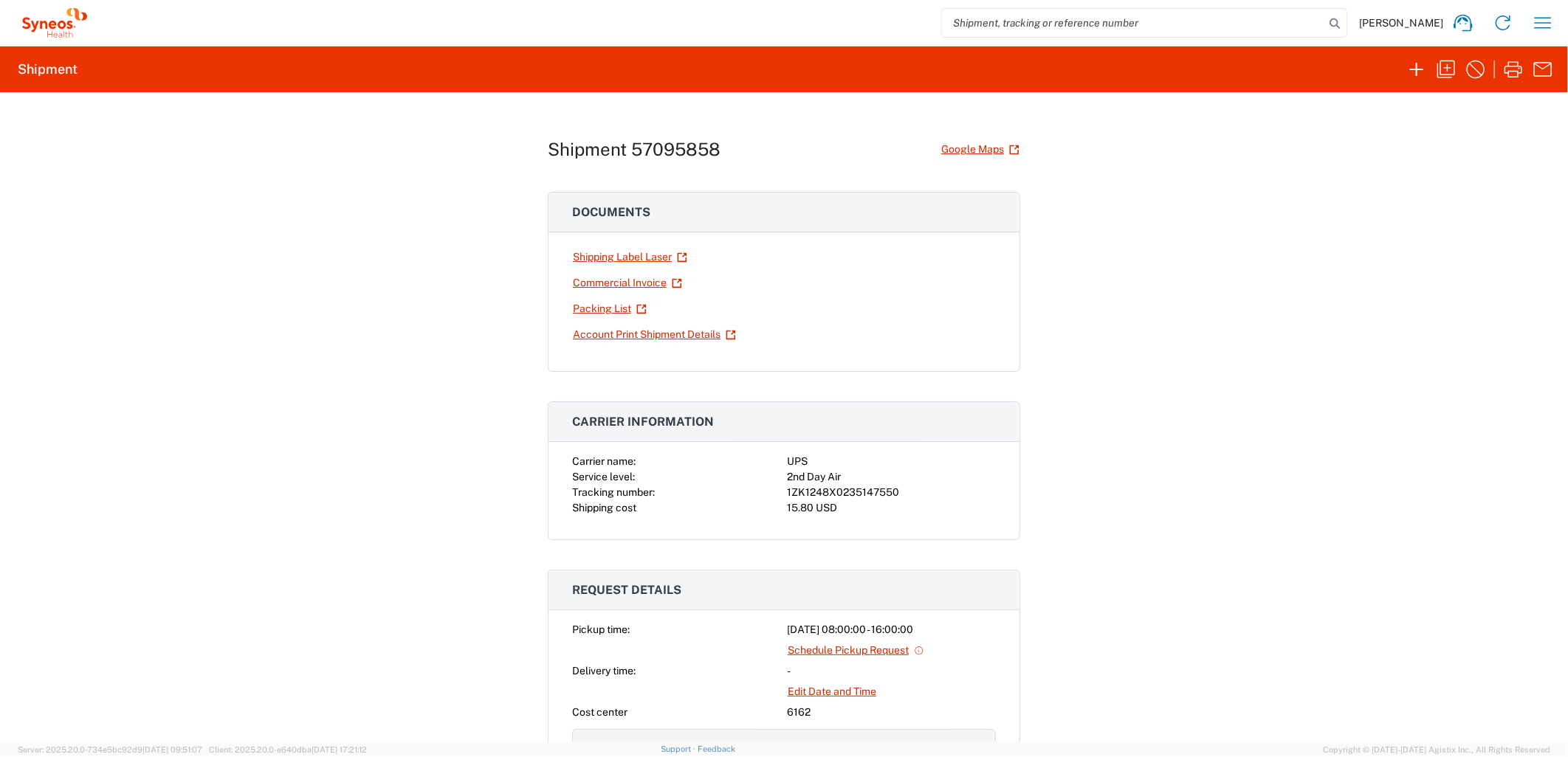
click at [685, 146] on h1 "Shipment 57095858" at bounding box center [634, 149] width 173 height 21
drag, startPoint x: 720, startPoint y: 146, endPoint x: 528, endPoint y: 141, distance: 192.1
click at [528, 141] on div "Shipment 57095858 Google Maps Documents Shipping Label Laser Commercial Invoice…" at bounding box center [784, 417] width 1568 height 649
copy h1 "Shipment 57095858"
click at [1266, 590] on div "Shipment 57095858 Google Maps Documents Shipping Label Laser Commercial Invoice…" at bounding box center [784, 417] width 1568 height 649
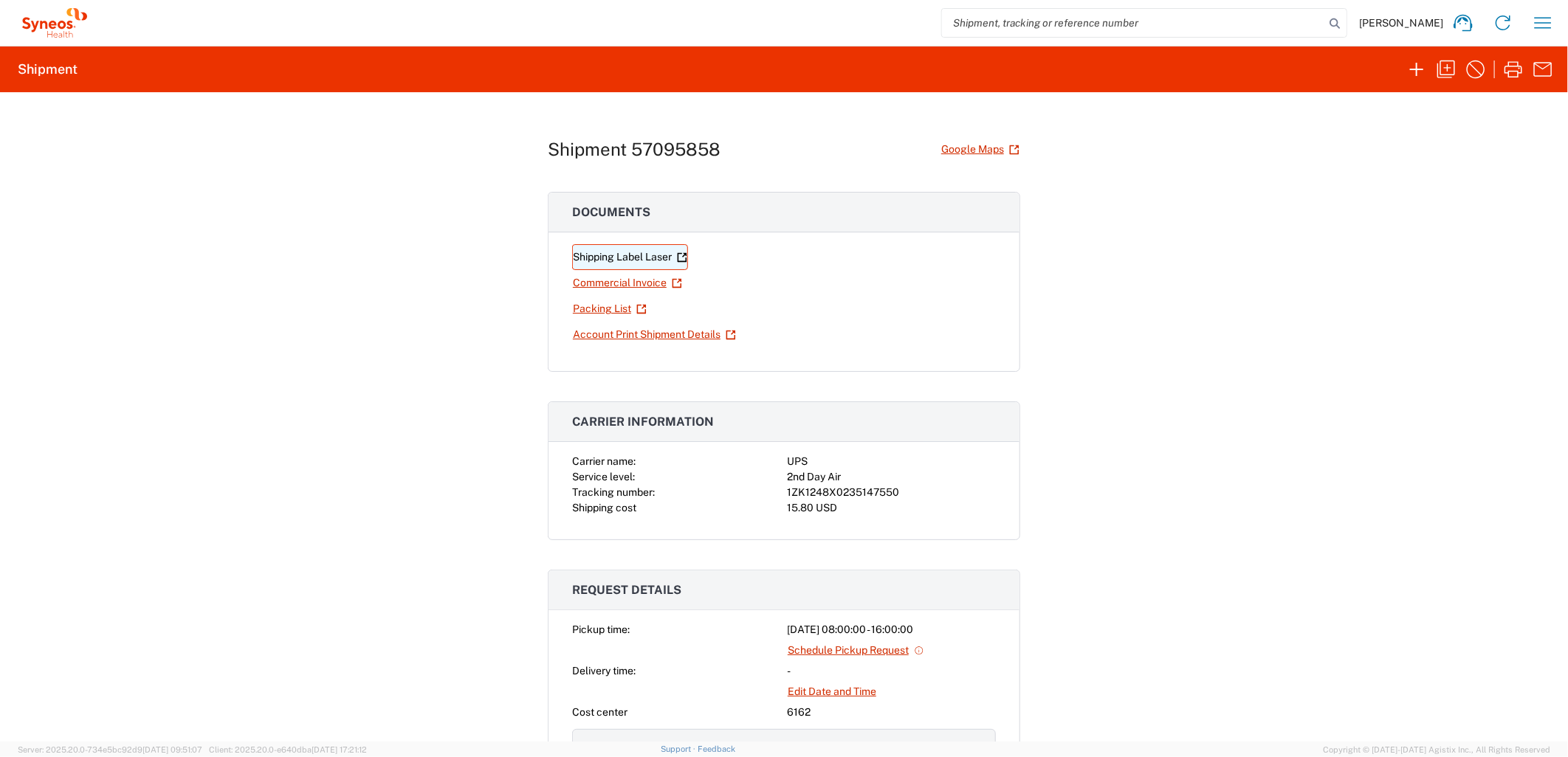
click at [622, 262] on link "Shipping Label Laser" at bounding box center [630, 257] width 116 height 26
